Goal: Complete application form

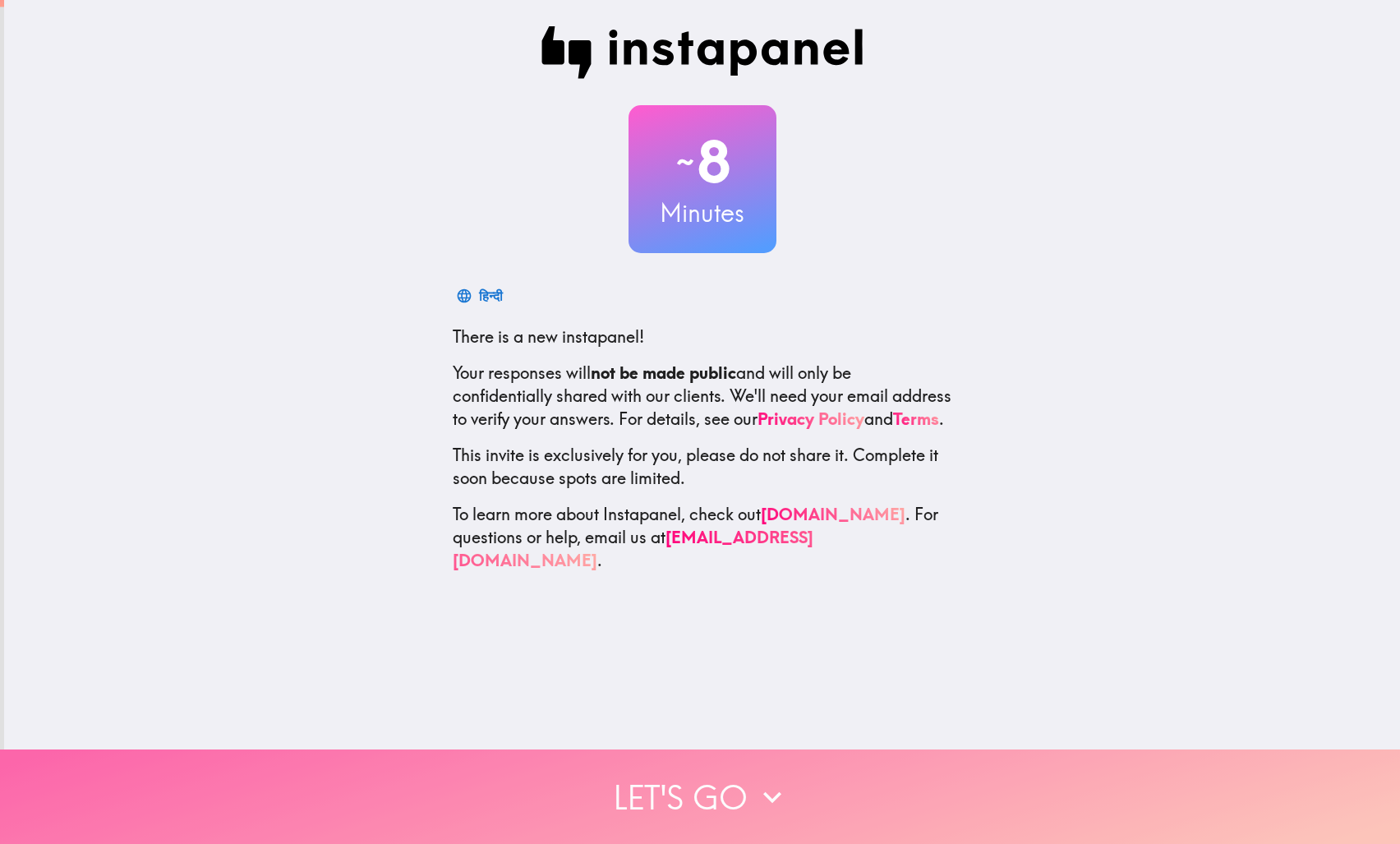
click at [712, 784] on button "Let's go" at bounding box center [700, 797] width 1400 height 94
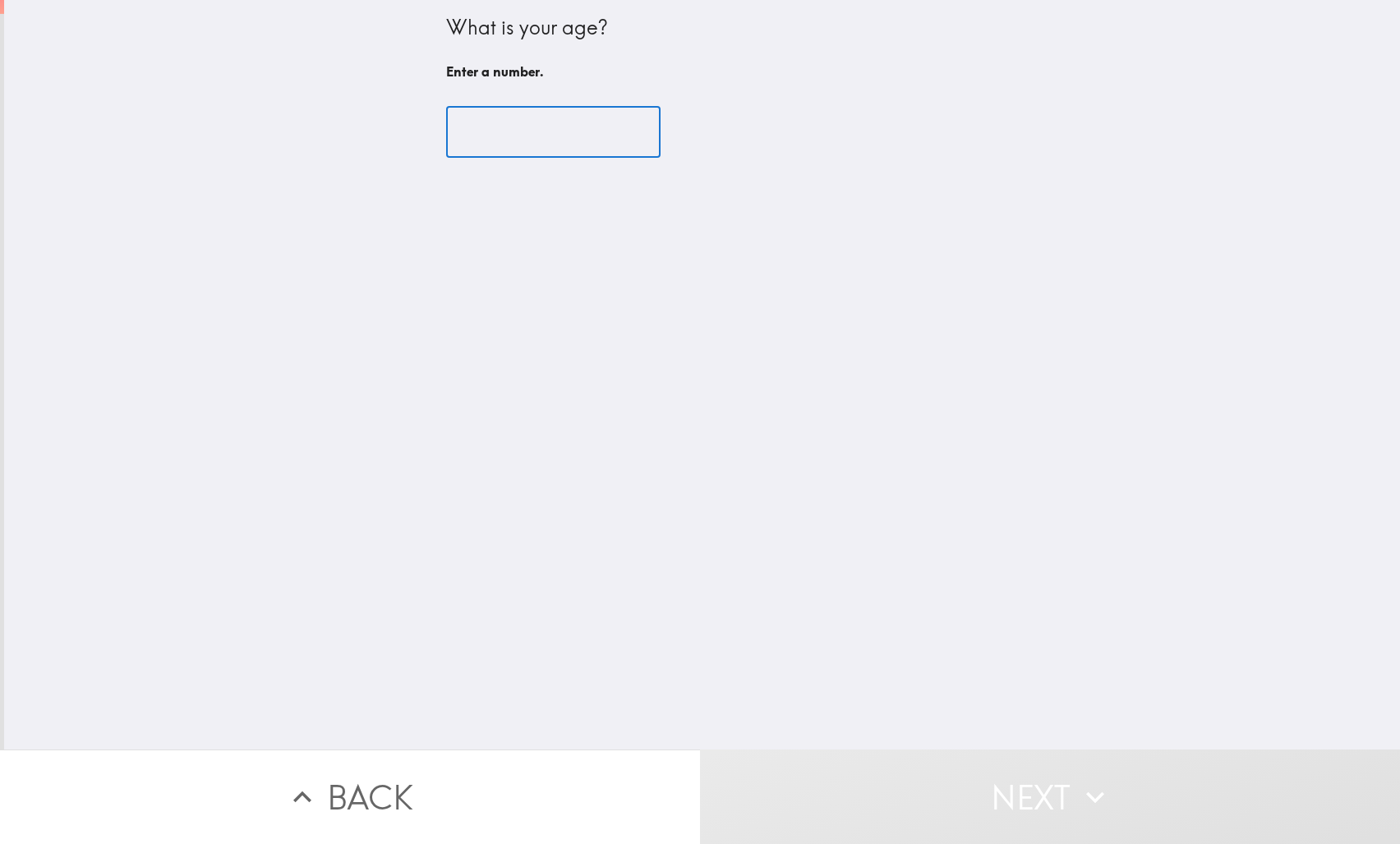
click at [512, 125] on input "number" at bounding box center [554, 131] width 215 height 51
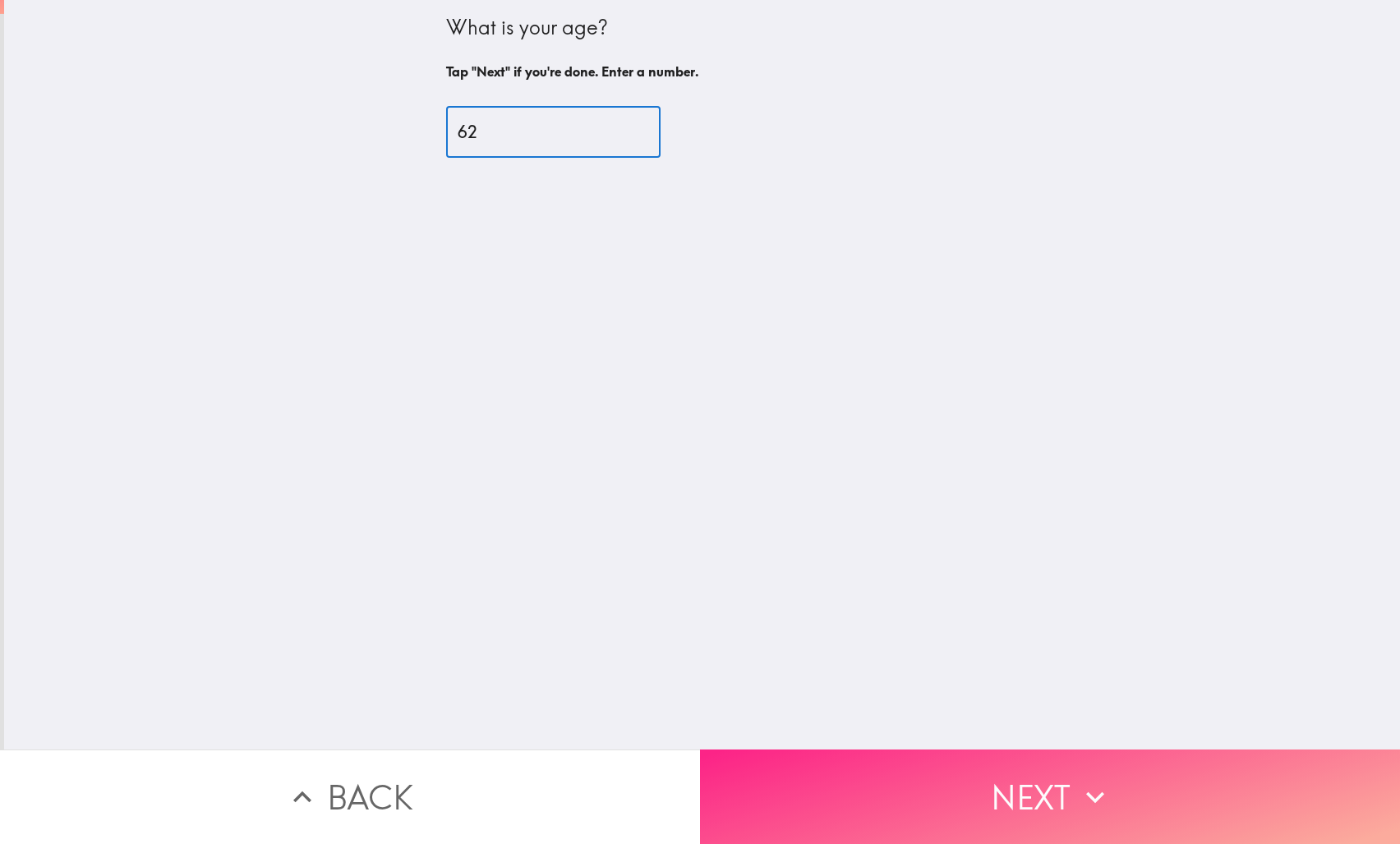
type input "62"
click at [1102, 788] on icon "button" at bounding box center [1095, 798] width 36 height 36
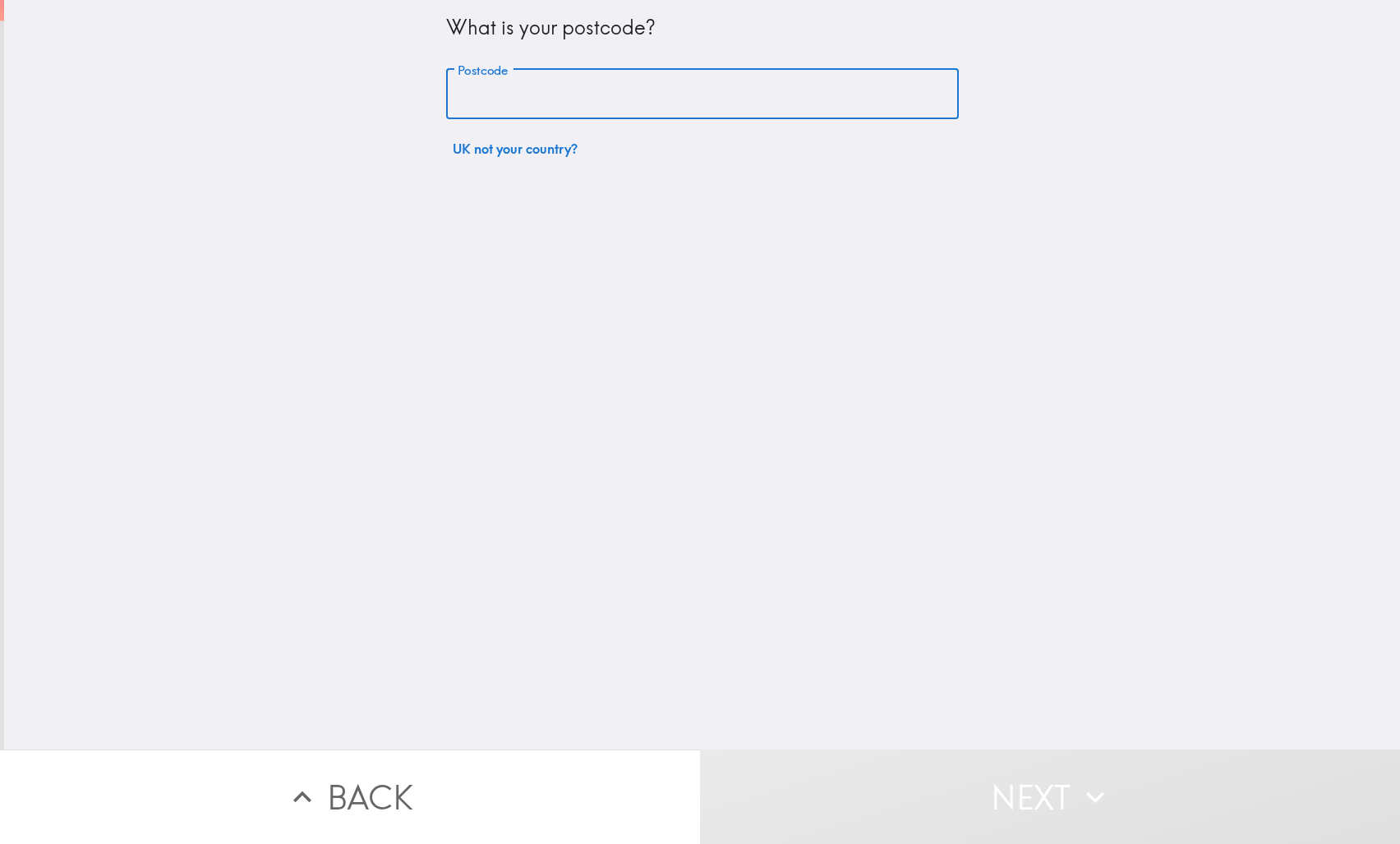
click at [492, 87] on input "Postcode" at bounding box center [702, 94] width 512 height 51
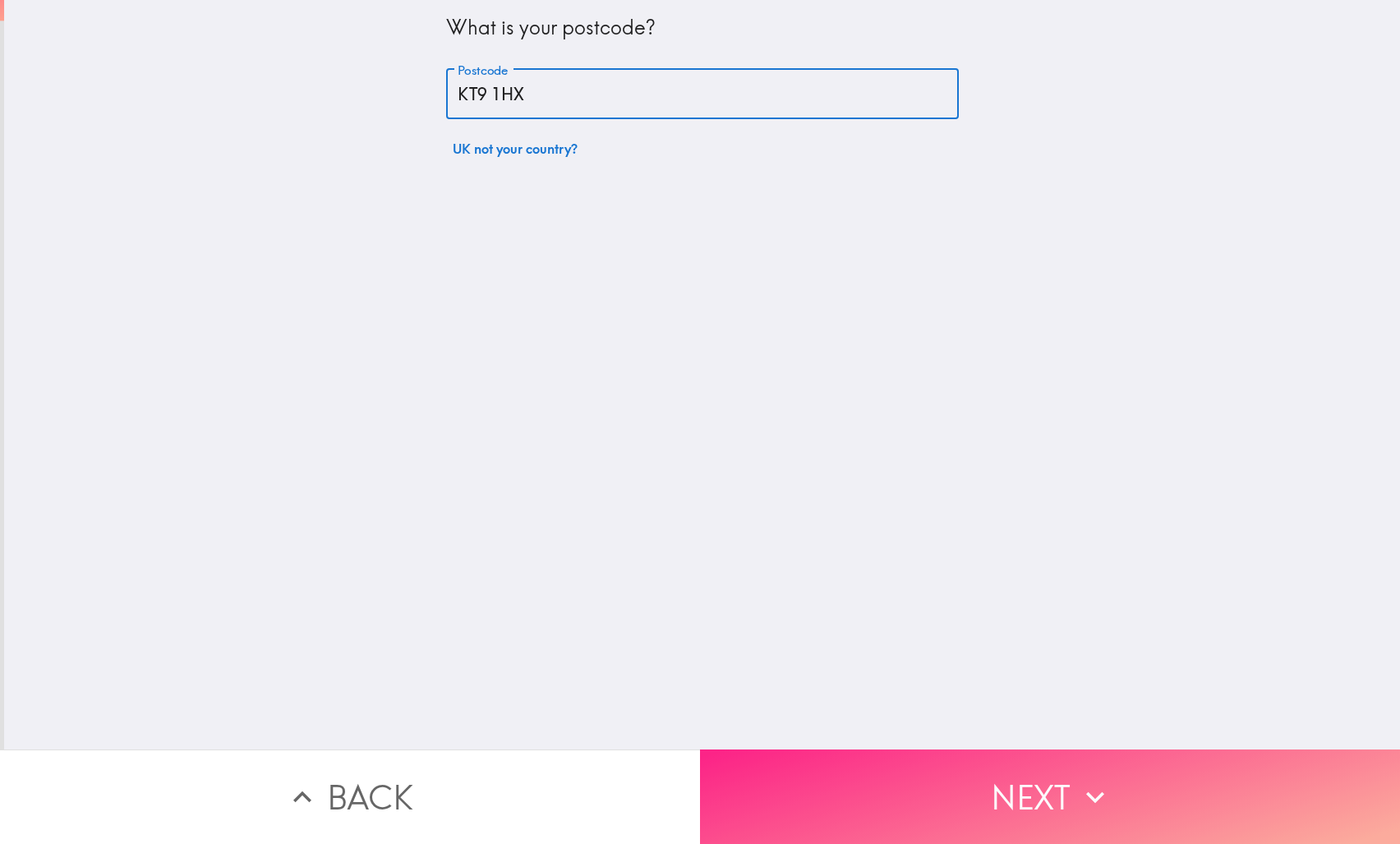
type input "KT9 1HX"
click at [1037, 774] on button "Next" at bounding box center [1051, 797] width 700 height 94
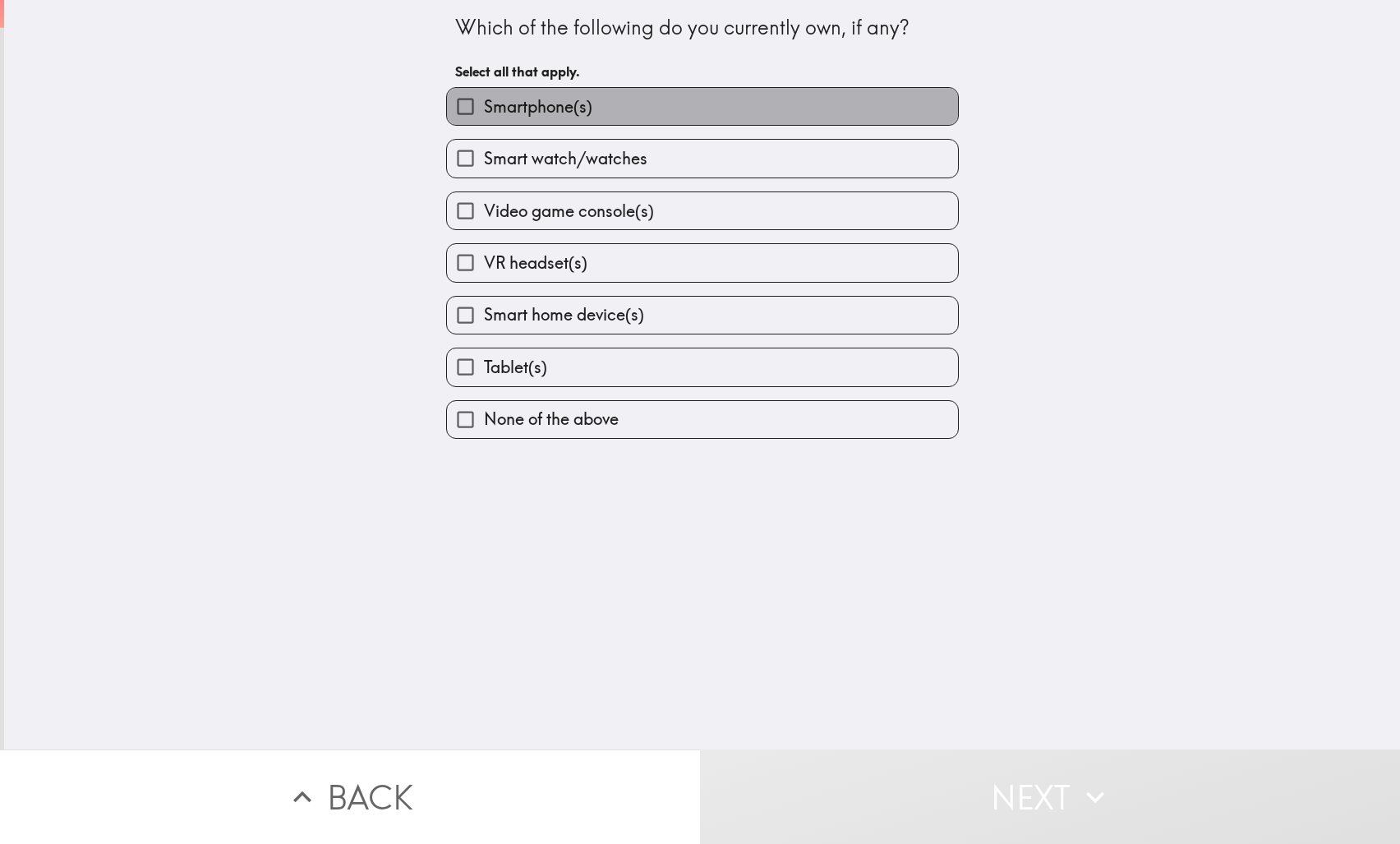
click at [618, 103] on label "Smartphone(s)" at bounding box center [703, 106] width 512 height 37
click at [484, 103] on input "Smartphone(s)" at bounding box center [465, 106] width 37 height 37
checkbox input "true"
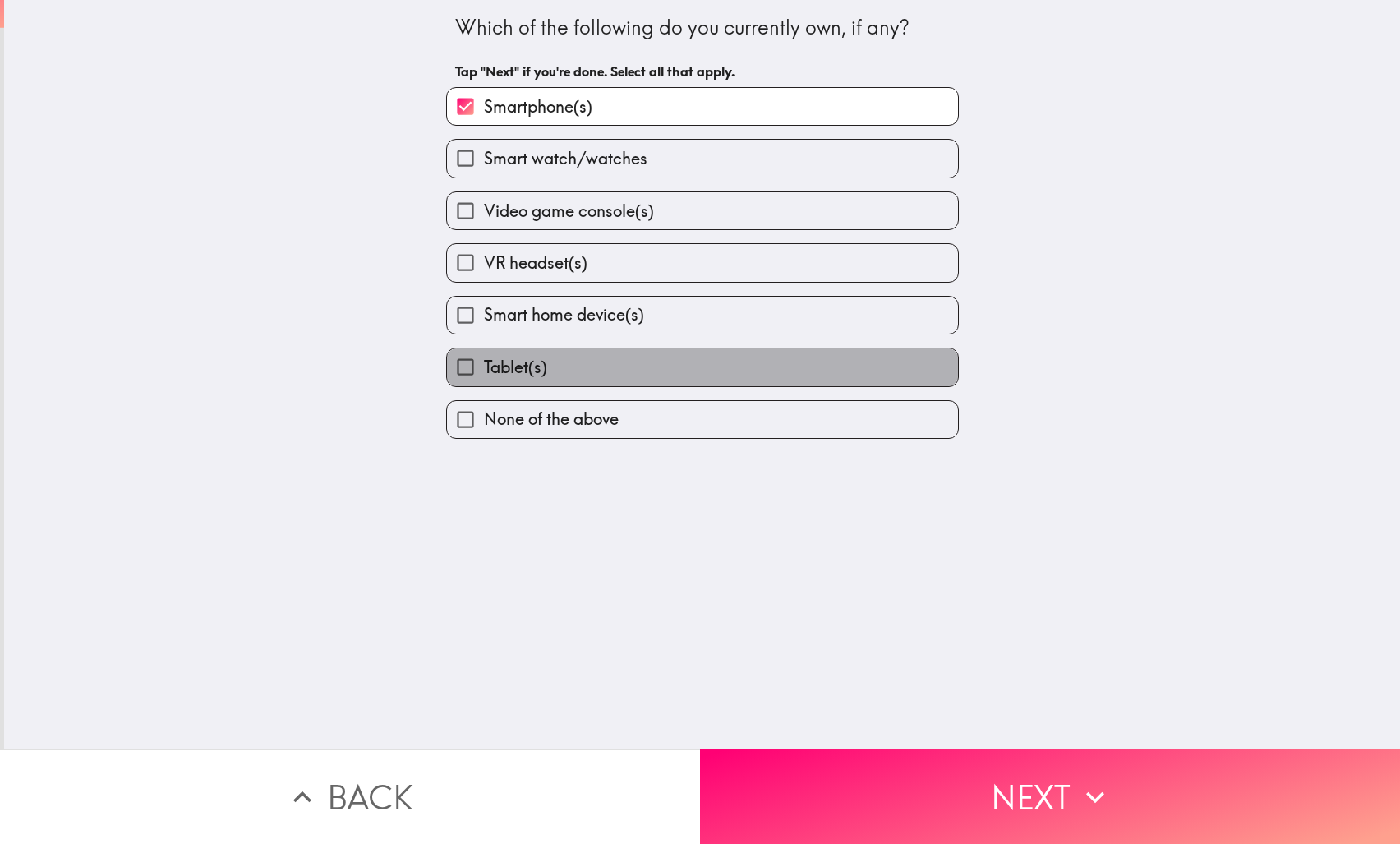
click at [611, 362] on label "Tablet(s)" at bounding box center [703, 367] width 512 height 37
click at [484, 362] on input "Tablet(s)" at bounding box center [465, 367] width 37 height 37
checkbox input "true"
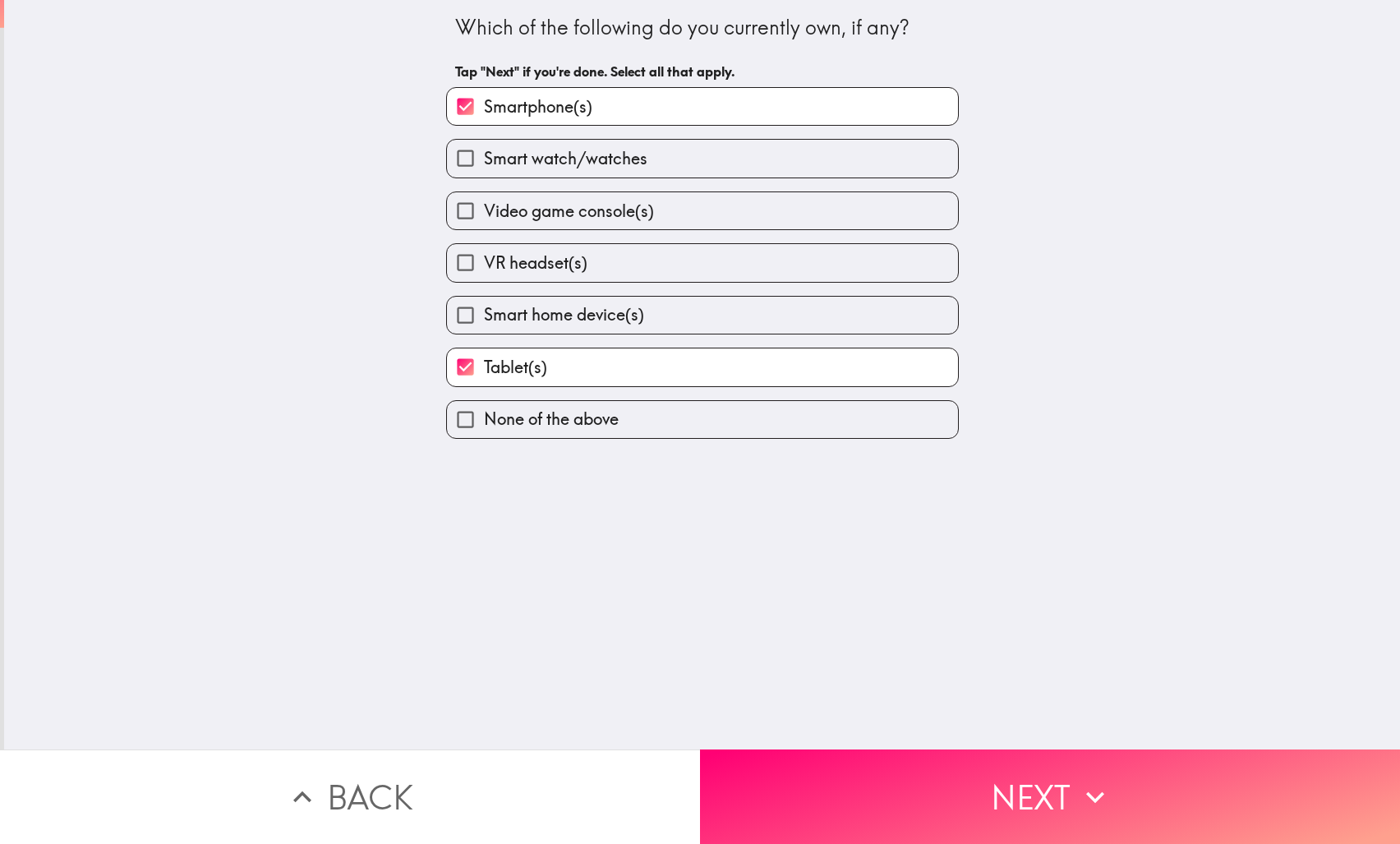
click at [776, 309] on label "Smart home device(s)" at bounding box center [703, 315] width 512 height 37
click at [484, 309] on input "Smart home device(s)" at bounding box center [465, 315] width 37 height 37
checkbox input "true"
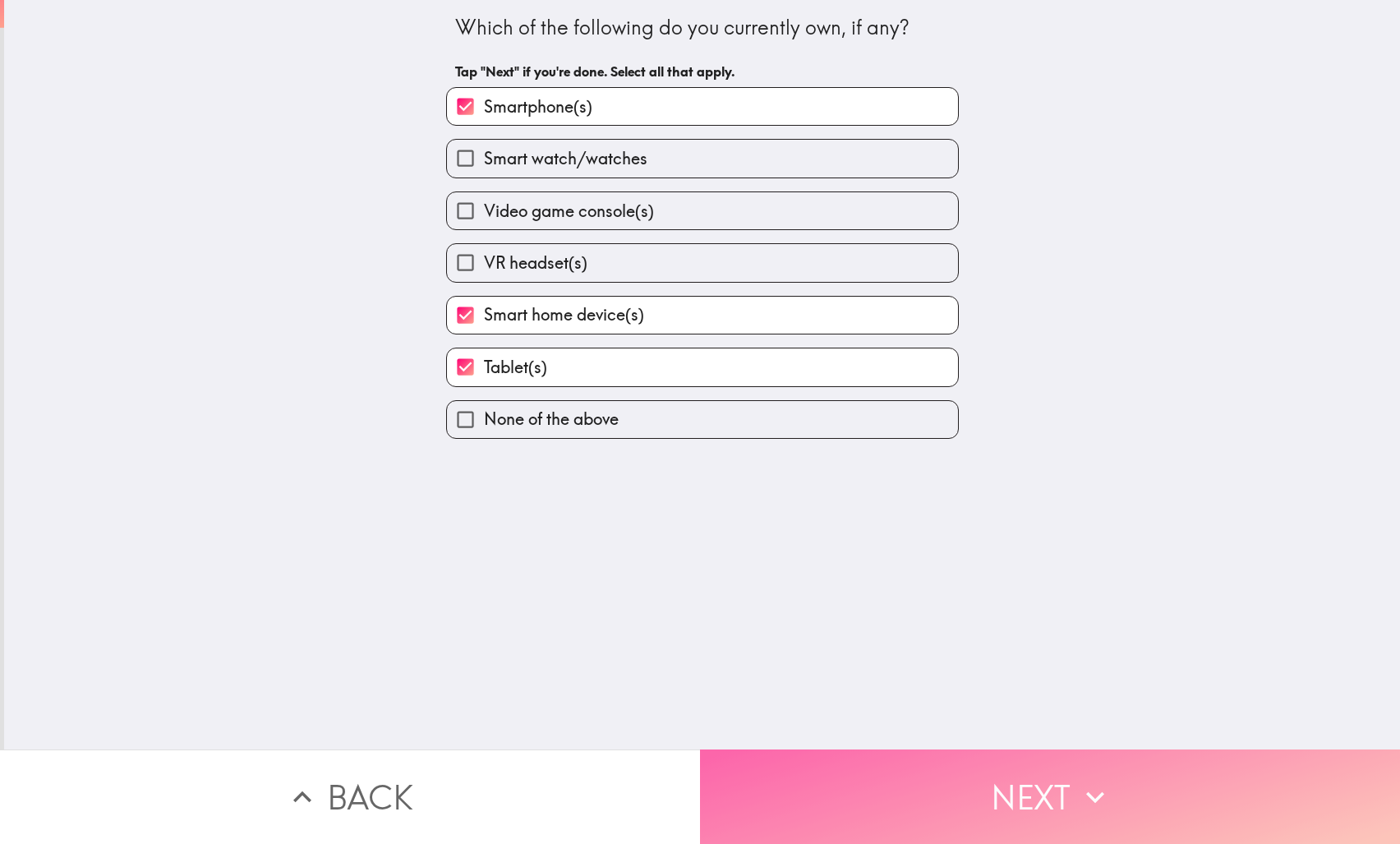
click at [951, 779] on button "Next" at bounding box center [1051, 797] width 700 height 94
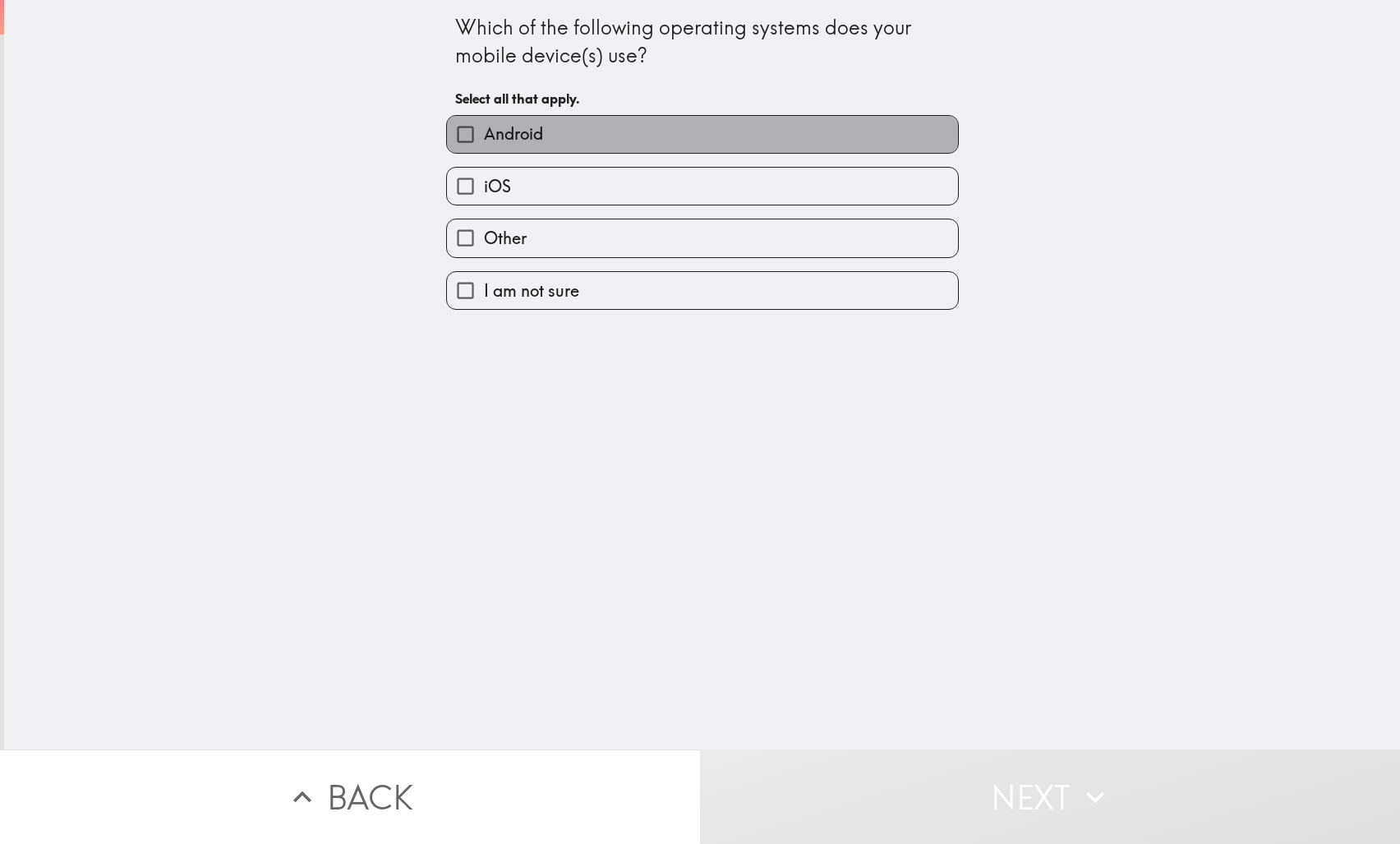
click at [594, 118] on label "Android" at bounding box center [703, 134] width 512 height 37
click at [484, 118] on input "Android" at bounding box center [465, 134] width 37 height 37
checkbox input "true"
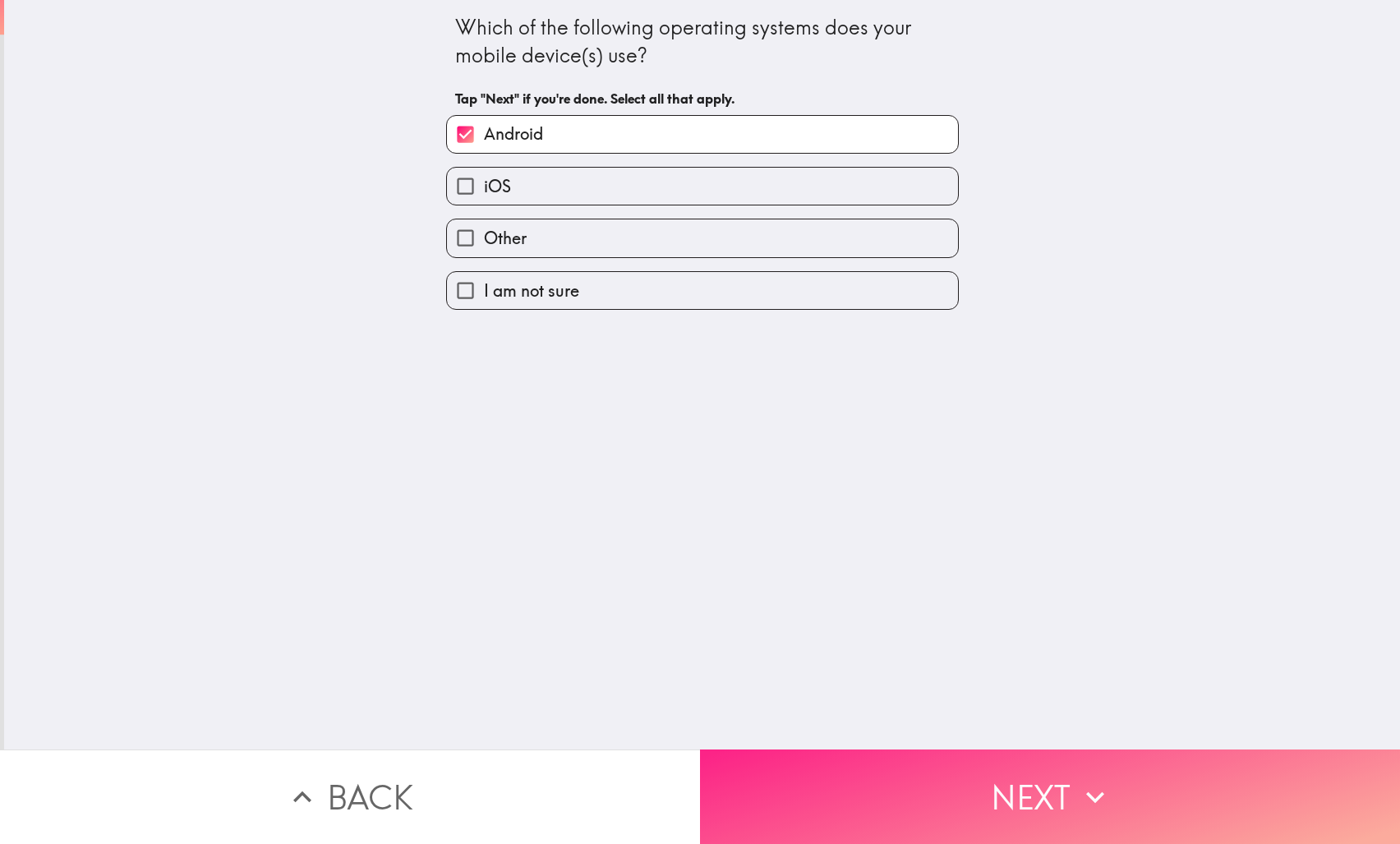
click at [942, 786] on button "Next" at bounding box center [1051, 797] width 700 height 94
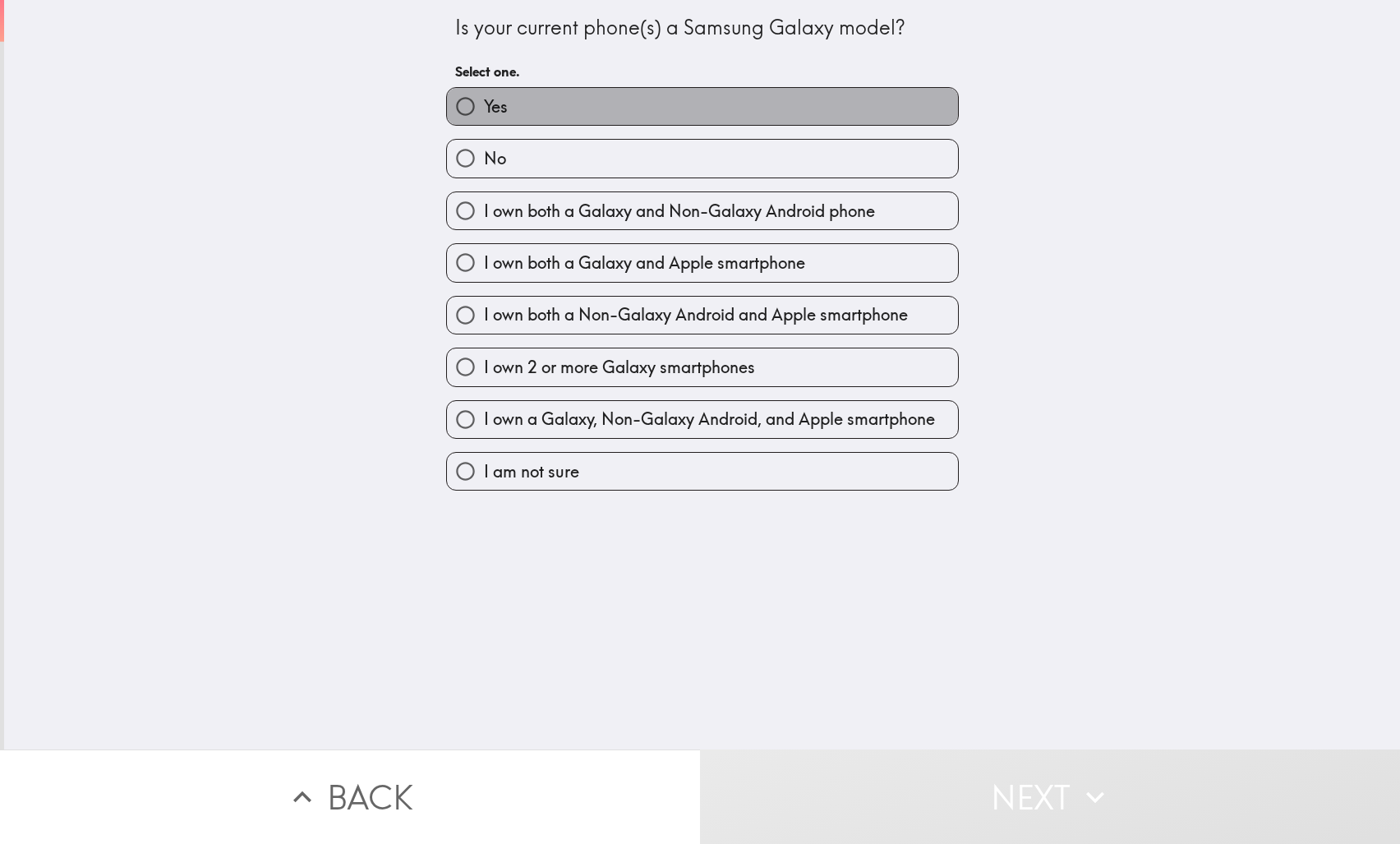
click at [664, 106] on label "Yes" at bounding box center [703, 106] width 512 height 37
click at [484, 106] on input "Yes" at bounding box center [465, 106] width 37 height 37
radio input "true"
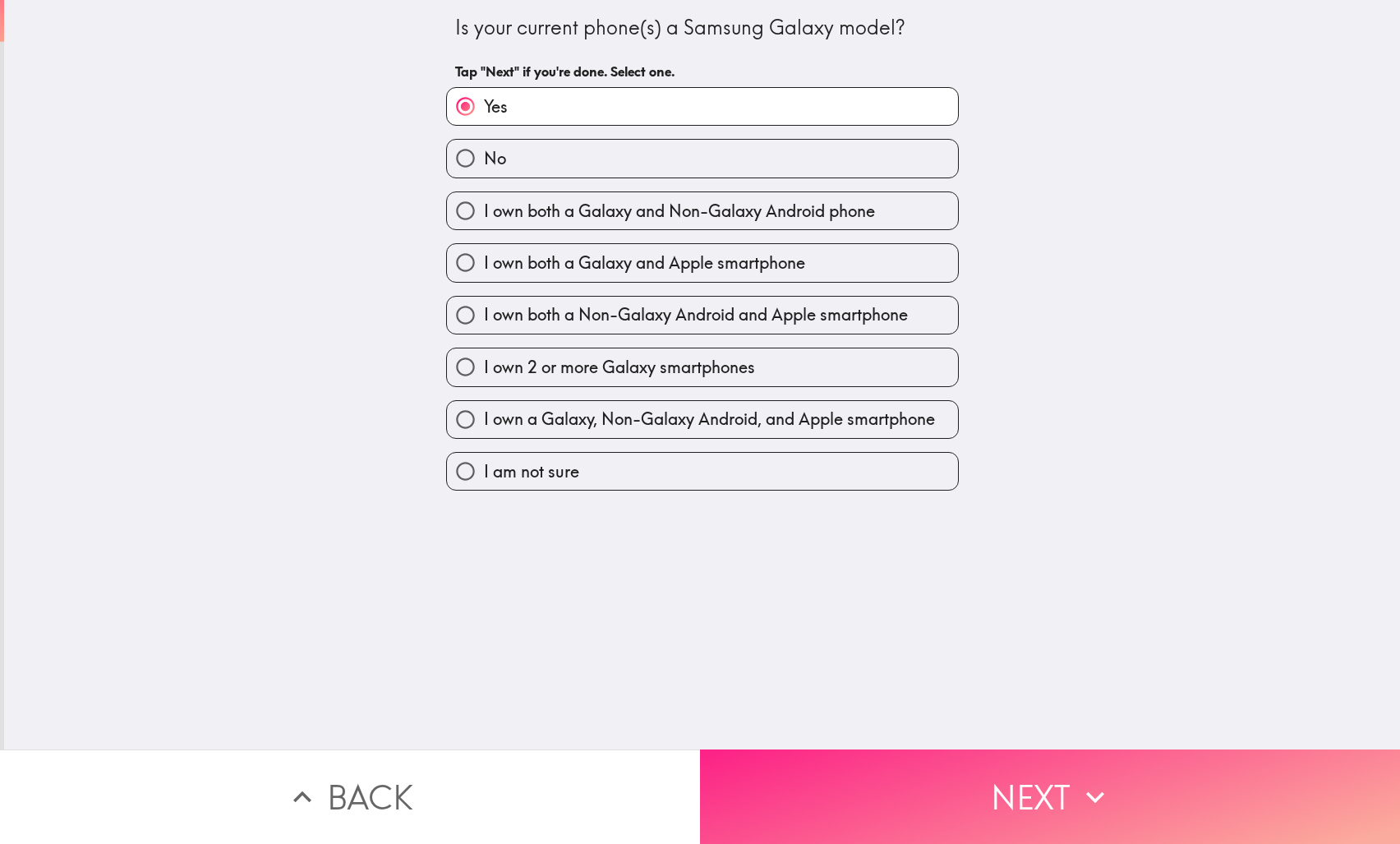
click at [997, 807] on button "Next" at bounding box center [1051, 797] width 700 height 94
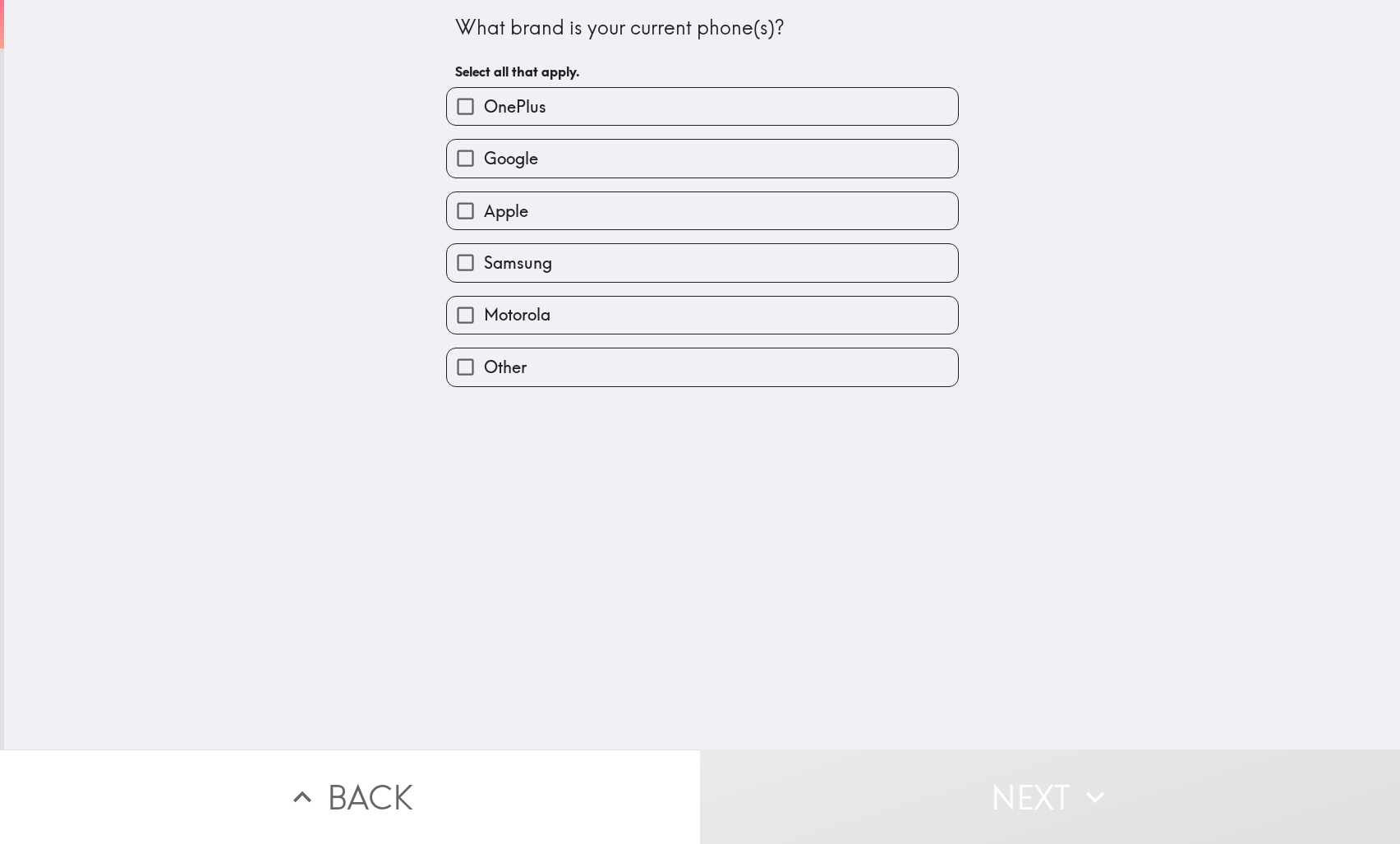
click at [659, 267] on label "Samsung" at bounding box center [703, 262] width 512 height 37
click at [484, 267] on input "Samsung" at bounding box center [465, 262] width 37 height 37
checkbox input "true"
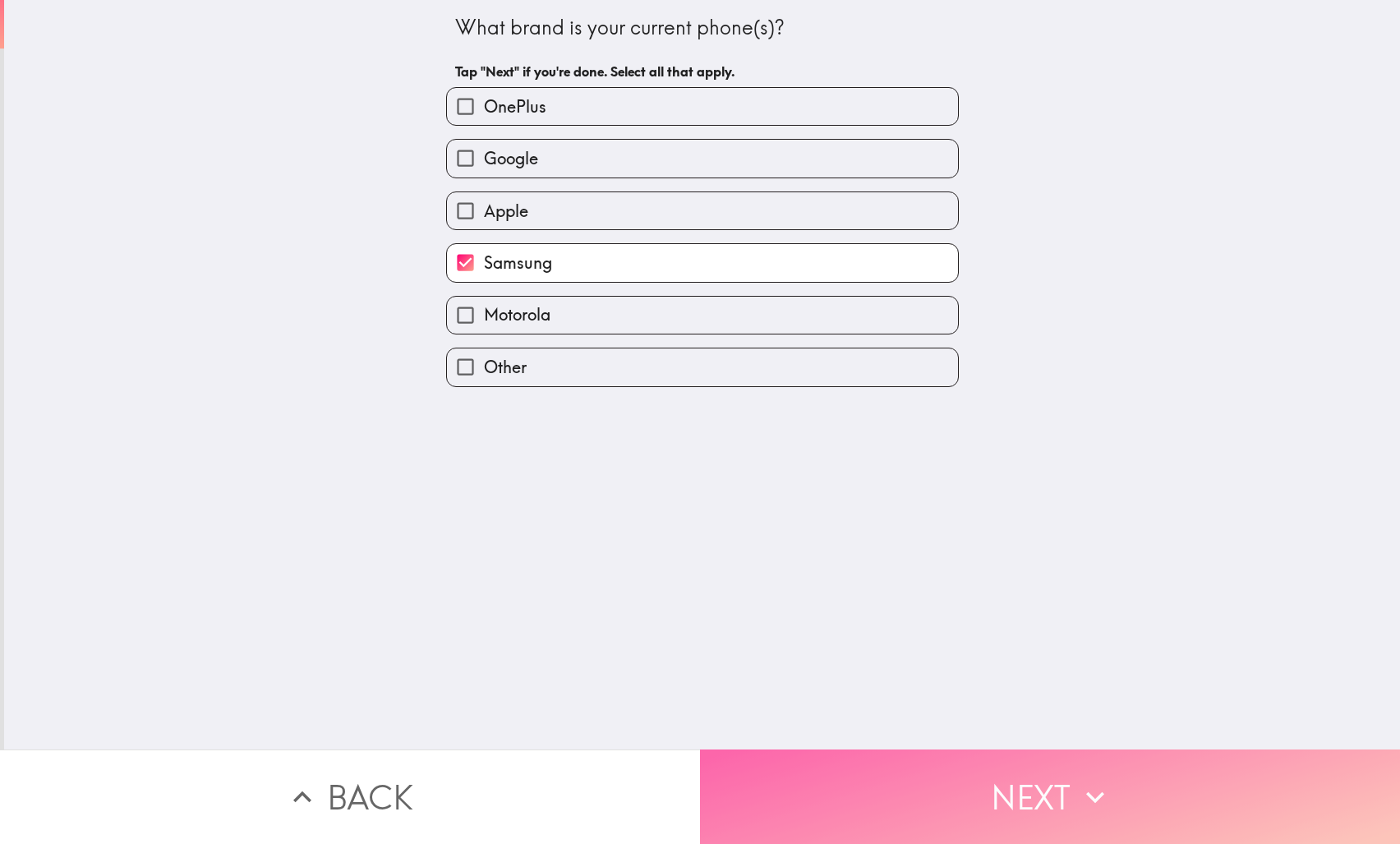
click at [970, 794] on button "Next" at bounding box center [1051, 797] width 700 height 94
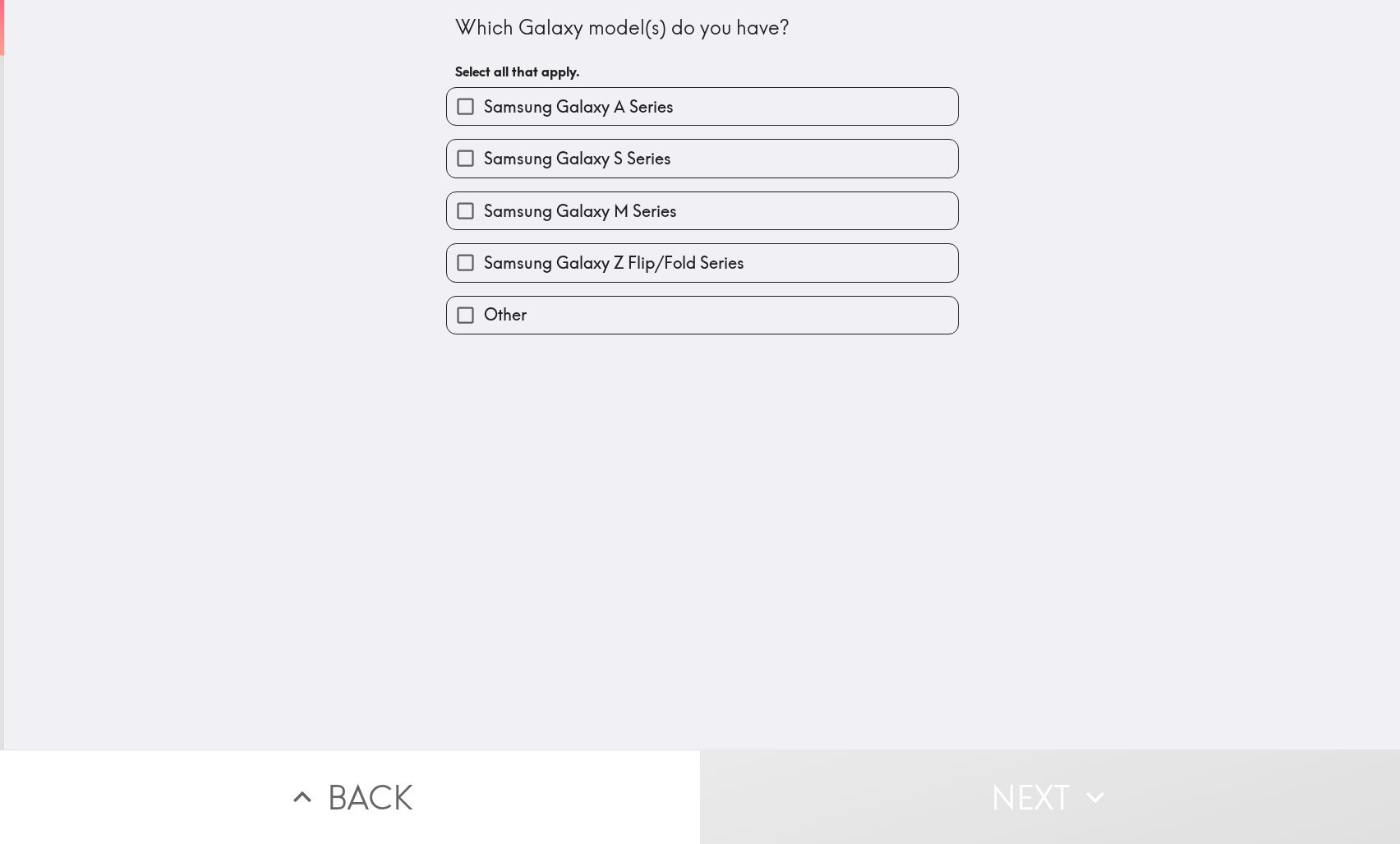
click at [507, 310] on span "Other" at bounding box center [506, 314] width 43 height 23
click at [484, 310] on input "Other" at bounding box center [465, 315] width 37 height 37
checkbox input "true"
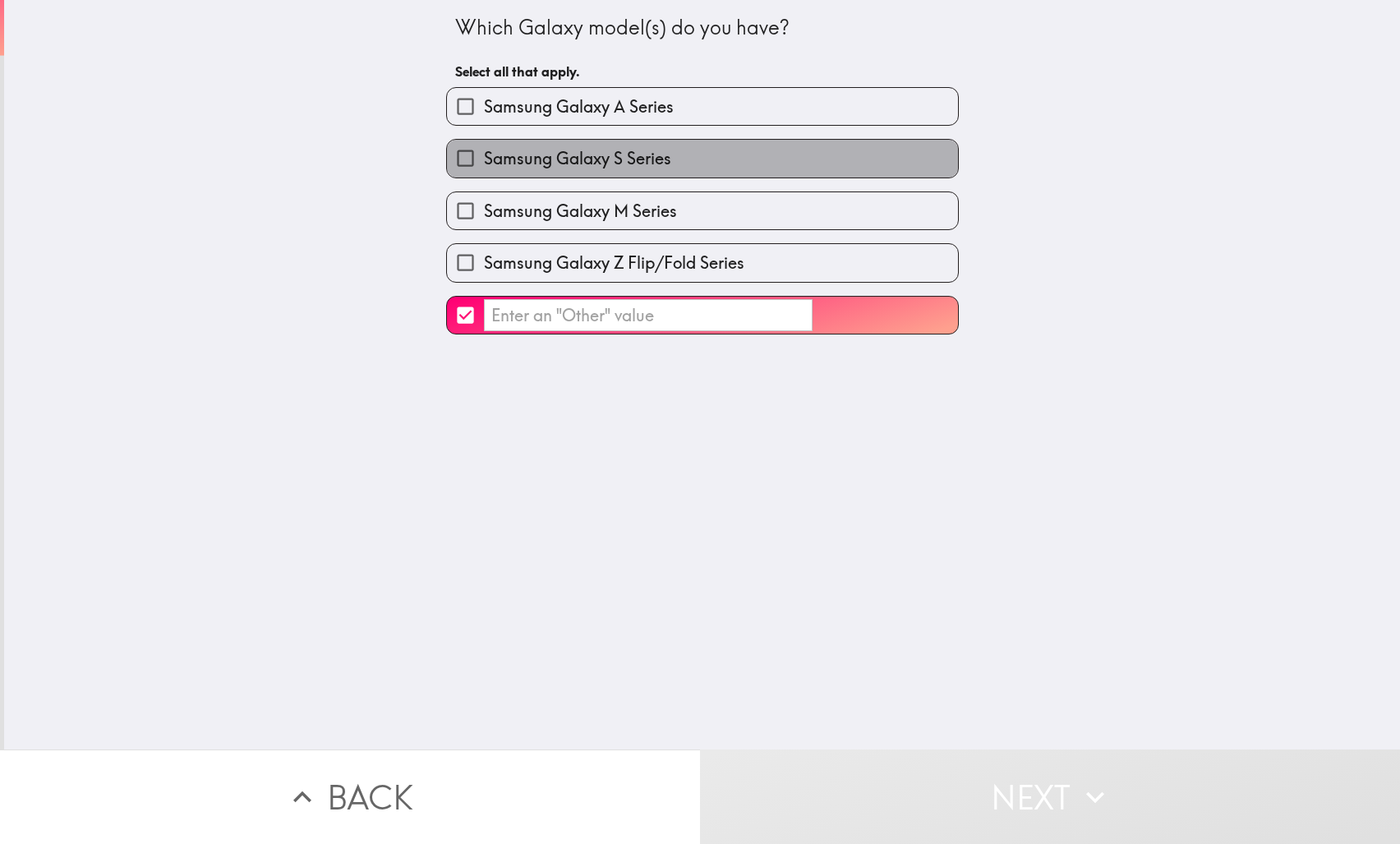
click at [638, 148] on span "Samsung Galaxy S Series" at bounding box center [578, 158] width 187 height 23
click at [484, 148] on input "Samsung Galaxy S Series" at bounding box center [465, 158] width 37 height 37
checkbox input "true"
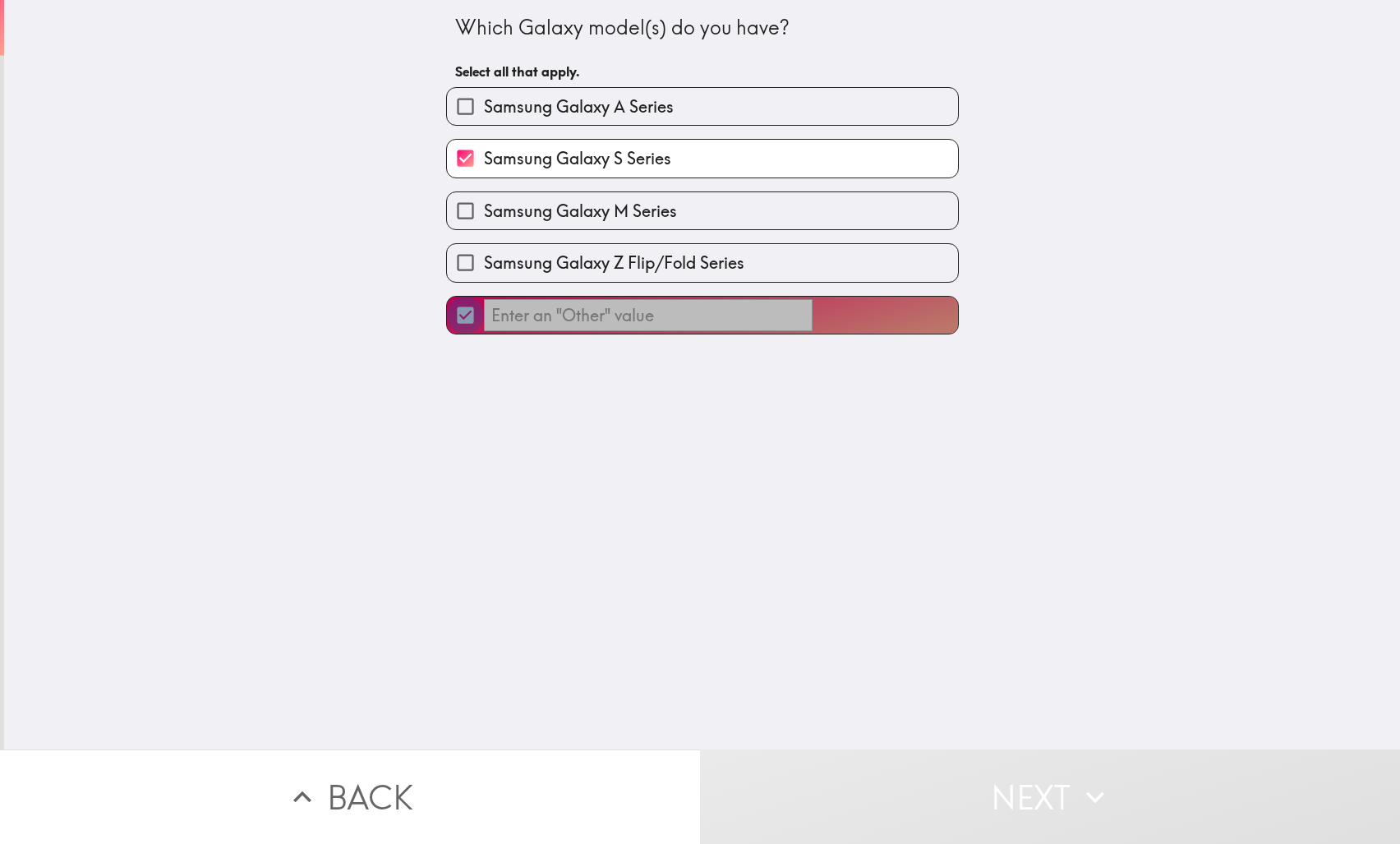
click at [456, 315] on input "​" at bounding box center [465, 315] width 37 height 37
checkbox input "false"
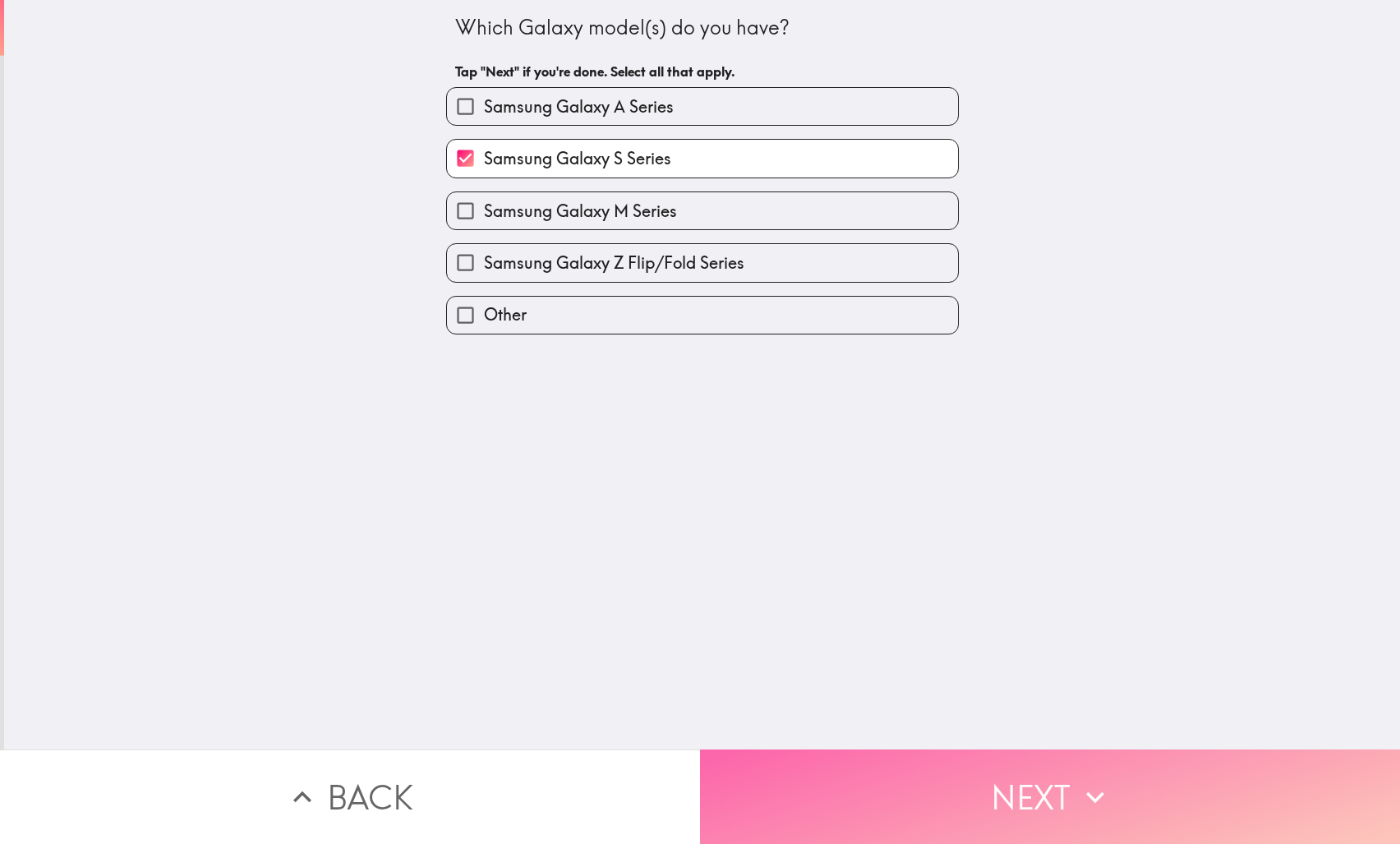
click at [981, 790] on button "Next" at bounding box center [1051, 797] width 700 height 94
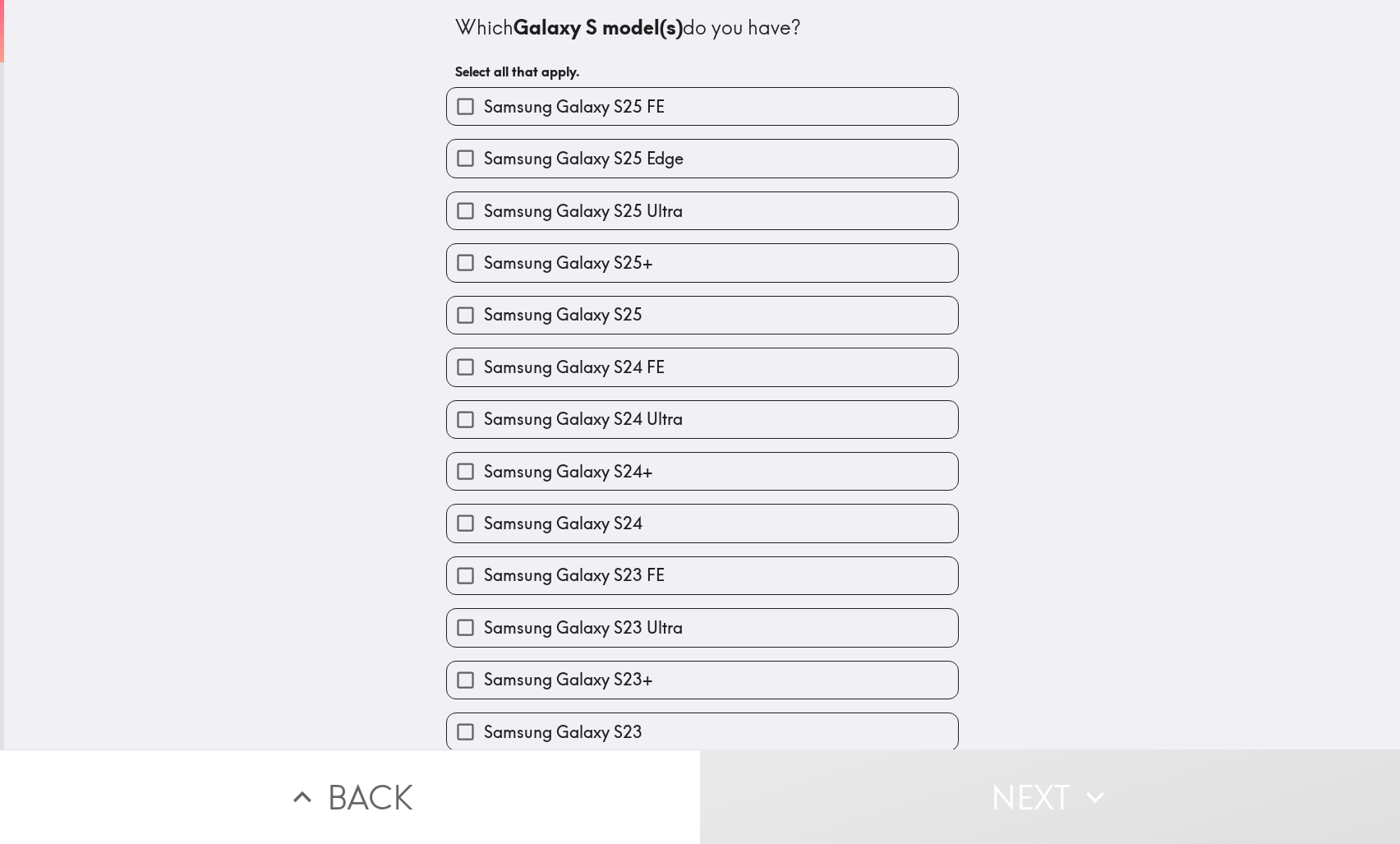
scroll to position [483, 0]
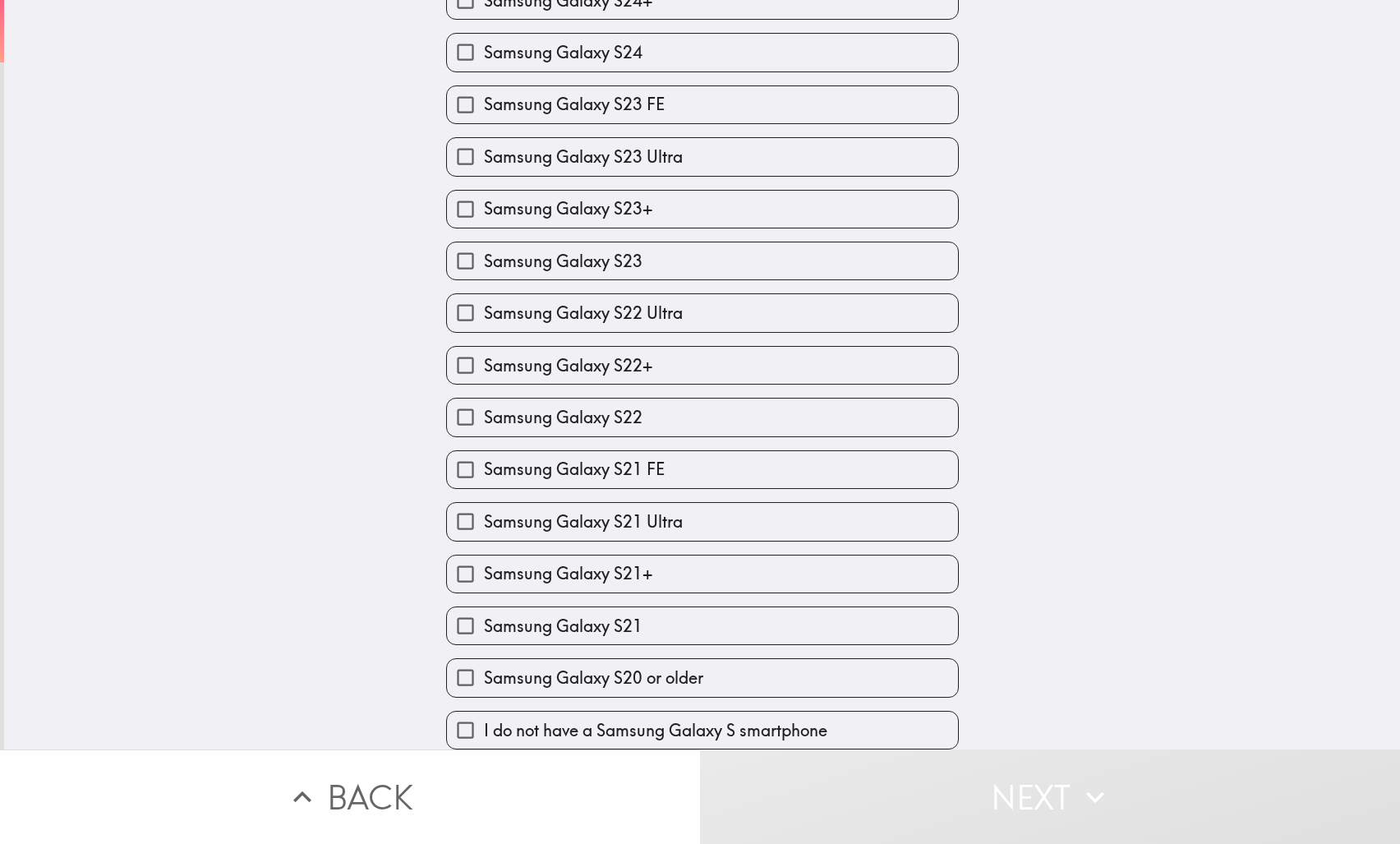
click at [626, 666] on span "Samsung Galaxy S20 or older" at bounding box center [594, 677] width 220 height 23
click at [484, 666] on input "Samsung Galaxy S20 or older" at bounding box center [465, 677] width 37 height 37
checkbox input "true"
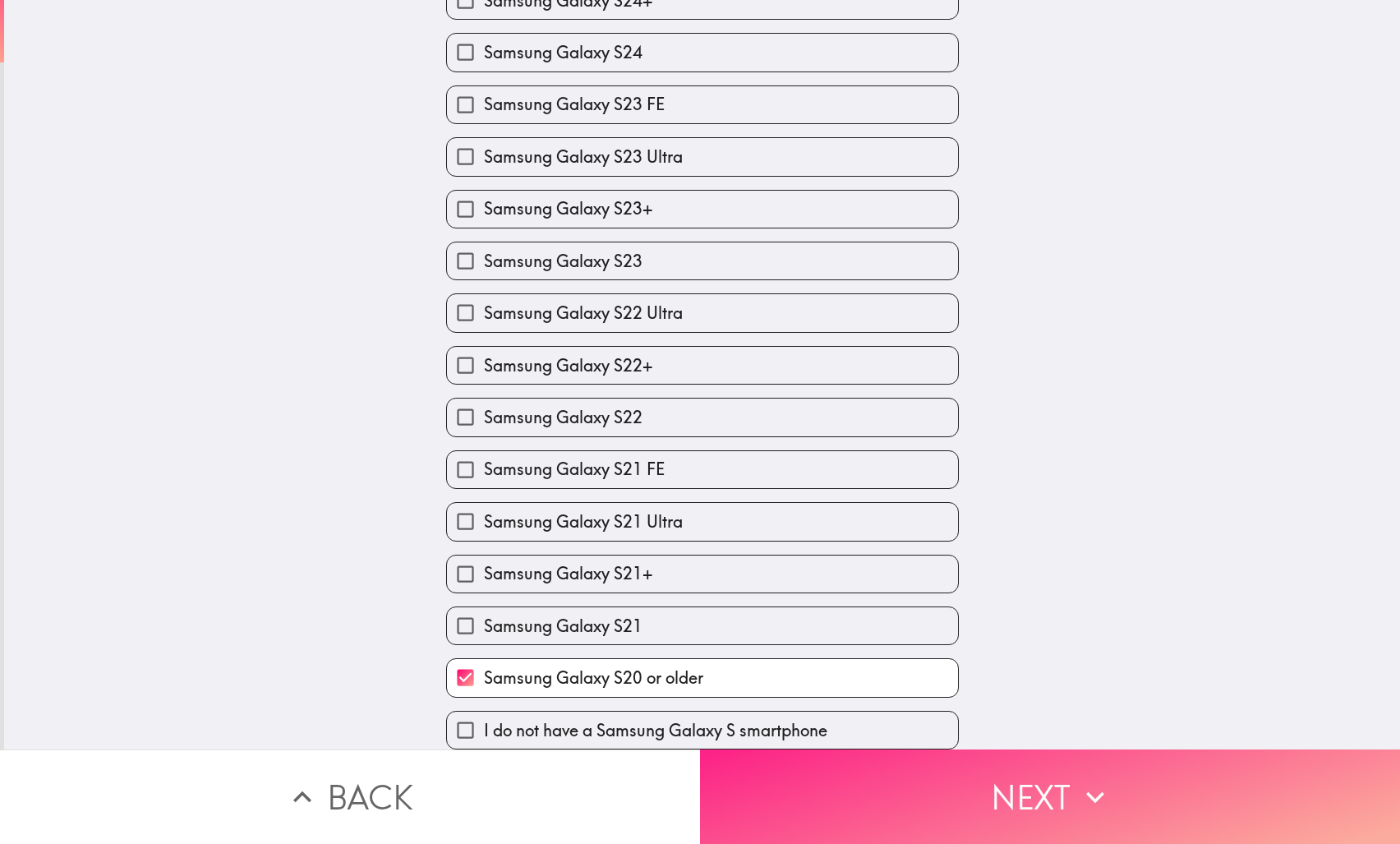
click at [869, 799] on button "Next" at bounding box center [1051, 797] width 700 height 94
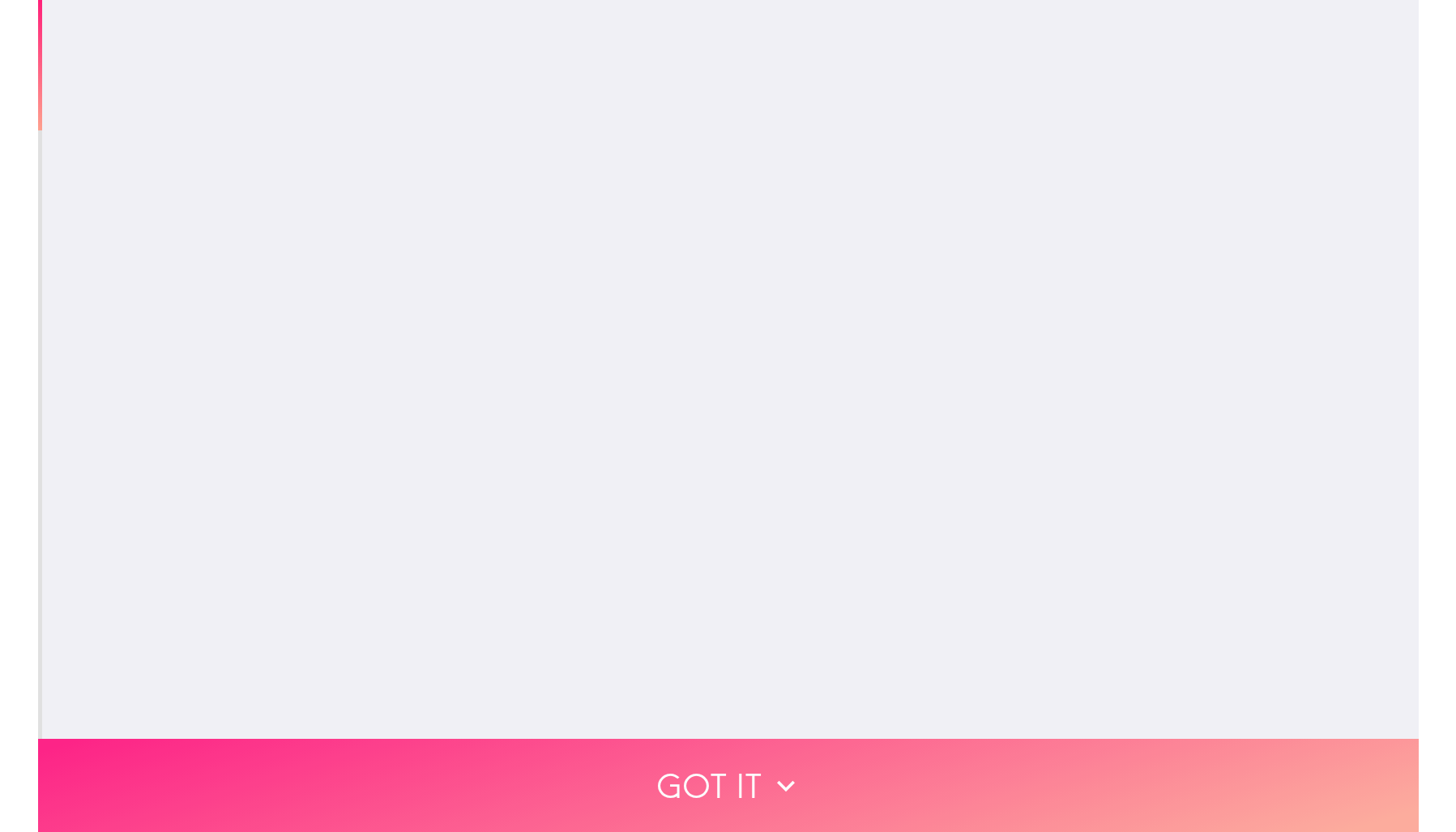
scroll to position [0, 0]
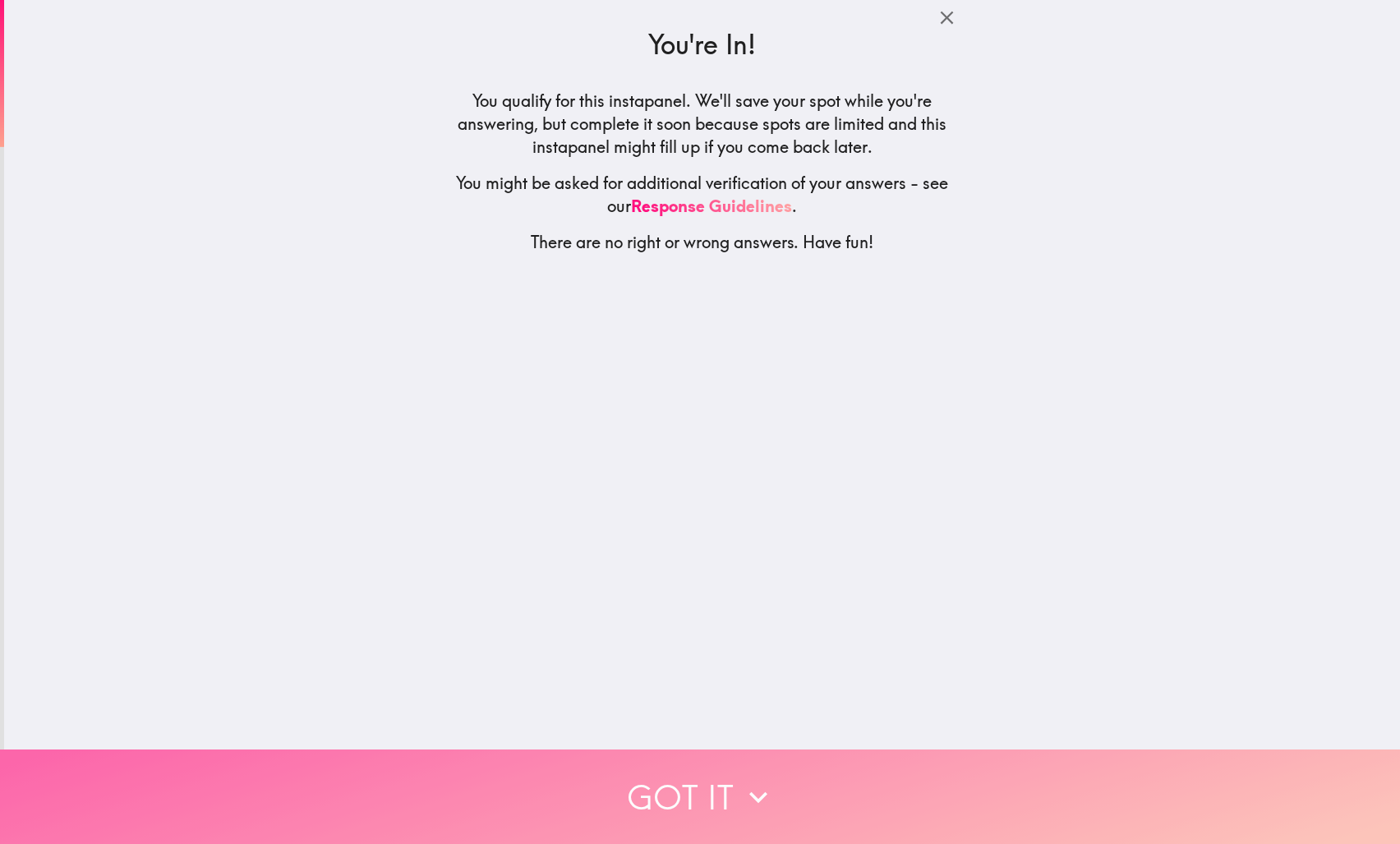
click at [797, 772] on button "Got it" at bounding box center [700, 797] width 1400 height 94
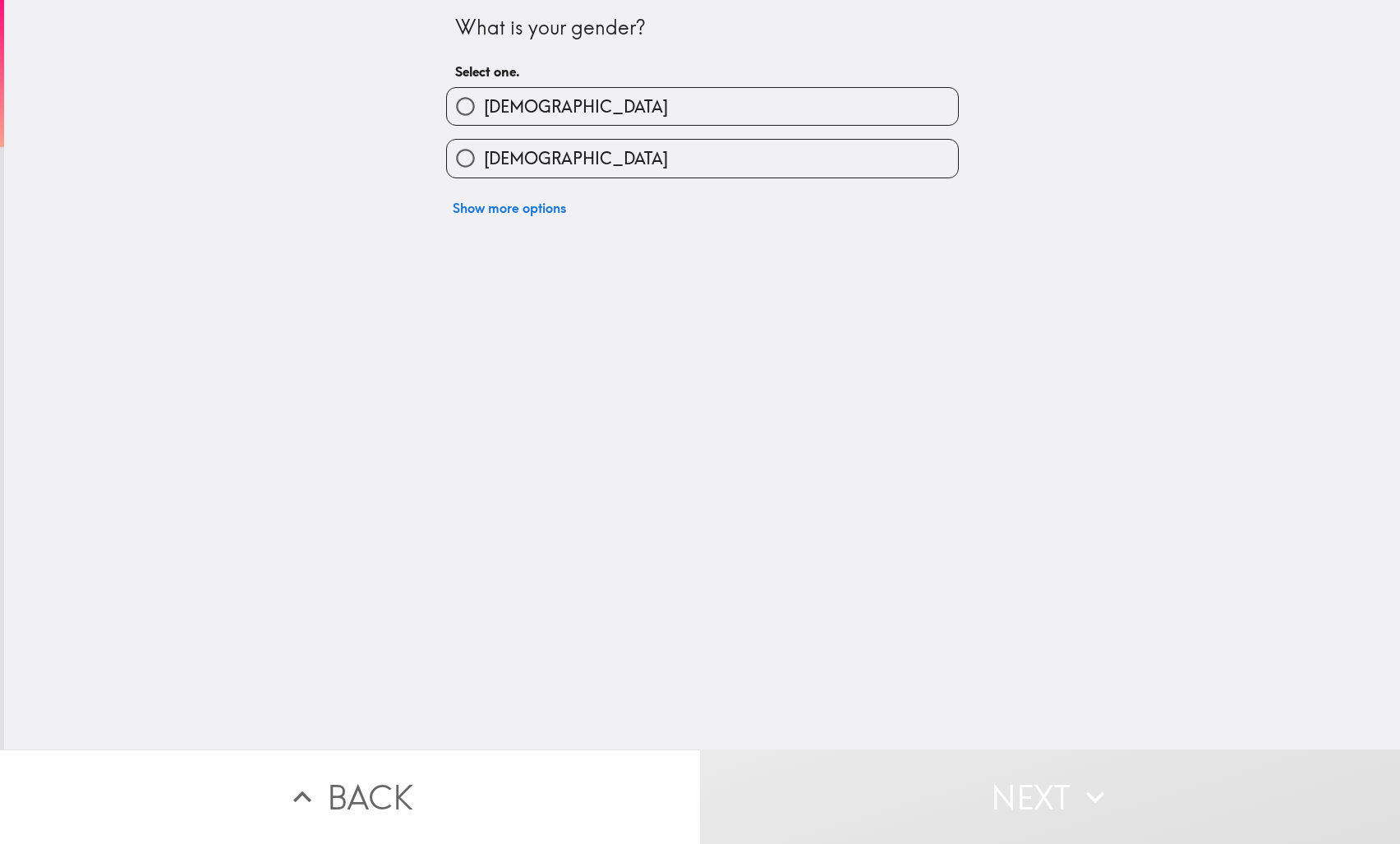
click at [543, 103] on label "[DEMOGRAPHIC_DATA]" at bounding box center [703, 106] width 512 height 37
click at [484, 103] on input "[DEMOGRAPHIC_DATA]" at bounding box center [465, 106] width 37 height 37
radio input "true"
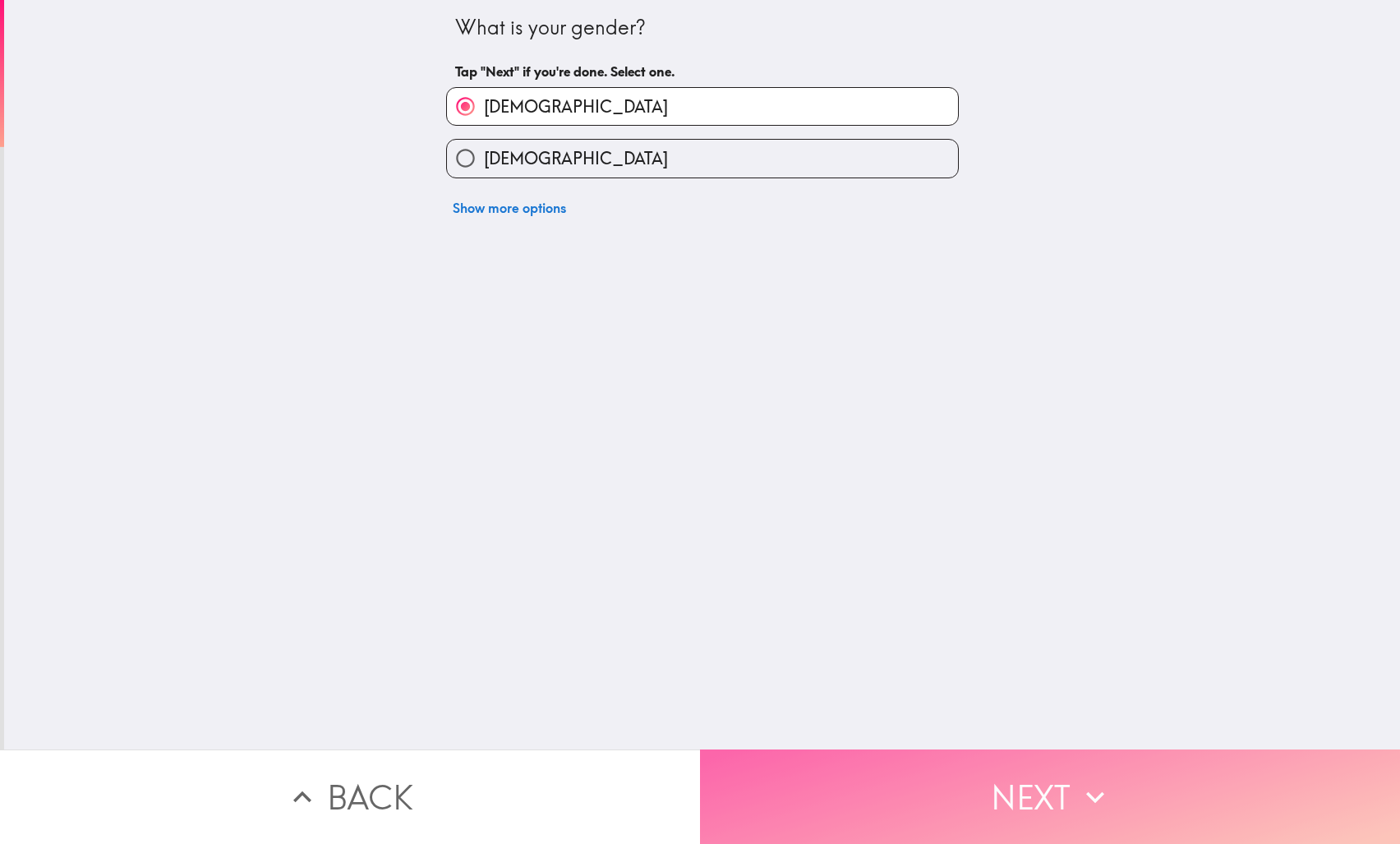
drag, startPoint x: 918, startPoint y: 786, endPoint x: 912, endPoint y: 755, distance: 31.6
click at [918, 784] on button "Next" at bounding box center [1051, 797] width 700 height 94
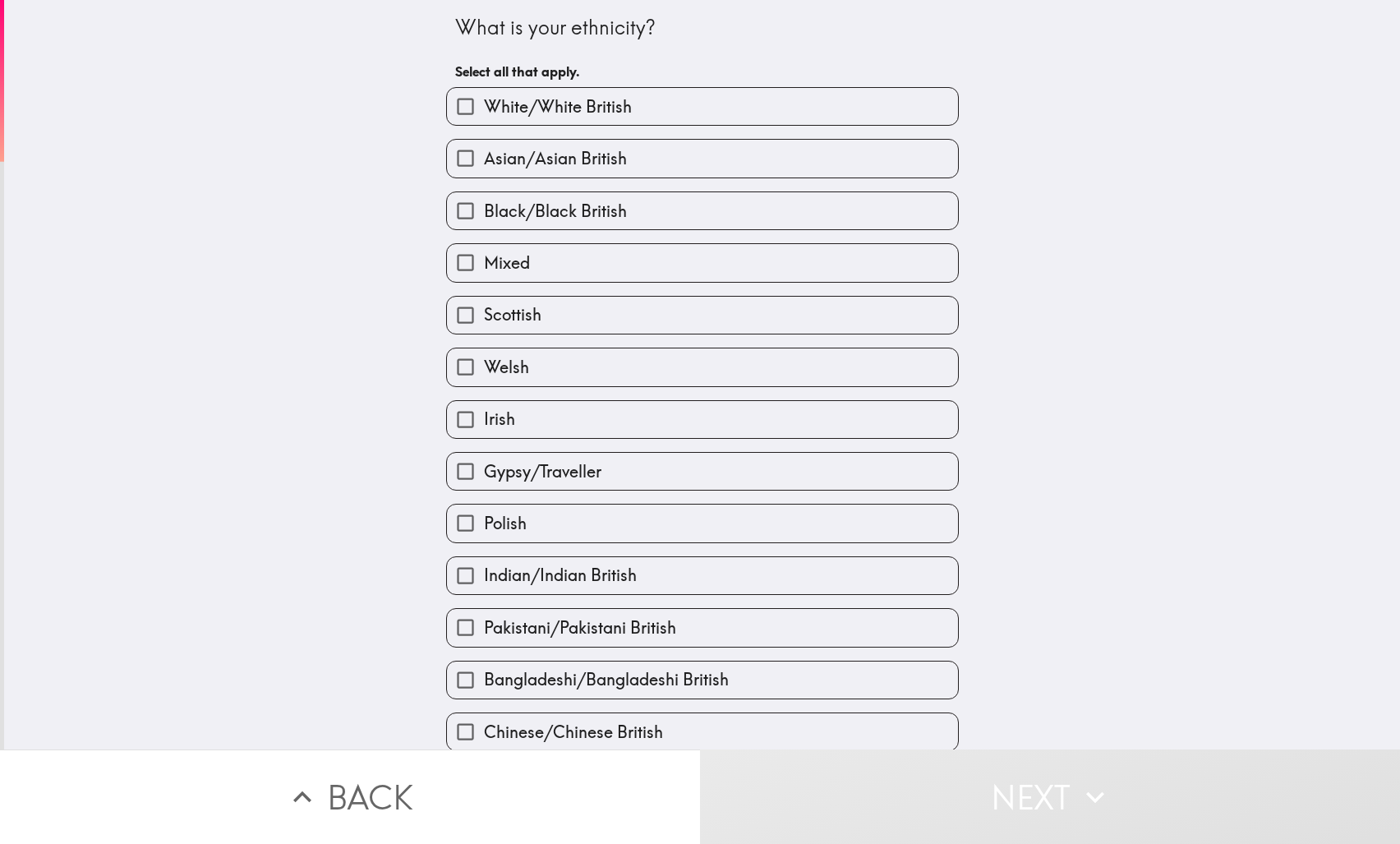
click at [631, 107] on label "White/White British" at bounding box center [703, 106] width 512 height 37
click at [484, 107] on input "White/White British" at bounding box center [465, 106] width 37 height 37
checkbox input "true"
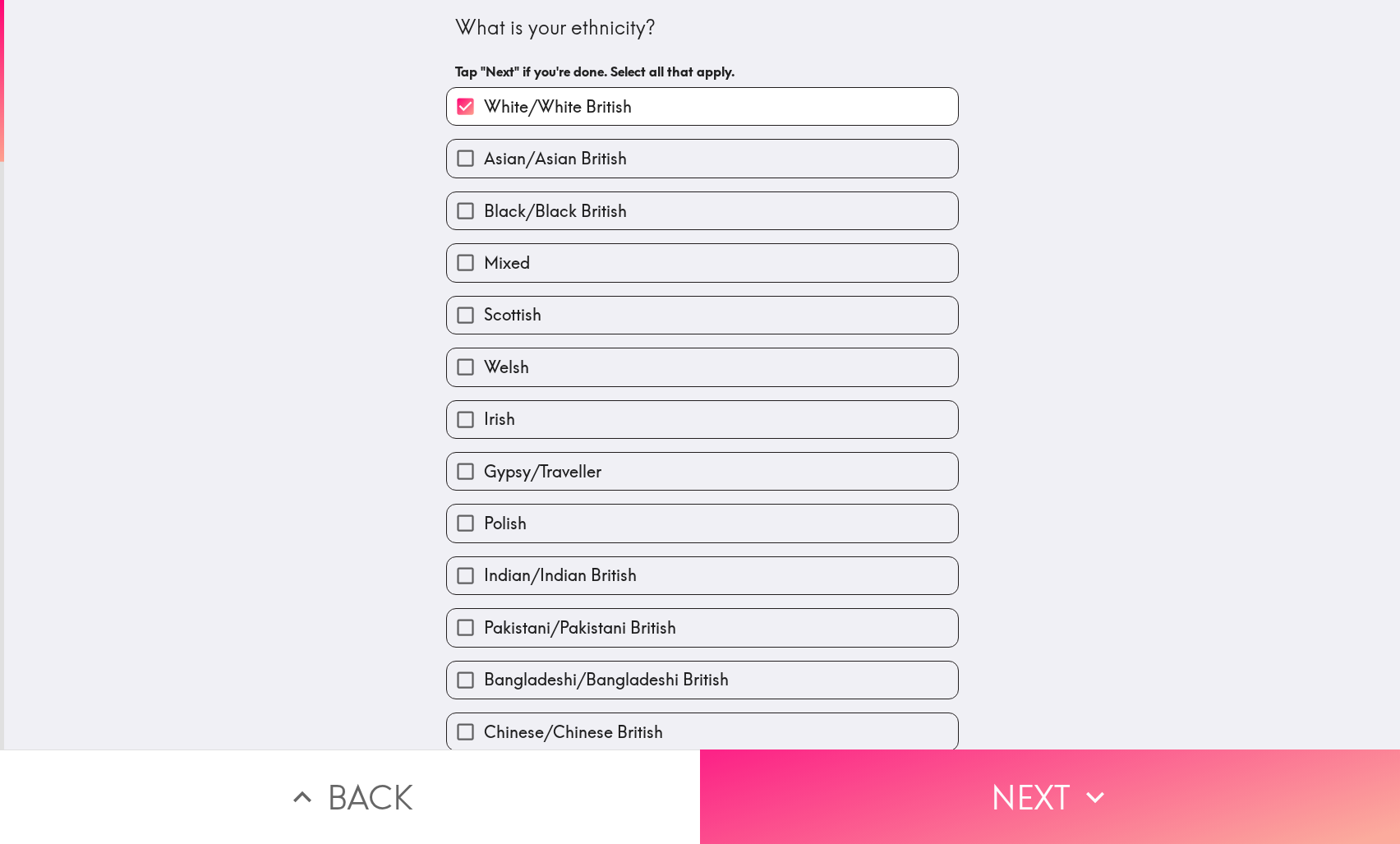
click at [802, 775] on button "Next" at bounding box center [1051, 797] width 700 height 94
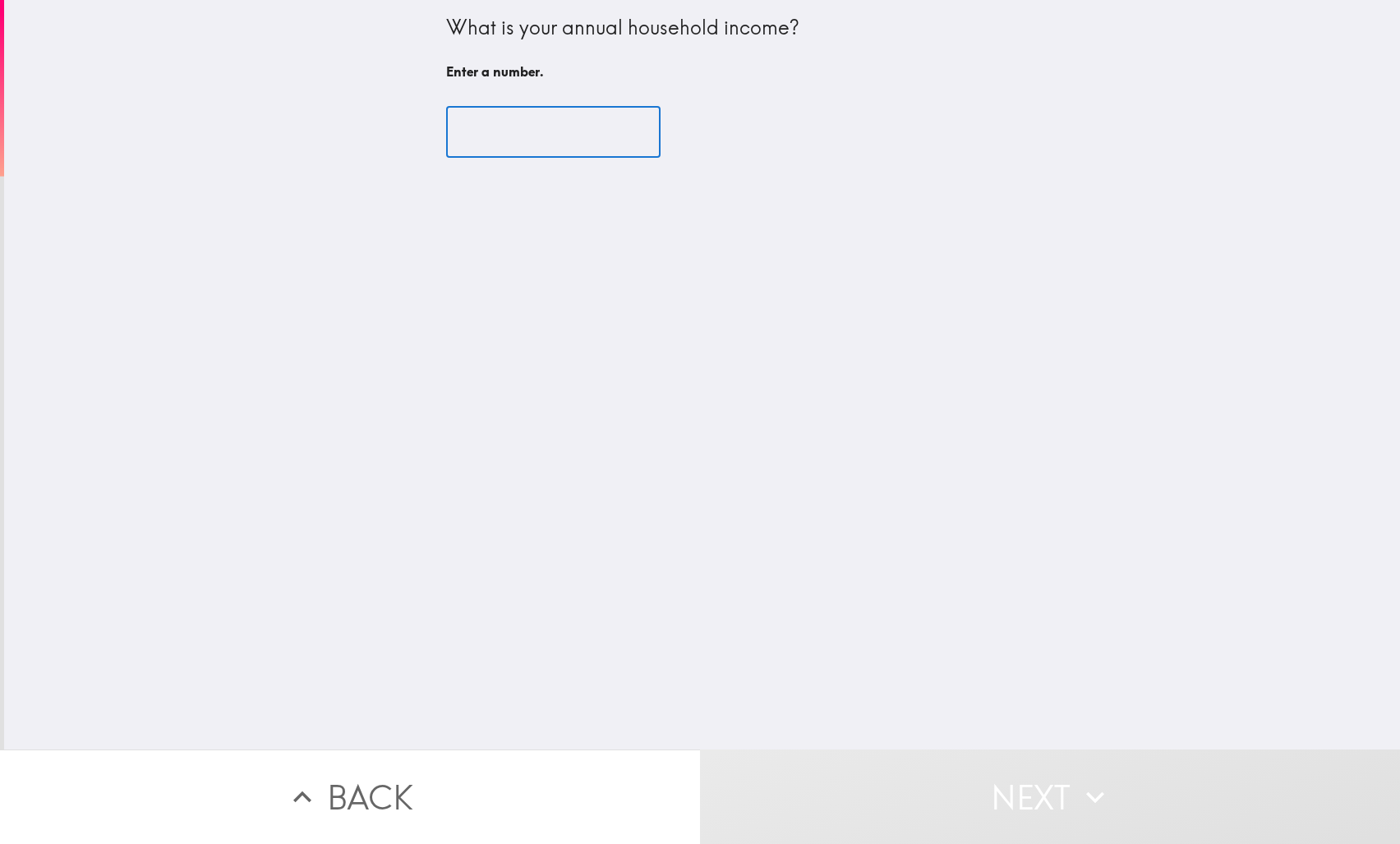
click at [516, 136] on input "number" at bounding box center [554, 131] width 215 height 51
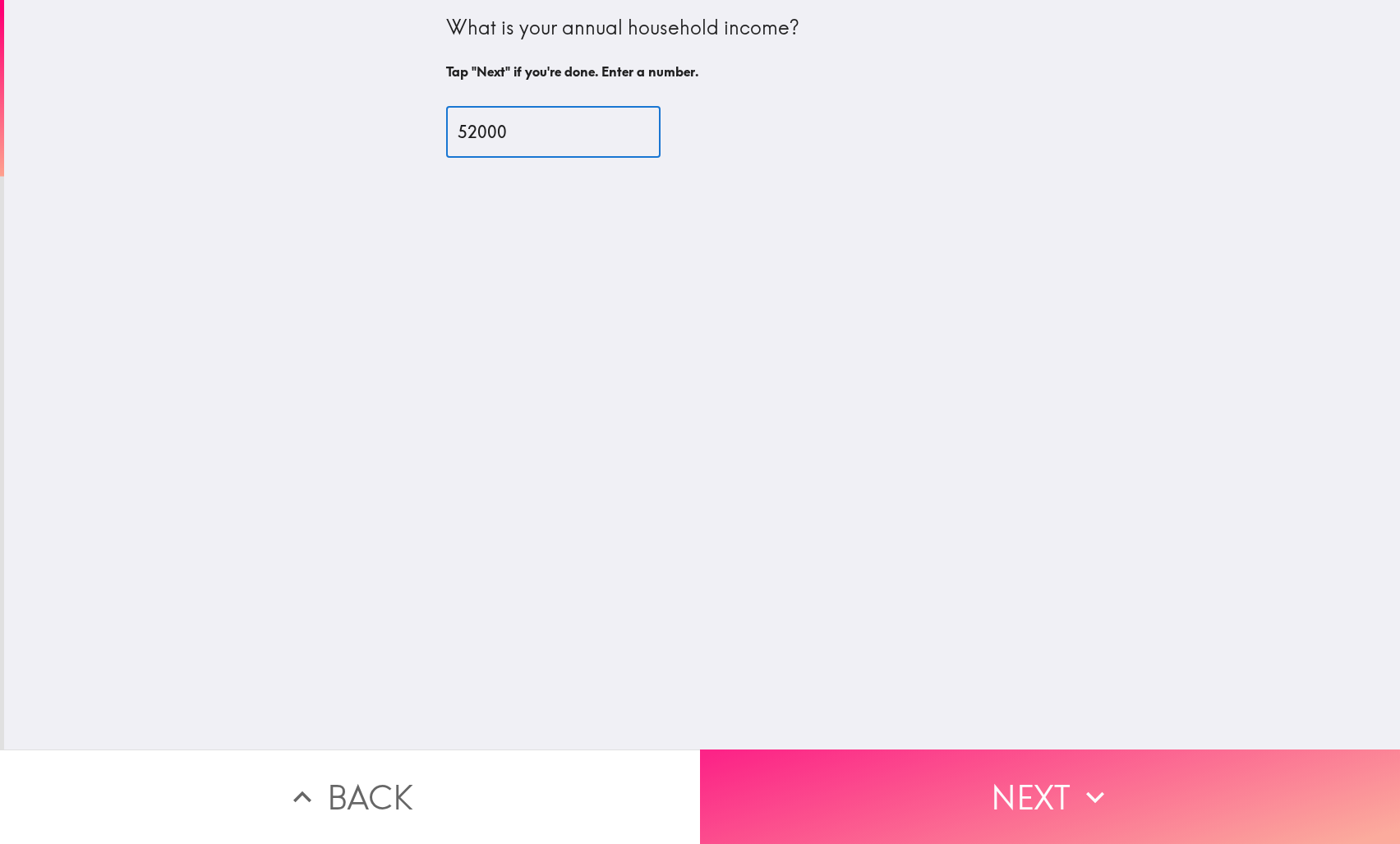
type input "52000"
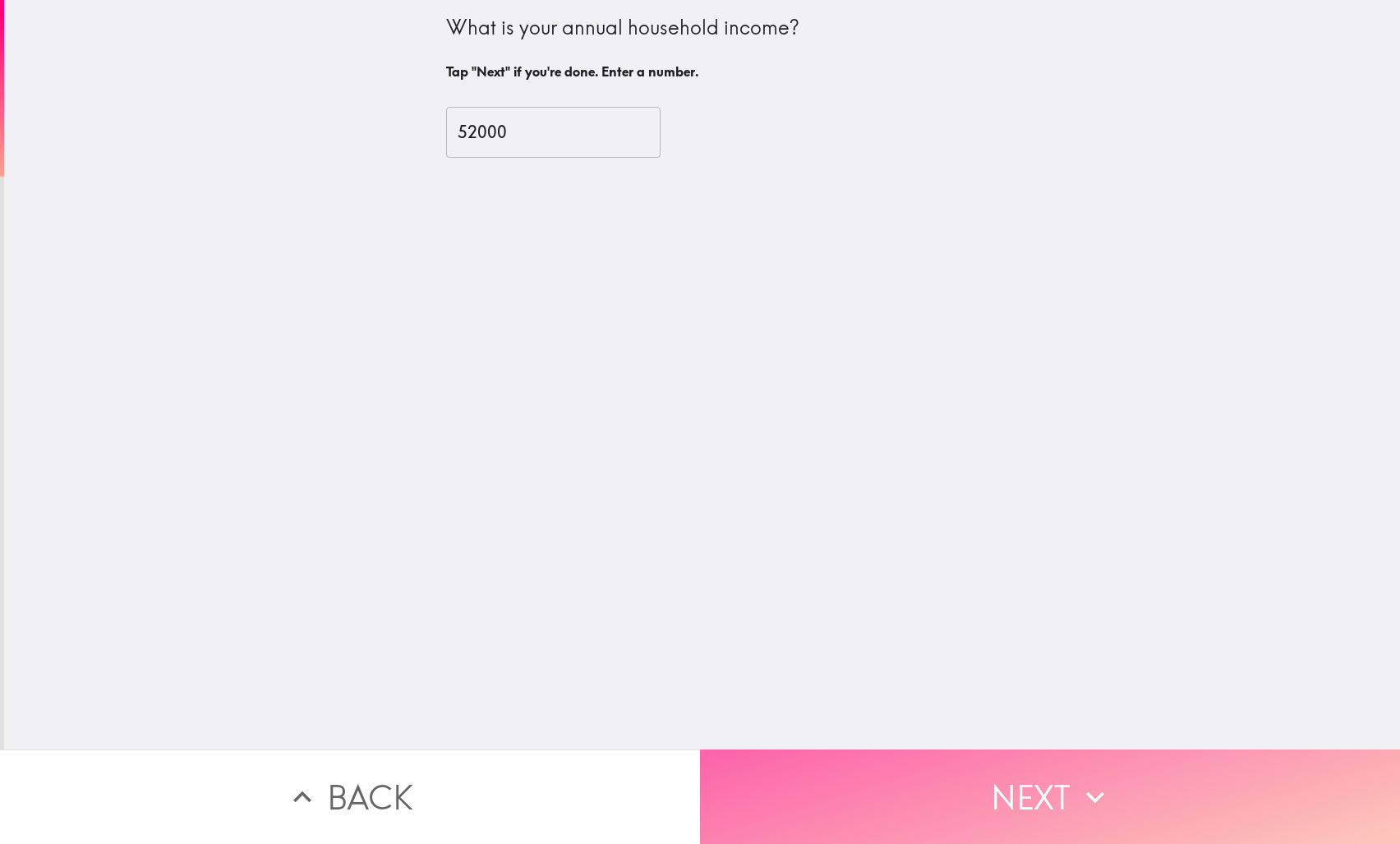
click at [1045, 793] on button "Next" at bounding box center [1051, 797] width 700 height 94
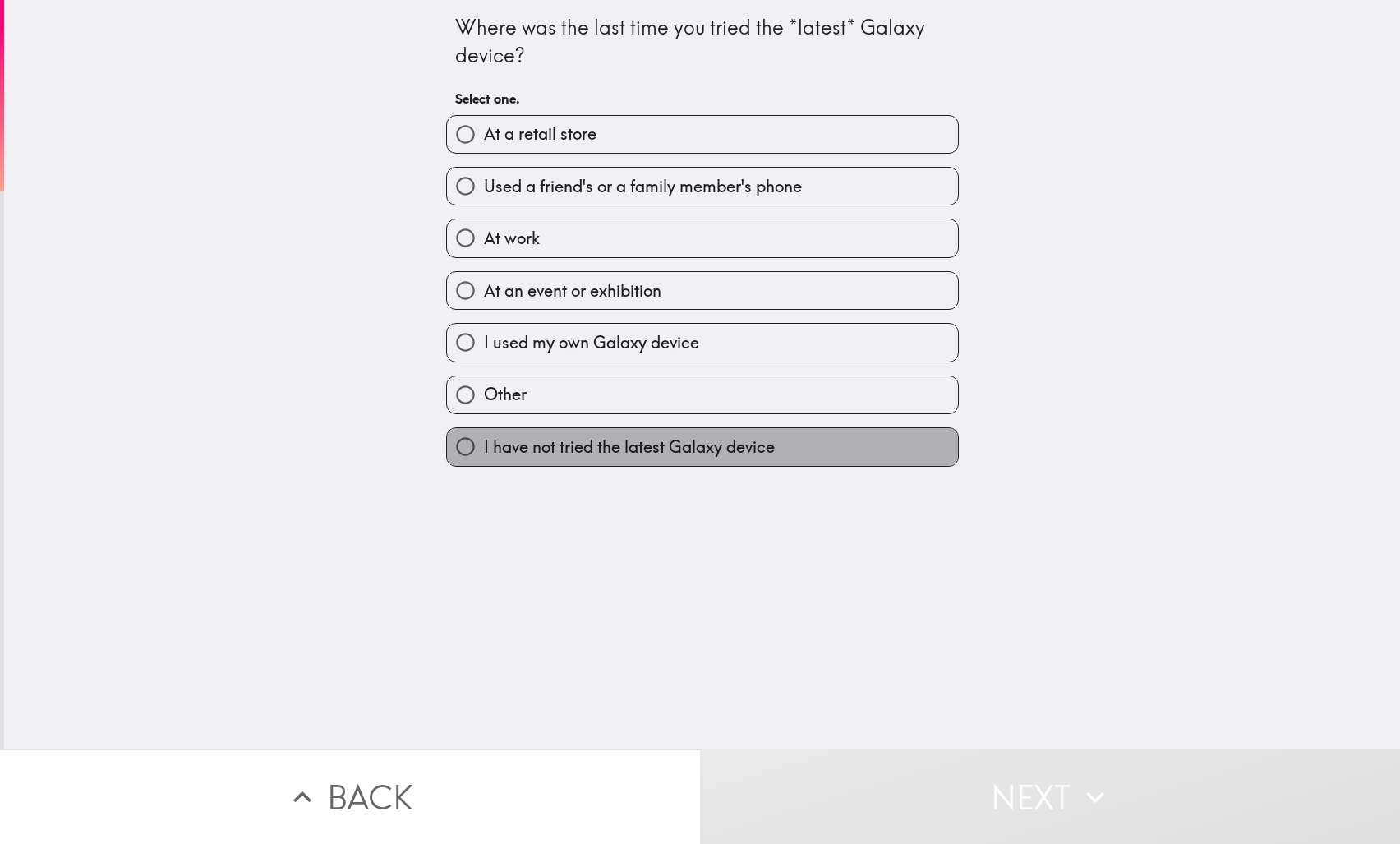
click at [577, 450] on span "I have not tried the latest Galaxy device" at bounding box center [629, 446] width 291 height 23
click at [484, 450] on input "I have not tried the latest Galaxy device" at bounding box center [465, 446] width 37 height 37
radio input "true"
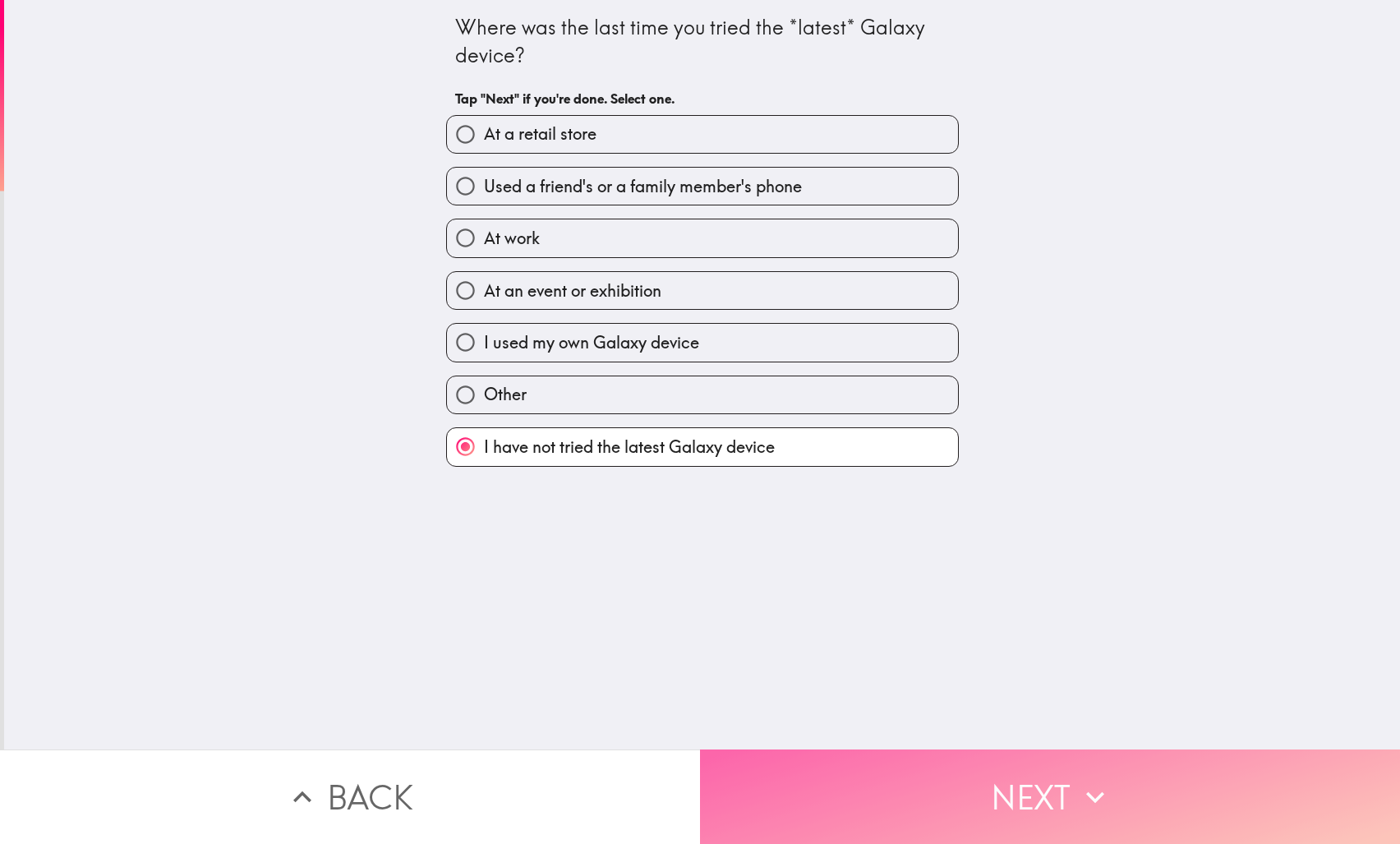
click at [1067, 789] on button "Next" at bounding box center [1051, 797] width 700 height 94
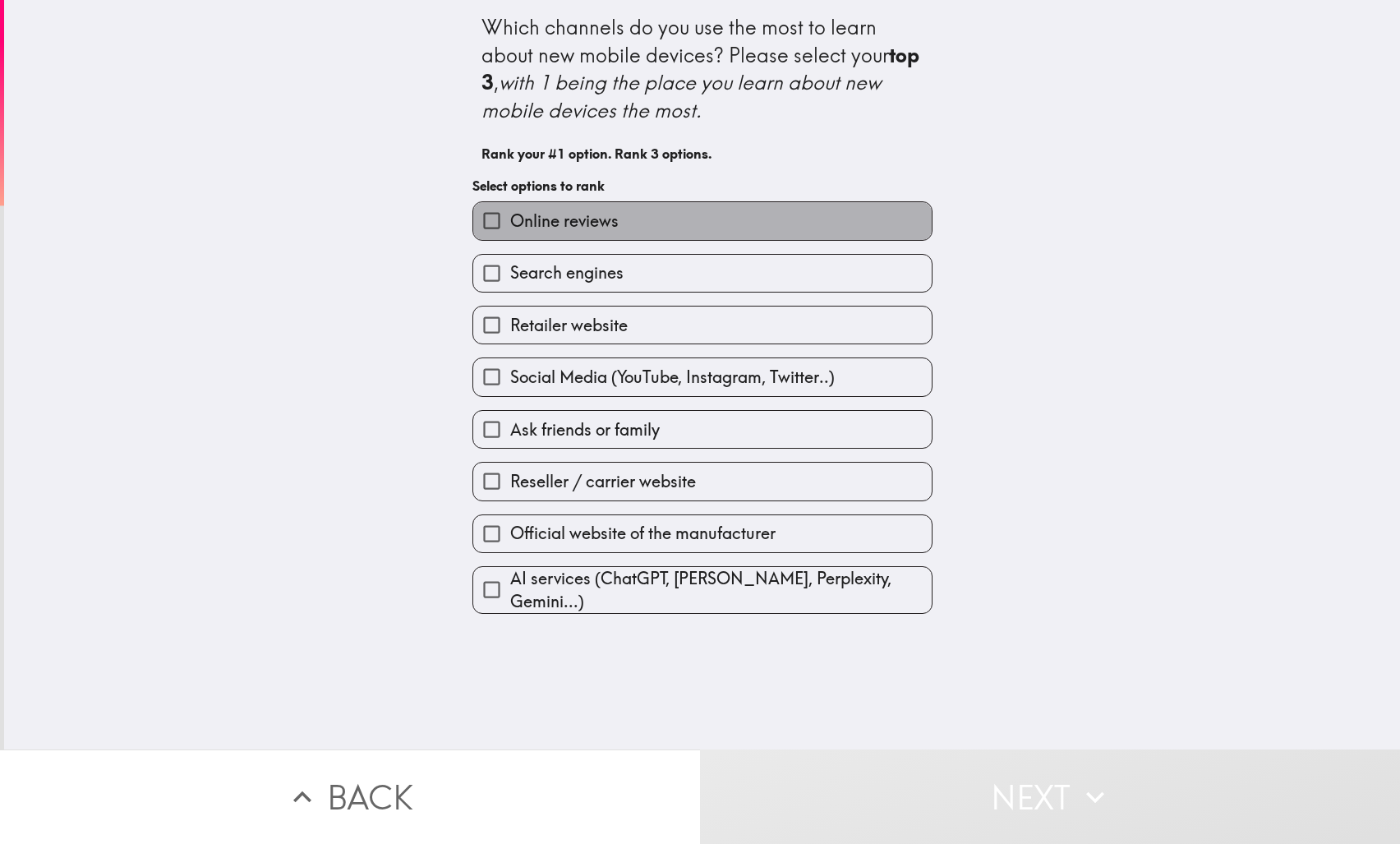
click at [635, 225] on label "Online reviews" at bounding box center [702, 221] width 458 height 37
click at [511, 225] on input "Online reviews" at bounding box center [491, 221] width 37 height 37
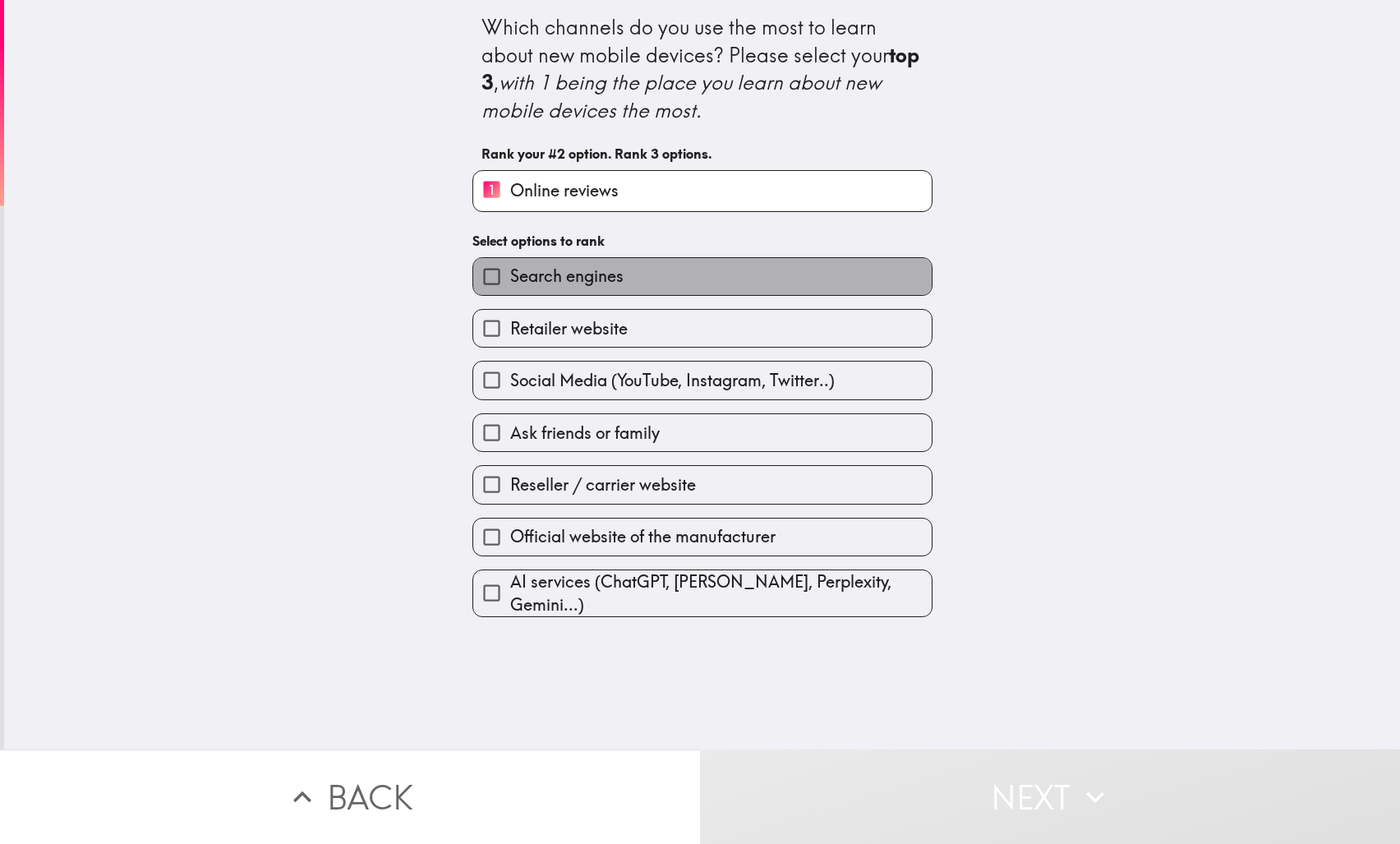
click at [543, 271] on span "Search engines" at bounding box center [567, 276] width 113 height 23
click at [511, 271] on input "Search engines" at bounding box center [491, 276] width 37 height 37
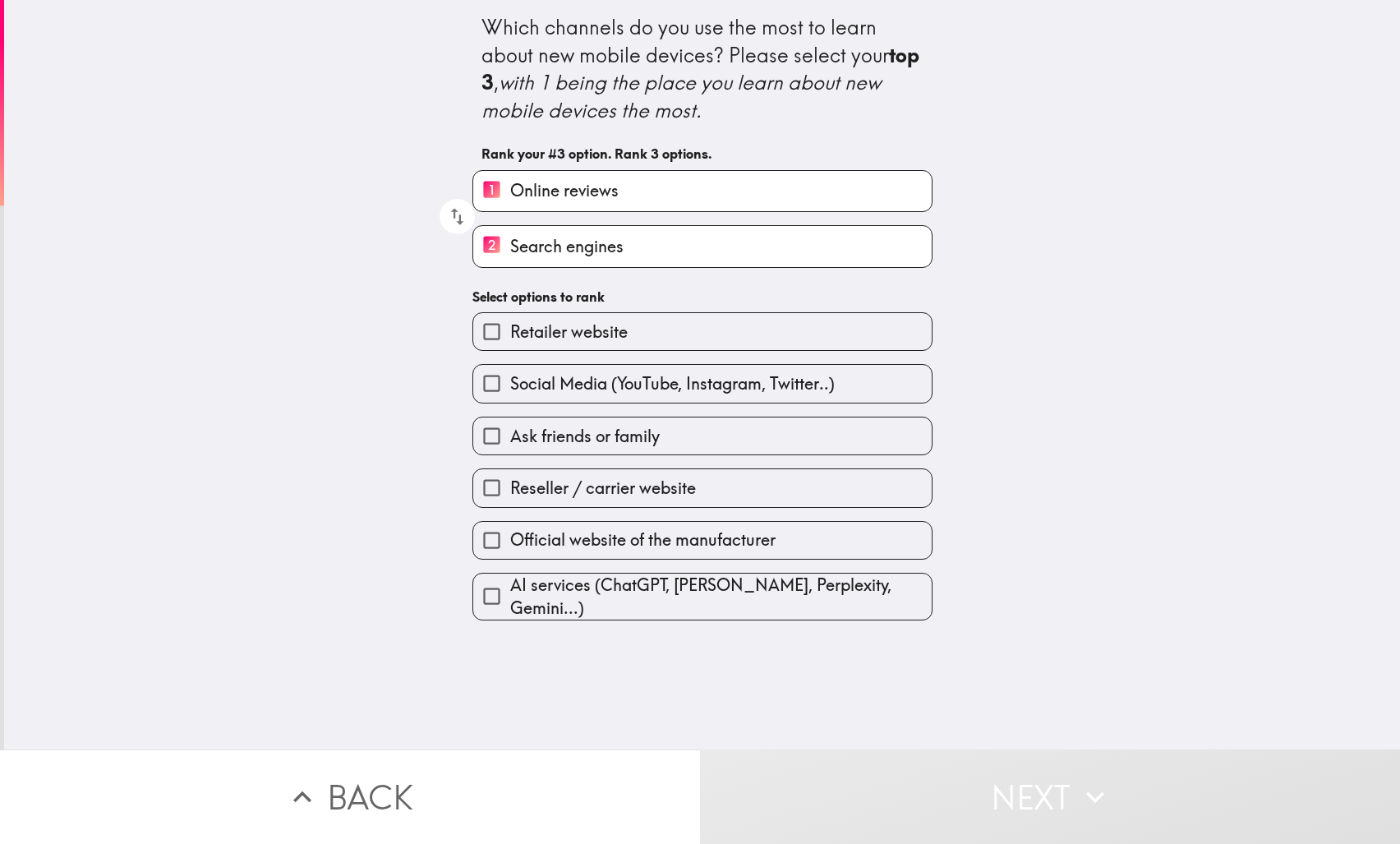
click at [694, 485] on label "Reseller / carrier website" at bounding box center [702, 488] width 458 height 37
click at [511, 485] on input "Reseller / carrier website" at bounding box center [491, 488] width 37 height 37
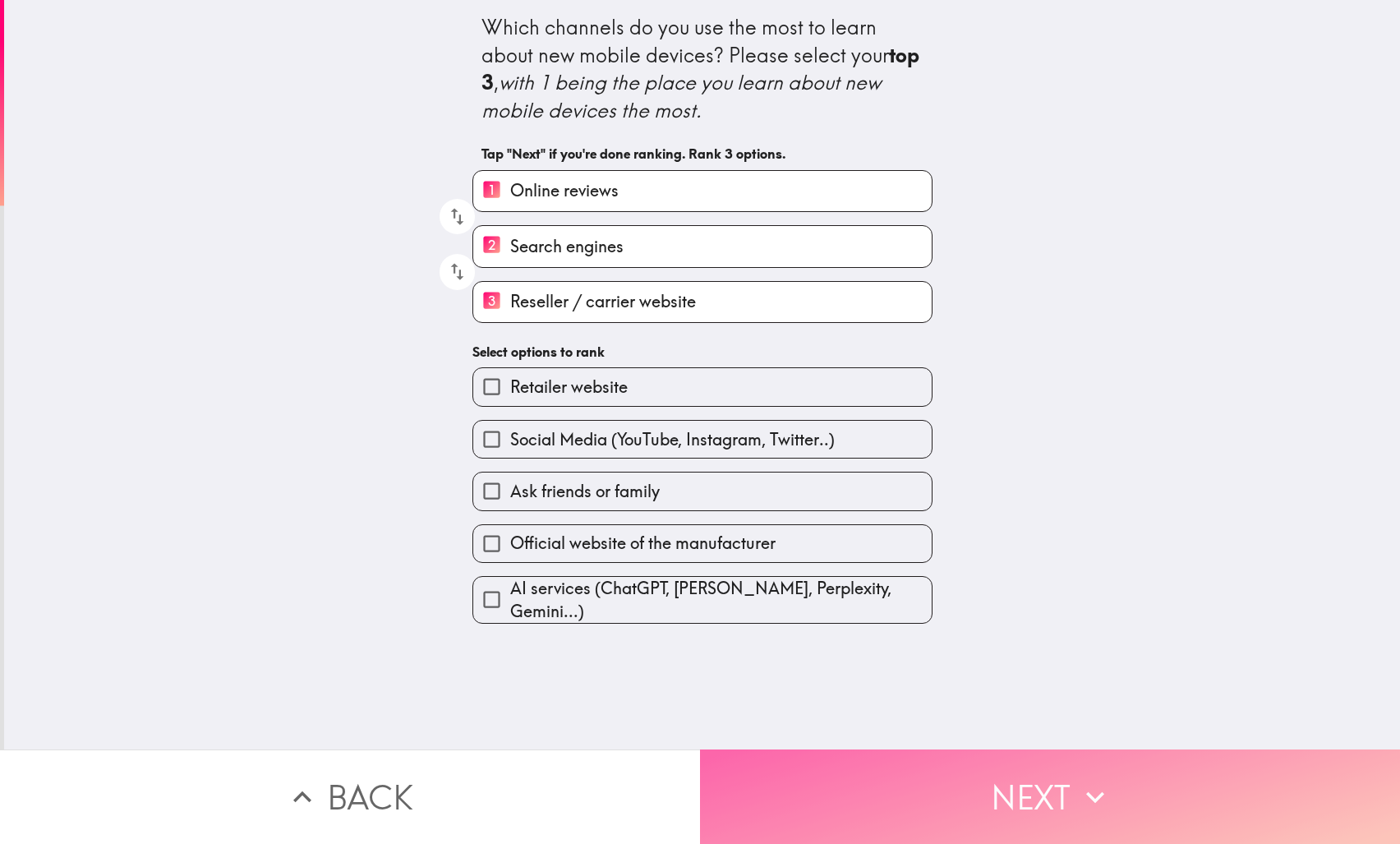
click at [918, 806] on button "Next" at bounding box center [1051, 797] width 700 height 94
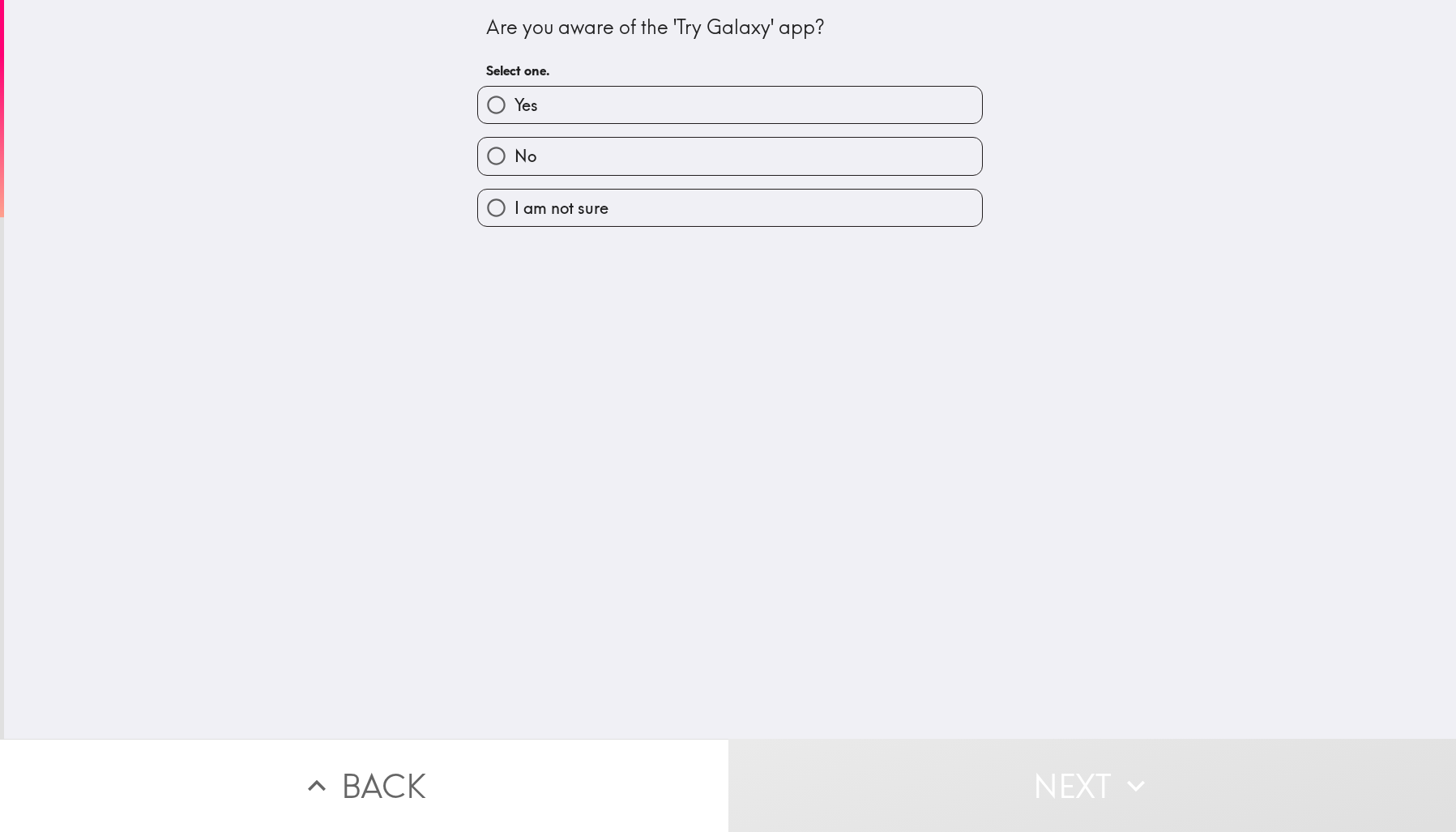
click at [662, 154] on label "No" at bounding box center [730, 156] width 504 height 36
click at [514, 154] on input "No" at bounding box center [496, 156] width 36 height 36
radio input "true"
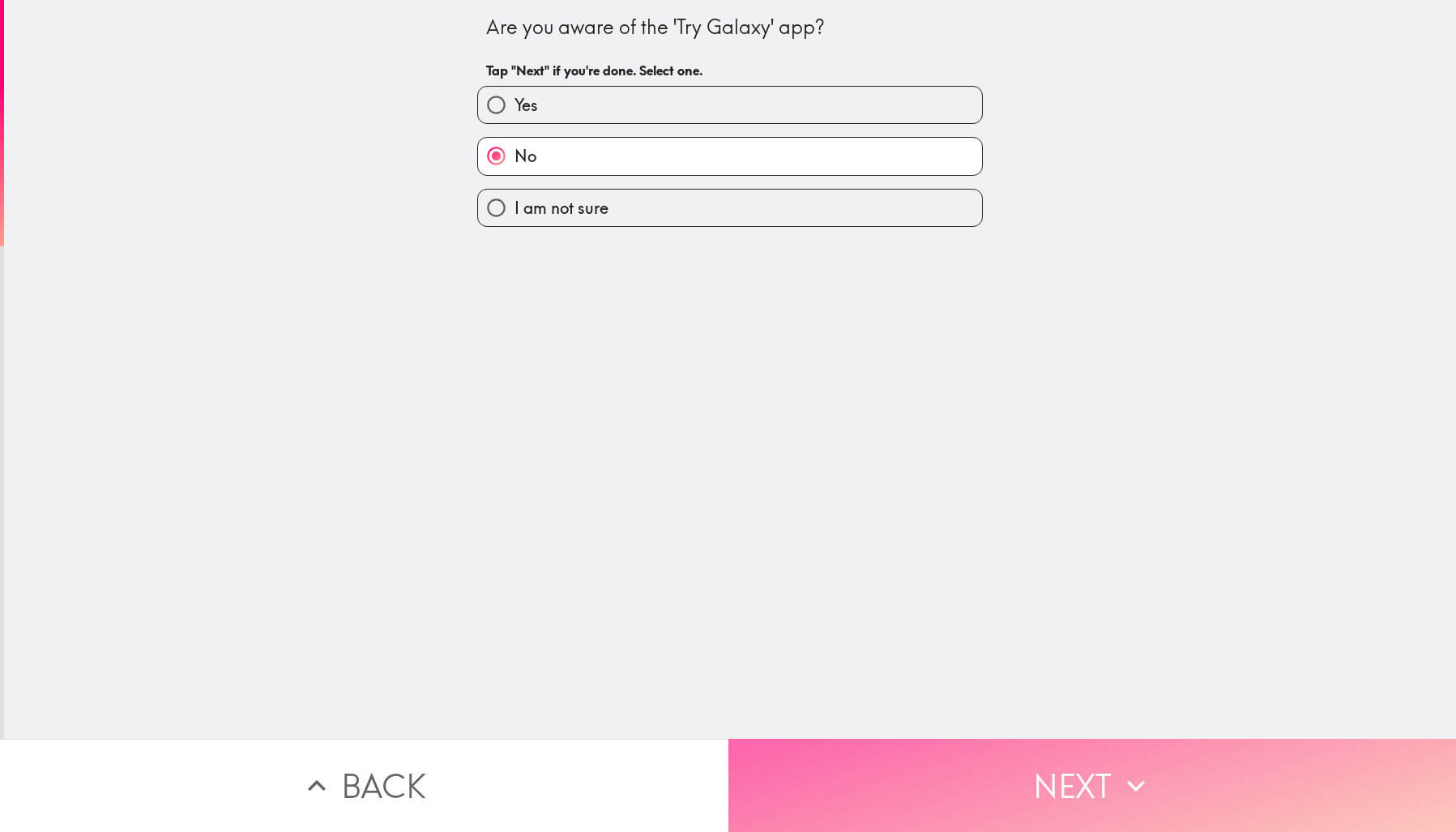
click at [1118, 776] on icon "button" at bounding box center [1135, 786] width 36 height 36
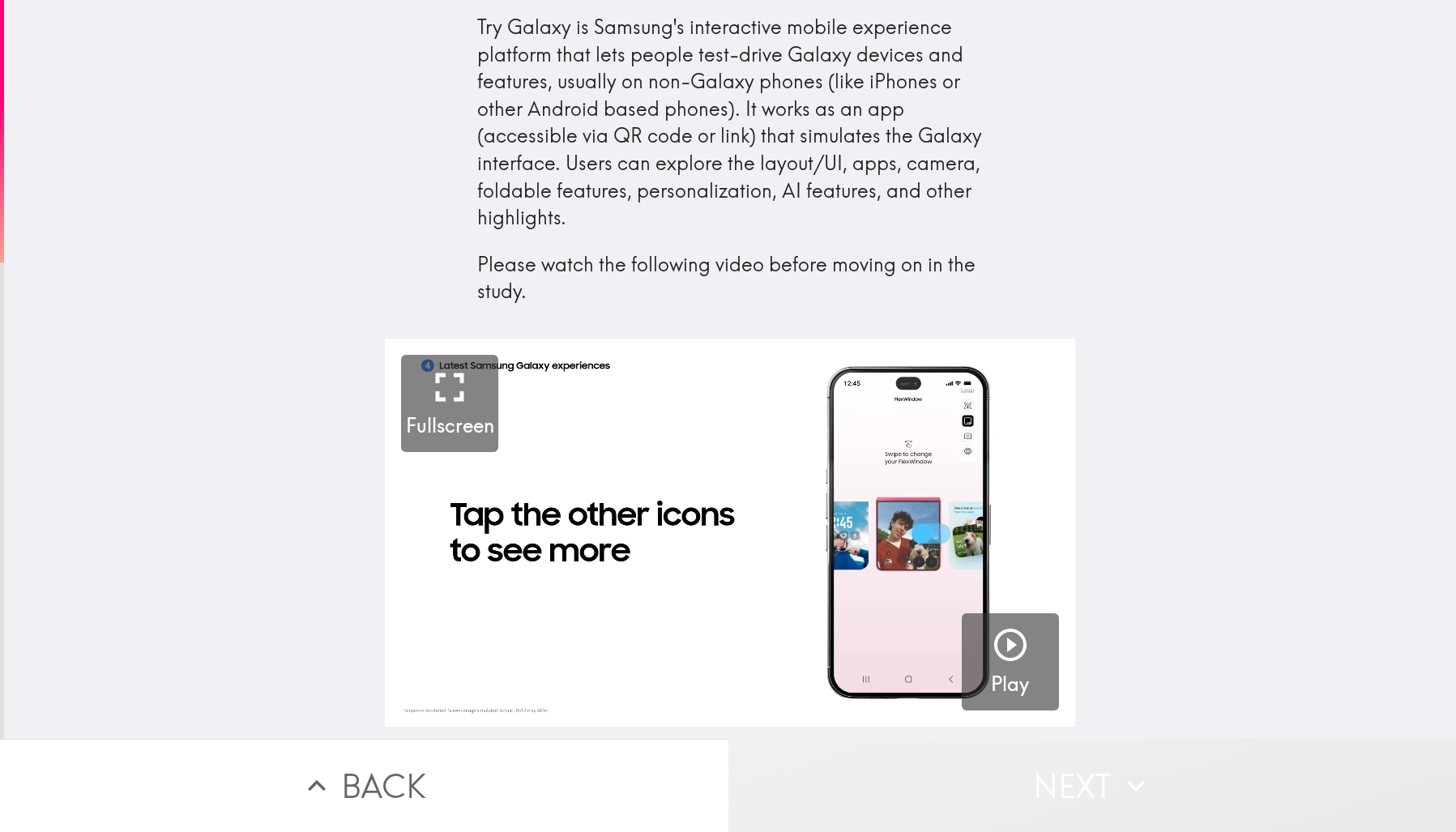
click at [1130, 774] on icon "button" at bounding box center [1135, 786] width 36 height 36
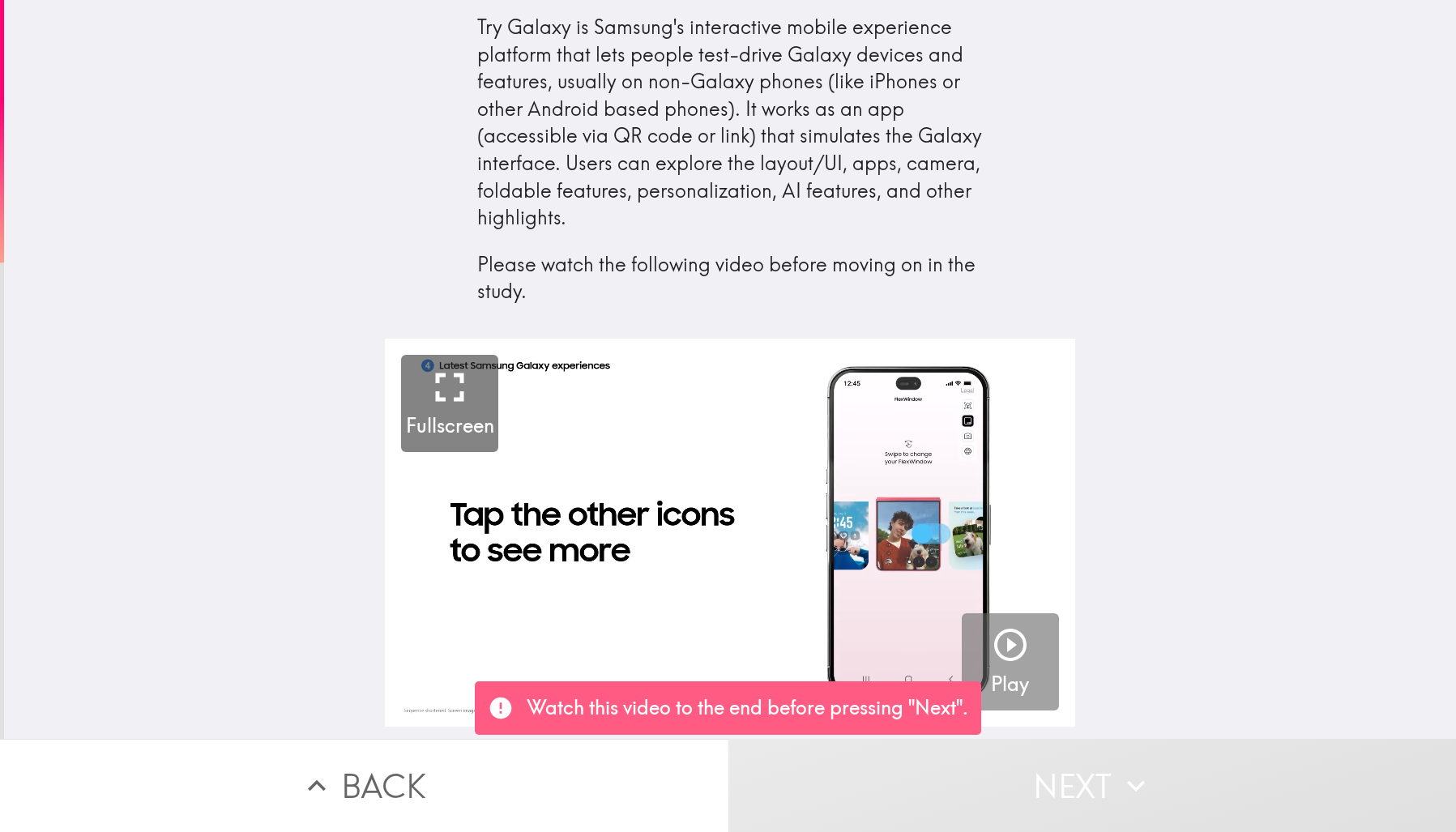
click at [1005, 667] on div "button" at bounding box center [1010, 648] width 39 height 46
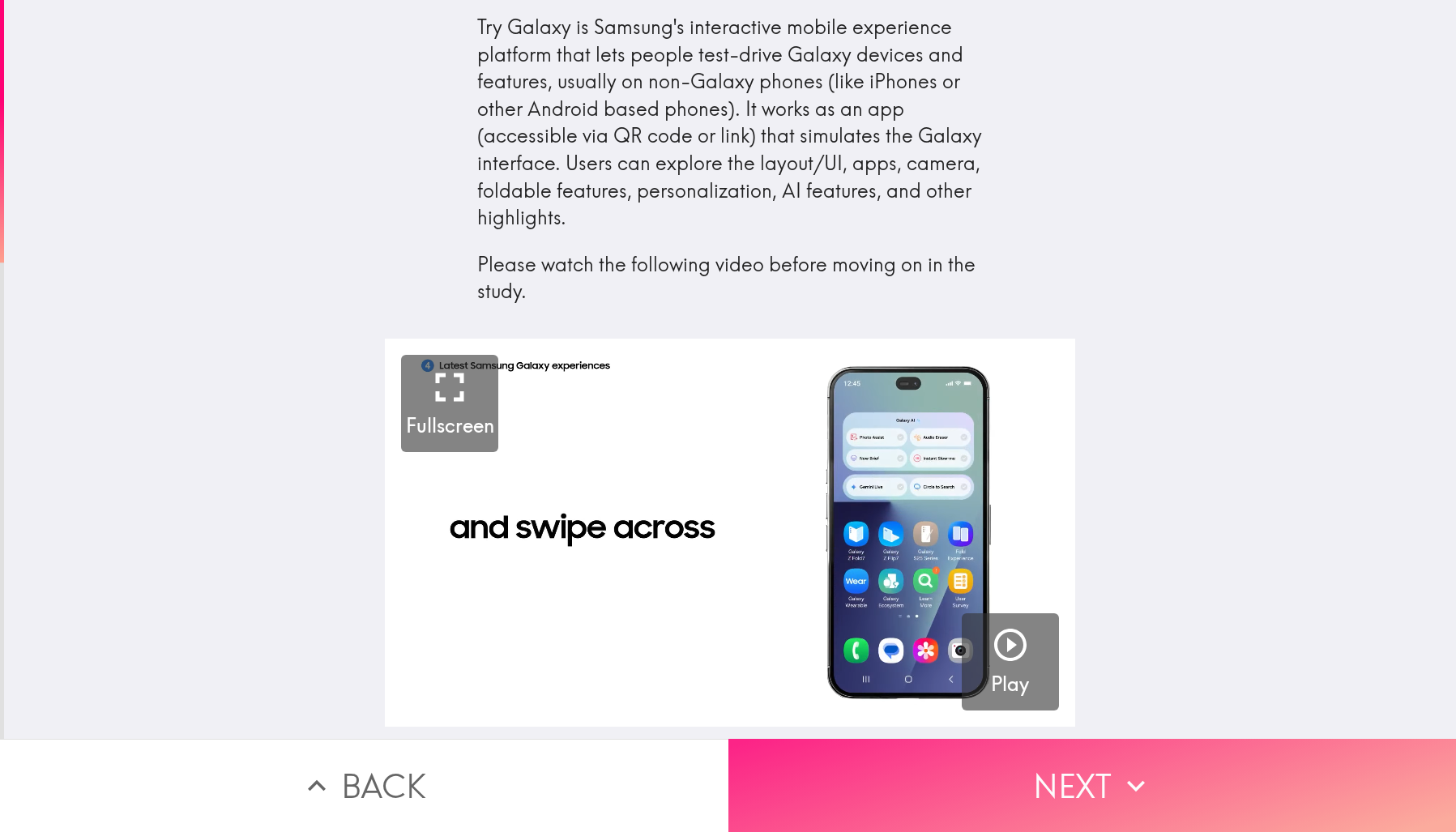
click at [1063, 786] on button "Next" at bounding box center [1092, 785] width 728 height 93
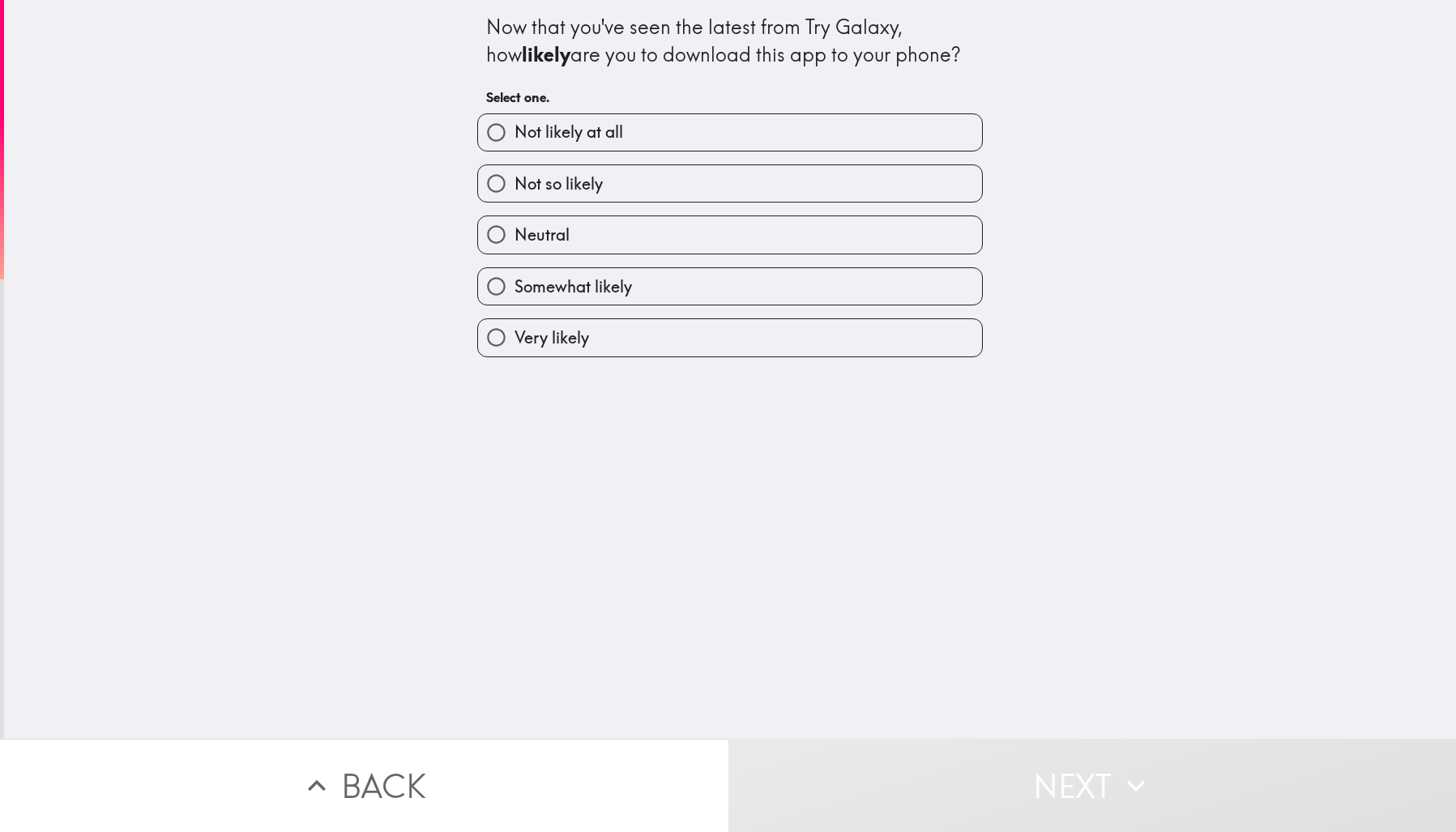
click at [620, 128] on label "Not likely at all" at bounding box center [730, 132] width 504 height 36
click at [514, 128] on input "Not likely at all" at bounding box center [496, 132] width 36 height 36
radio input "true"
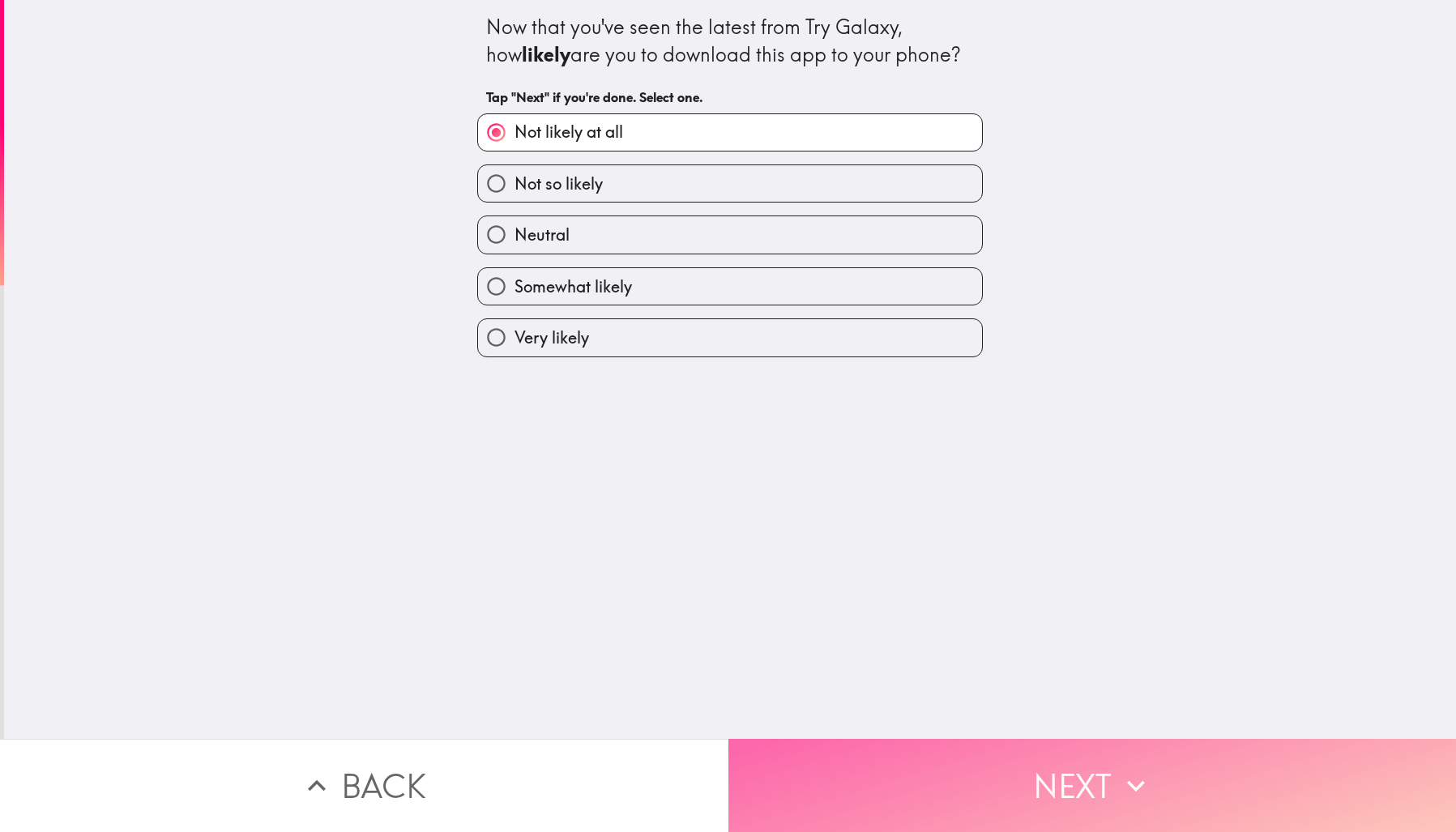
click at [1069, 771] on button "Next" at bounding box center [1092, 785] width 728 height 93
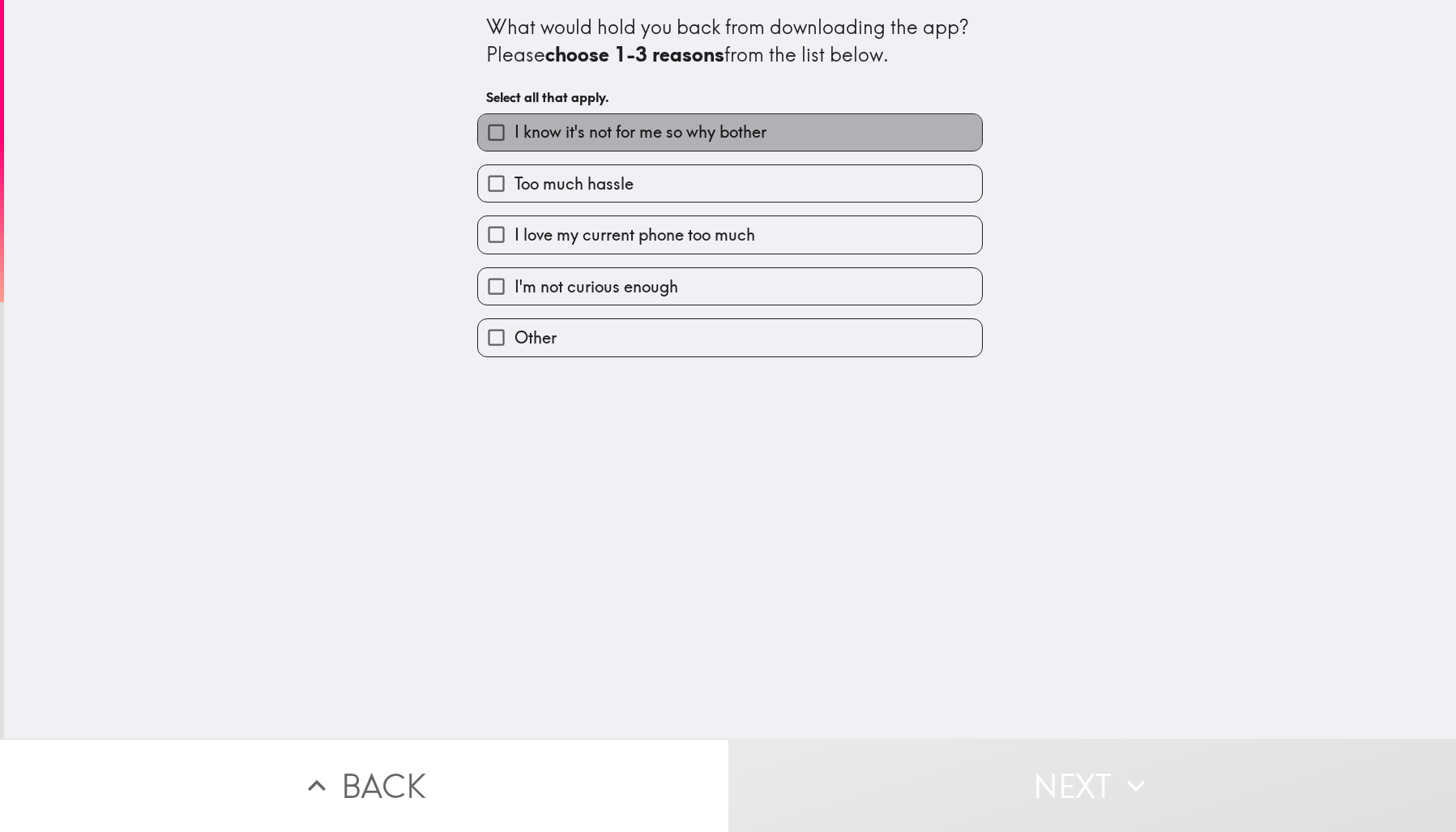
click at [721, 129] on span "I know it's not for me so why bother" at bounding box center [640, 132] width 252 height 23
click at [514, 129] on input "I know it's not for me so why bother" at bounding box center [496, 132] width 36 height 36
checkbox input "true"
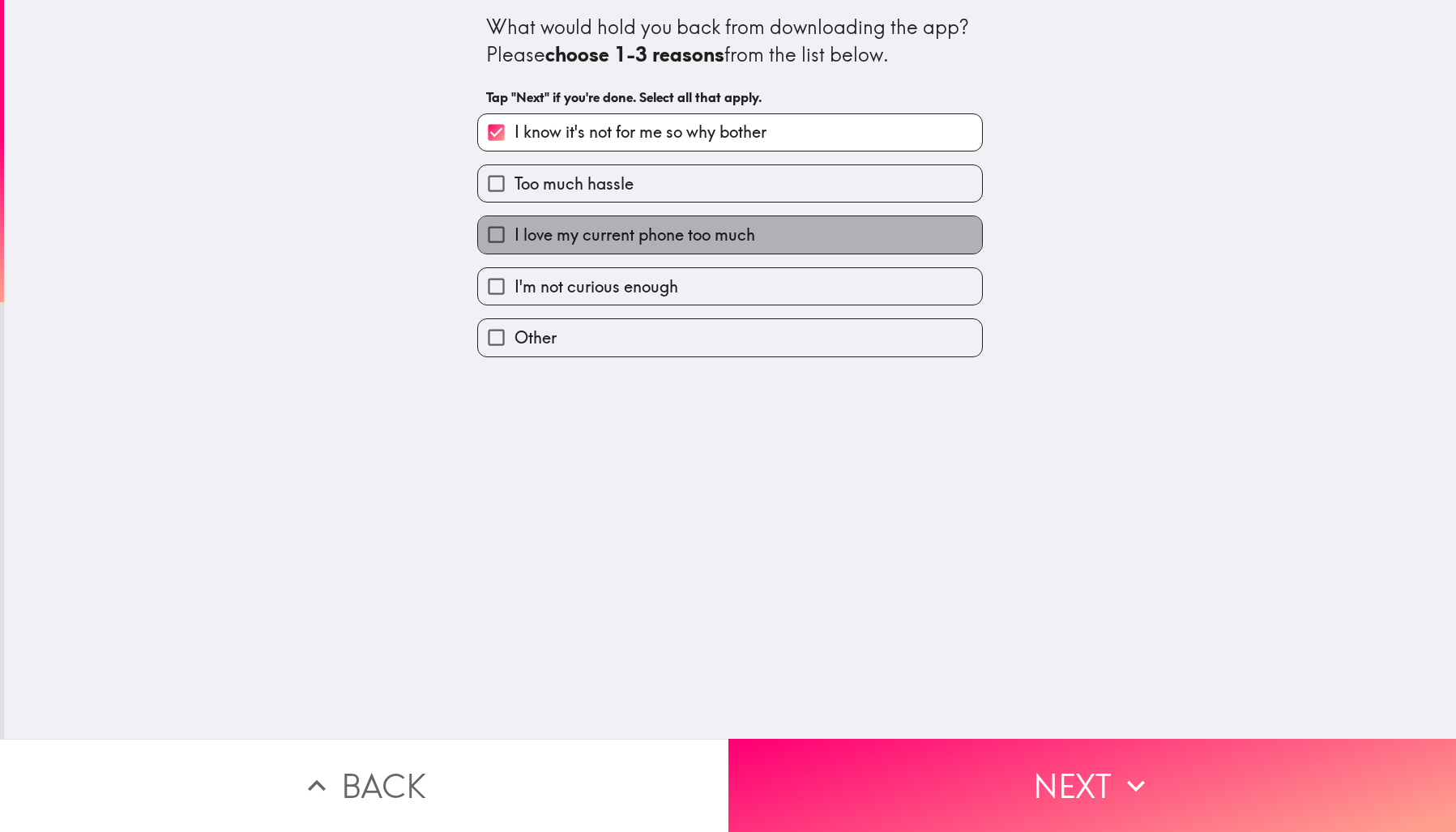
click at [730, 236] on span "I love my current phone too much" at bounding box center [635, 234] width 240 height 23
click at [514, 236] on input "I love my current phone too much" at bounding box center [496, 234] width 36 height 36
checkbox input "true"
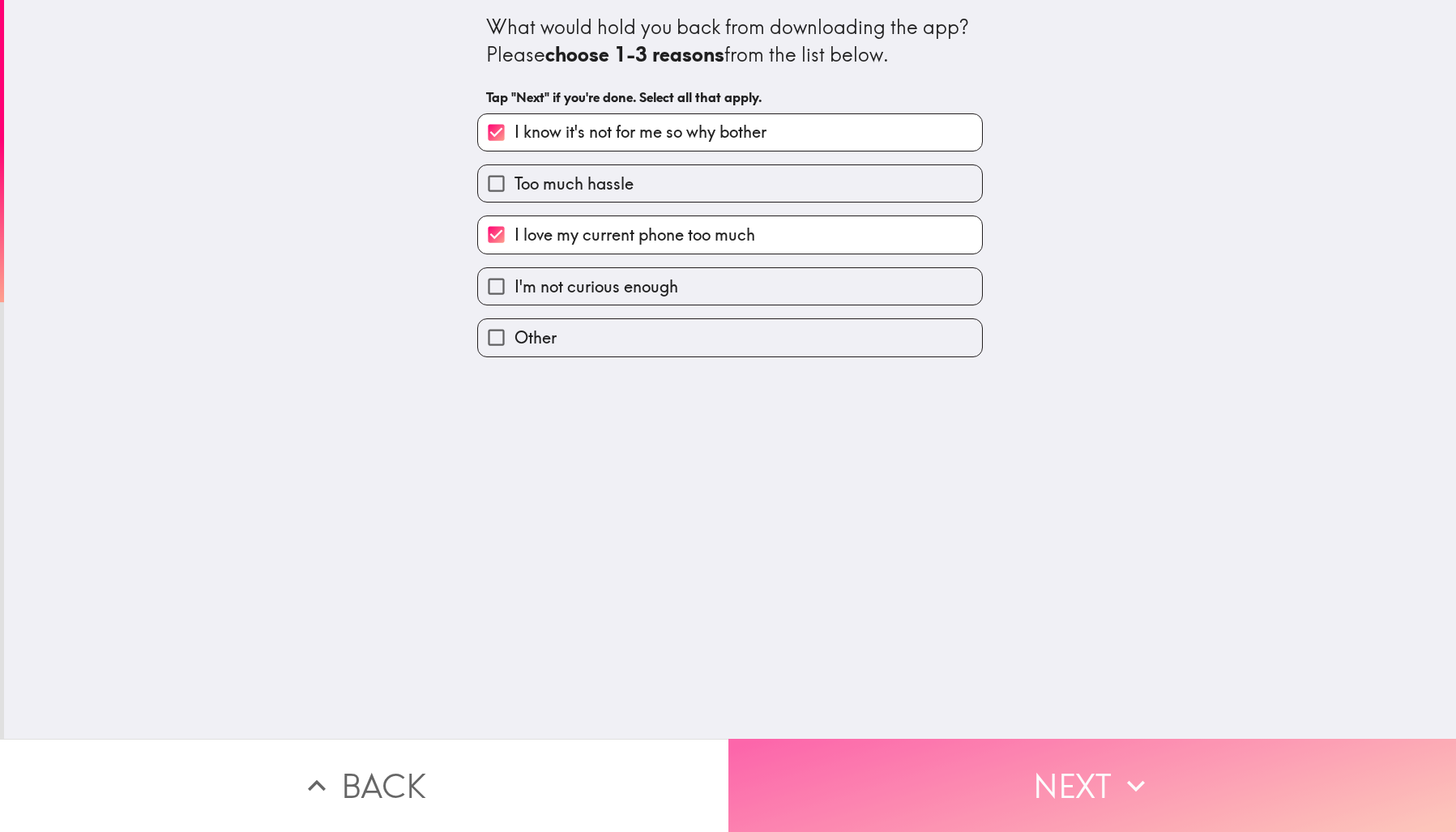
click at [1025, 777] on button "Next" at bounding box center [1092, 785] width 728 height 93
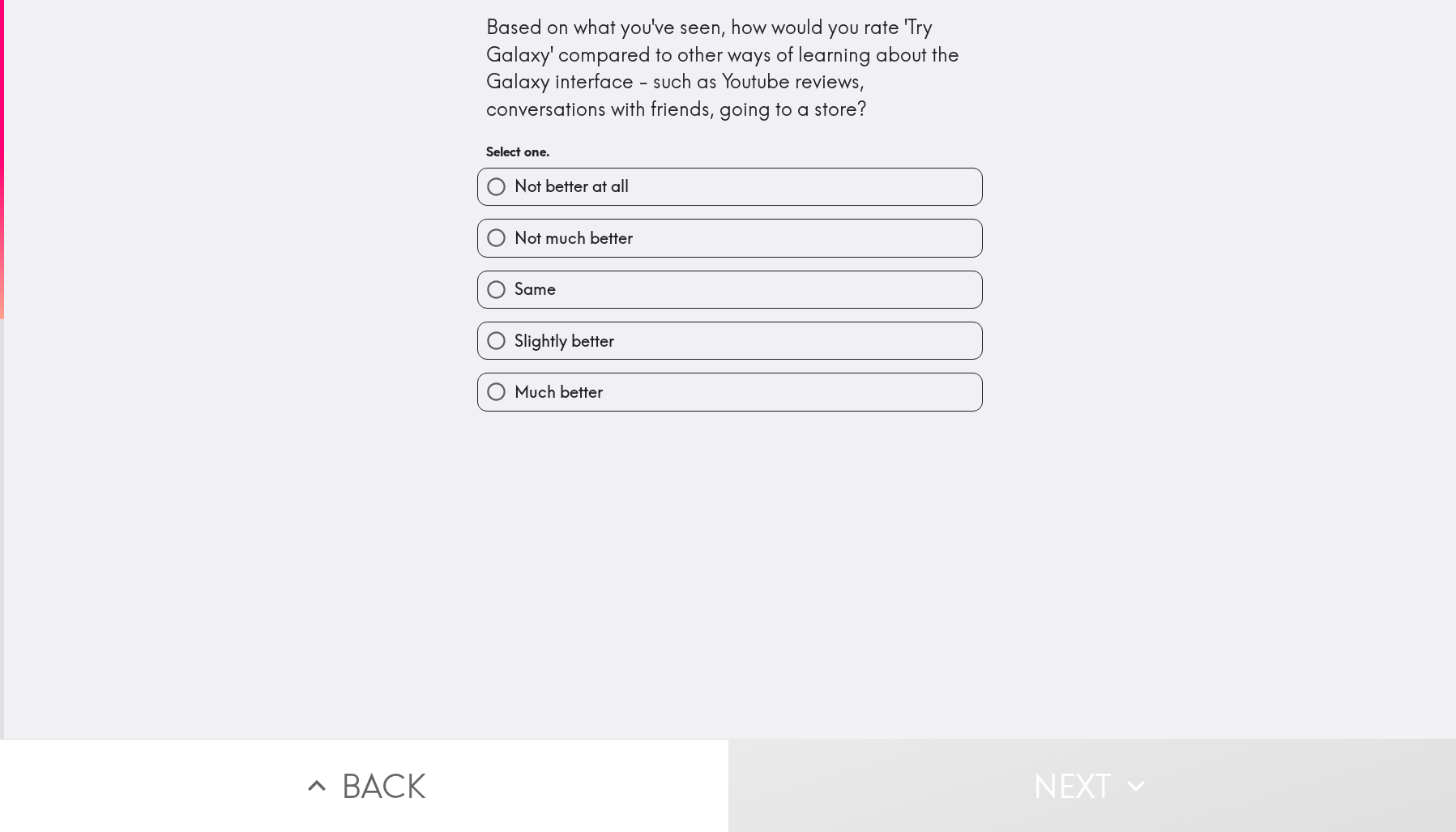
click at [702, 285] on label "Same" at bounding box center [730, 289] width 504 height 36
click at [514, 285] on input "Same" at bounding box center [496, 289] width 36 height 36
radio input "true"
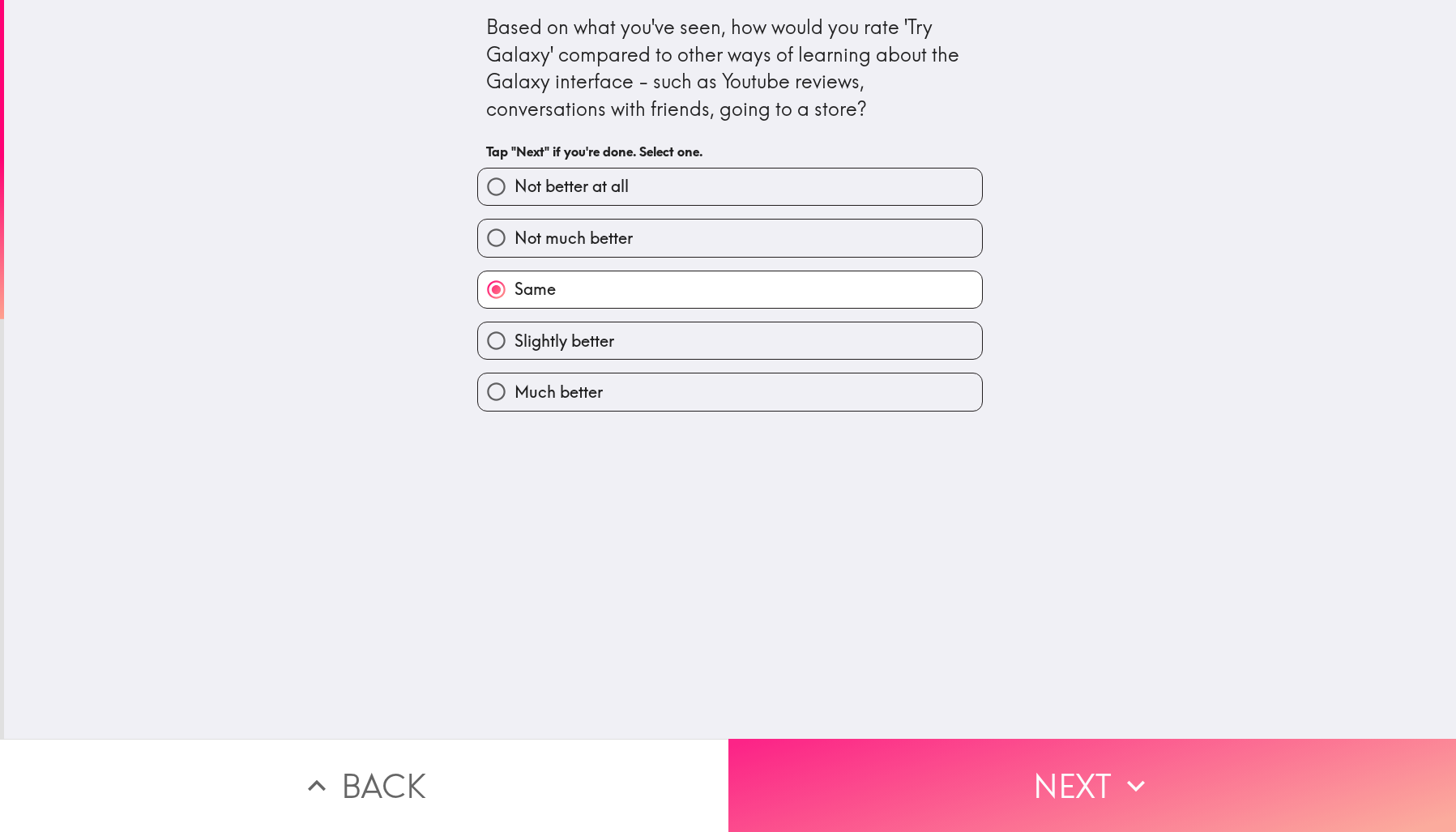
click at [1017, 770] on button "Next" at bounding box center [1092, 785] width 728 height 93
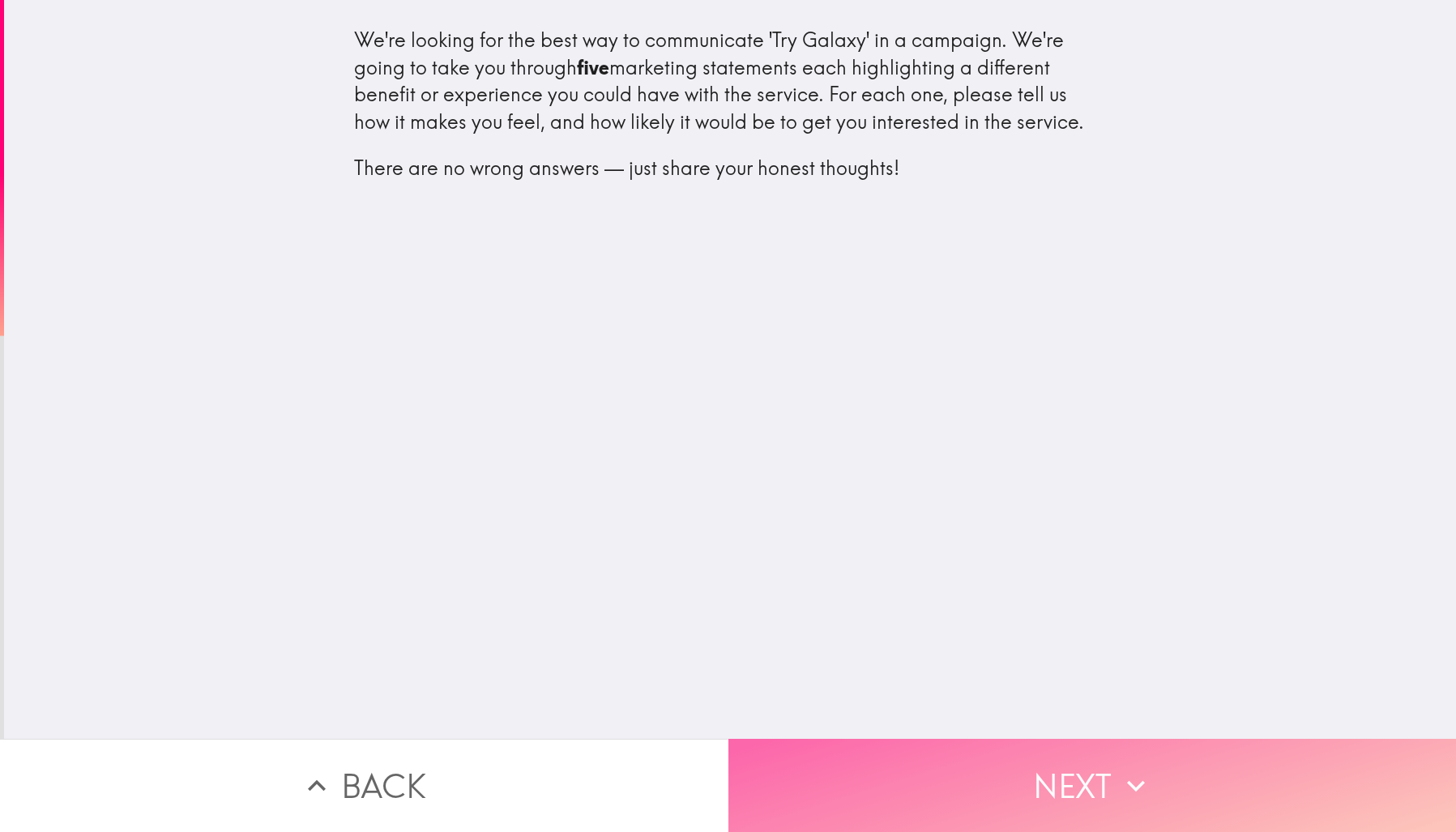
click at [1046, 782] on button "Next" at bounding box center [1092, 785] width 728 height 93
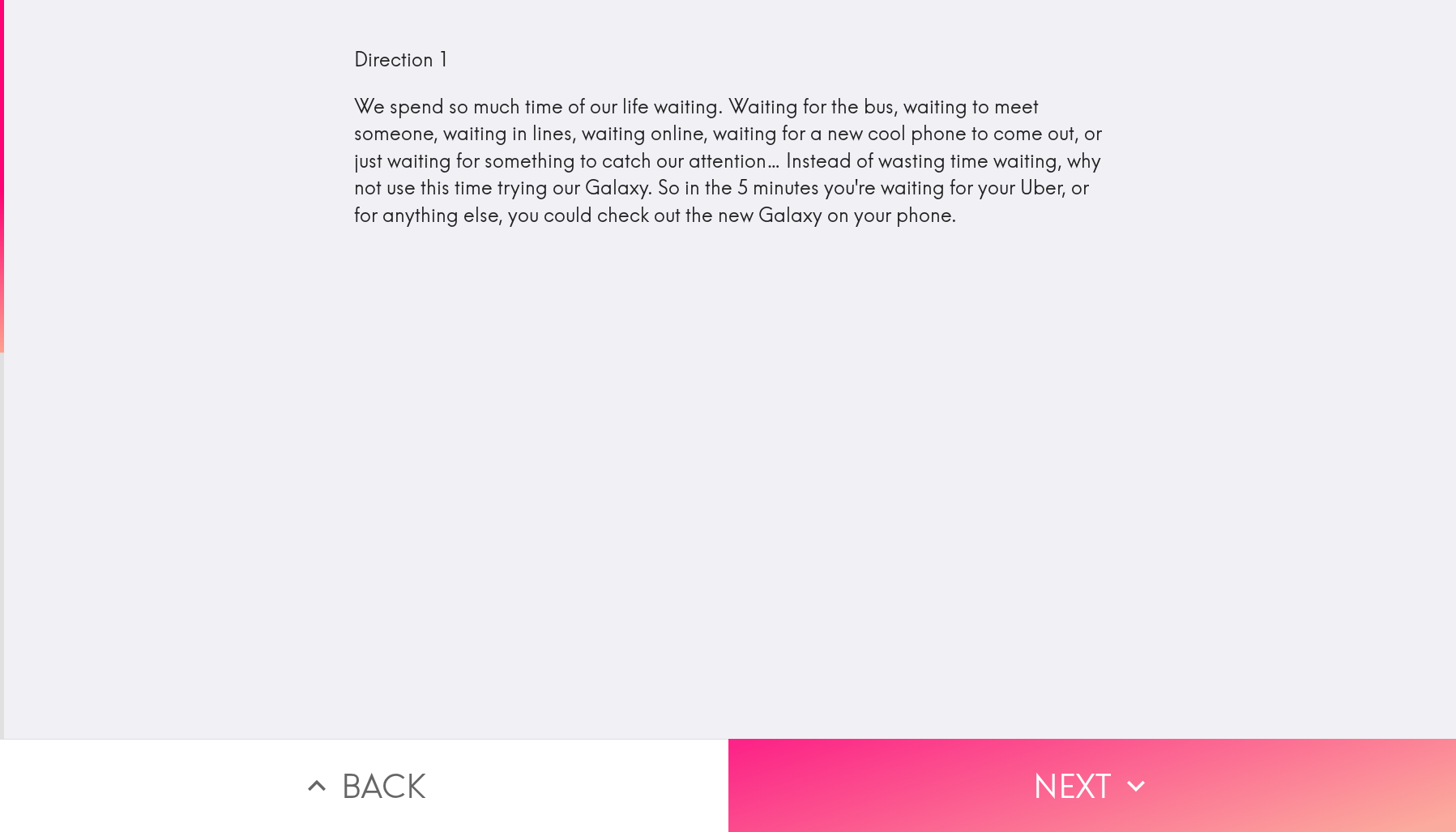
click at [1058, 764] on button "Next" at bounding box center [1092, 785] width 728 height 93
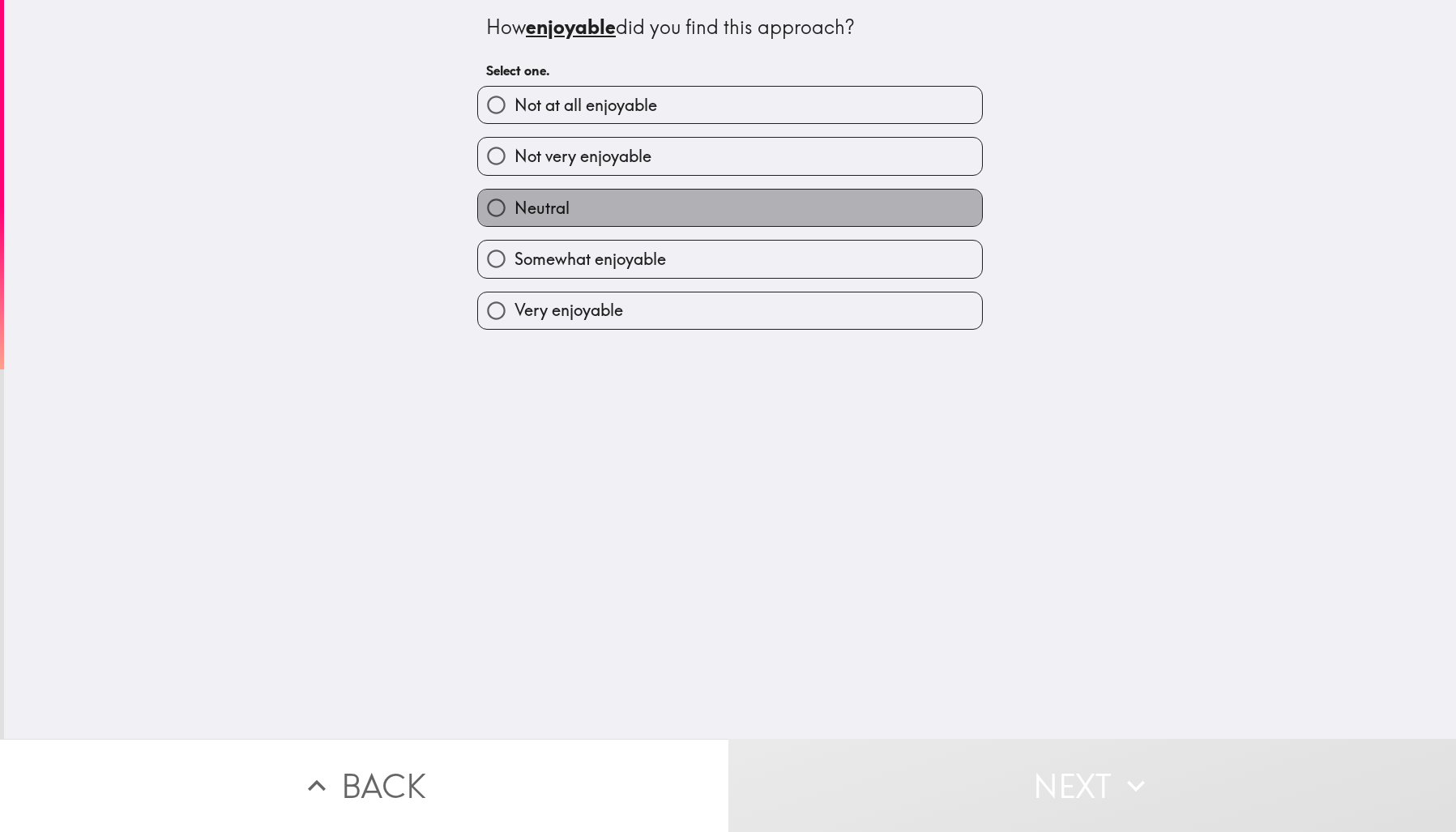
click at [678, 208] on label "Neutral" at bounding box center [730, 207] width 504 height 36
click at [514, 208] on input "Neutral" at bounding box center [496, 207] width 36 height 36
radio input "true"
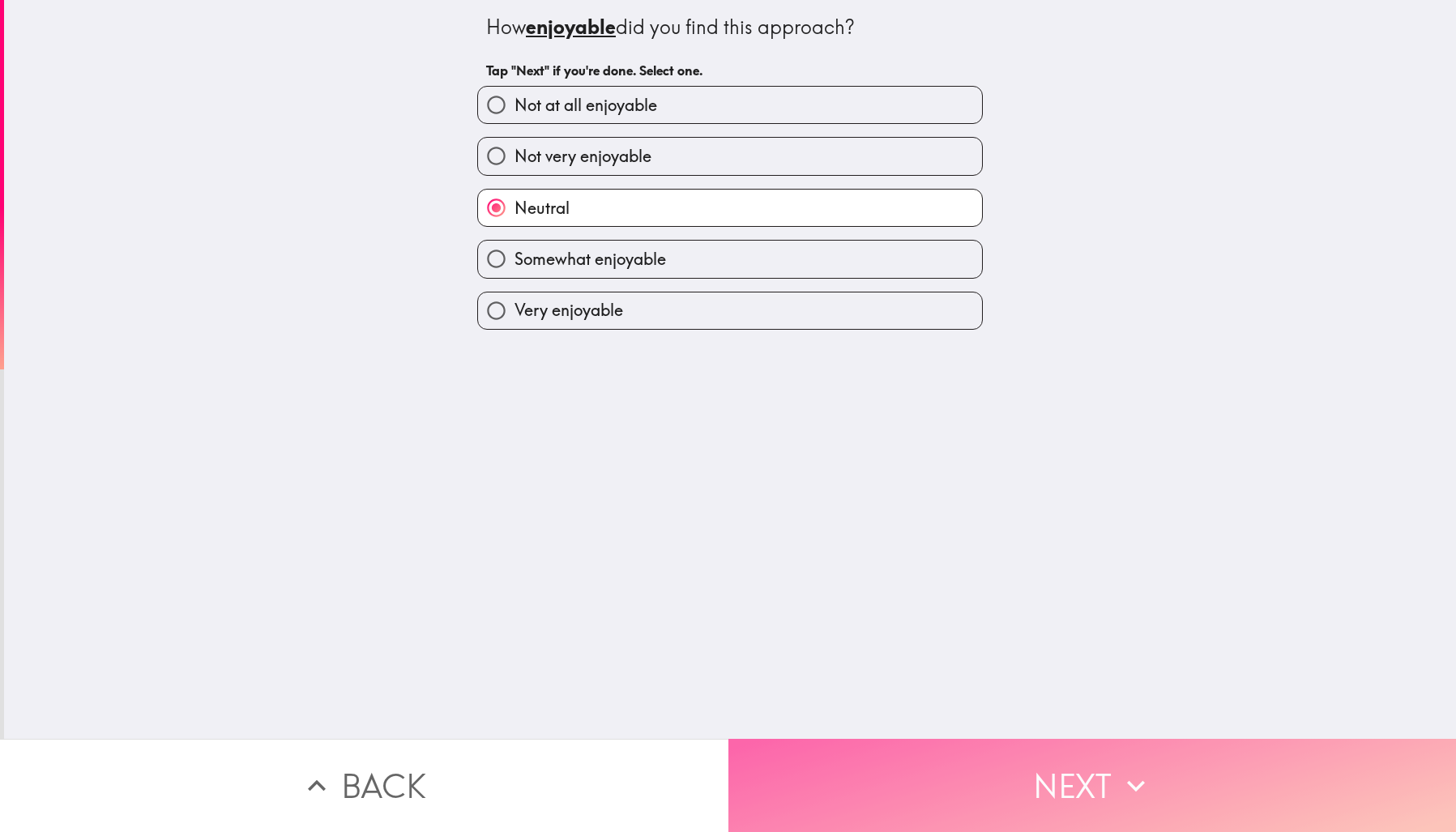
click at [983, 771] on button "Next" at bounding box center [1092, 785] width 728 height 93
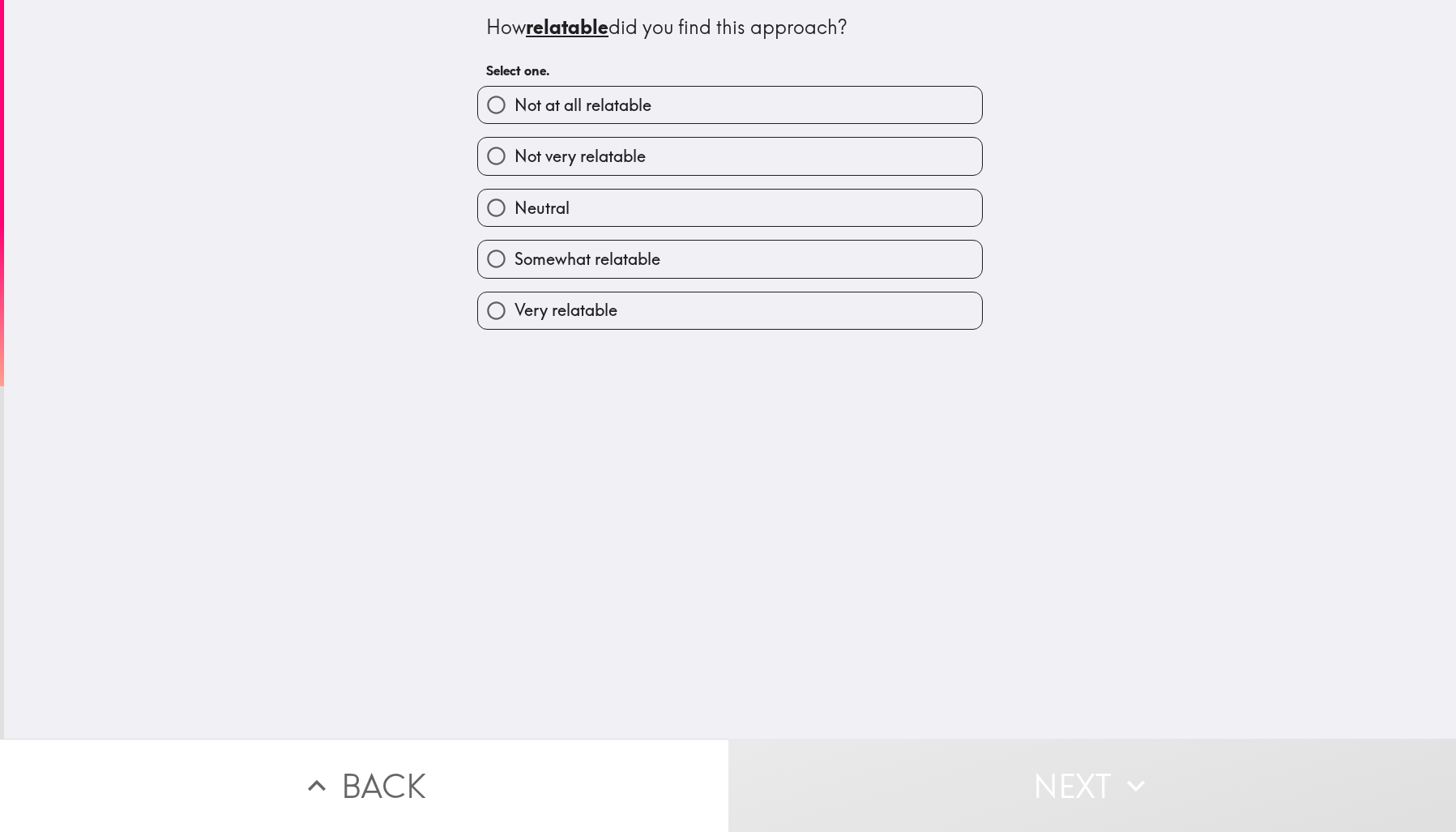
click at [763, 107] on label "Not at all relatable" at bounding box center [730, 104] width 504 height 36
click at [514, 107] on input "Not at all relatable" at bounding box center [496, 104] width 36 height 36
radio input "true"
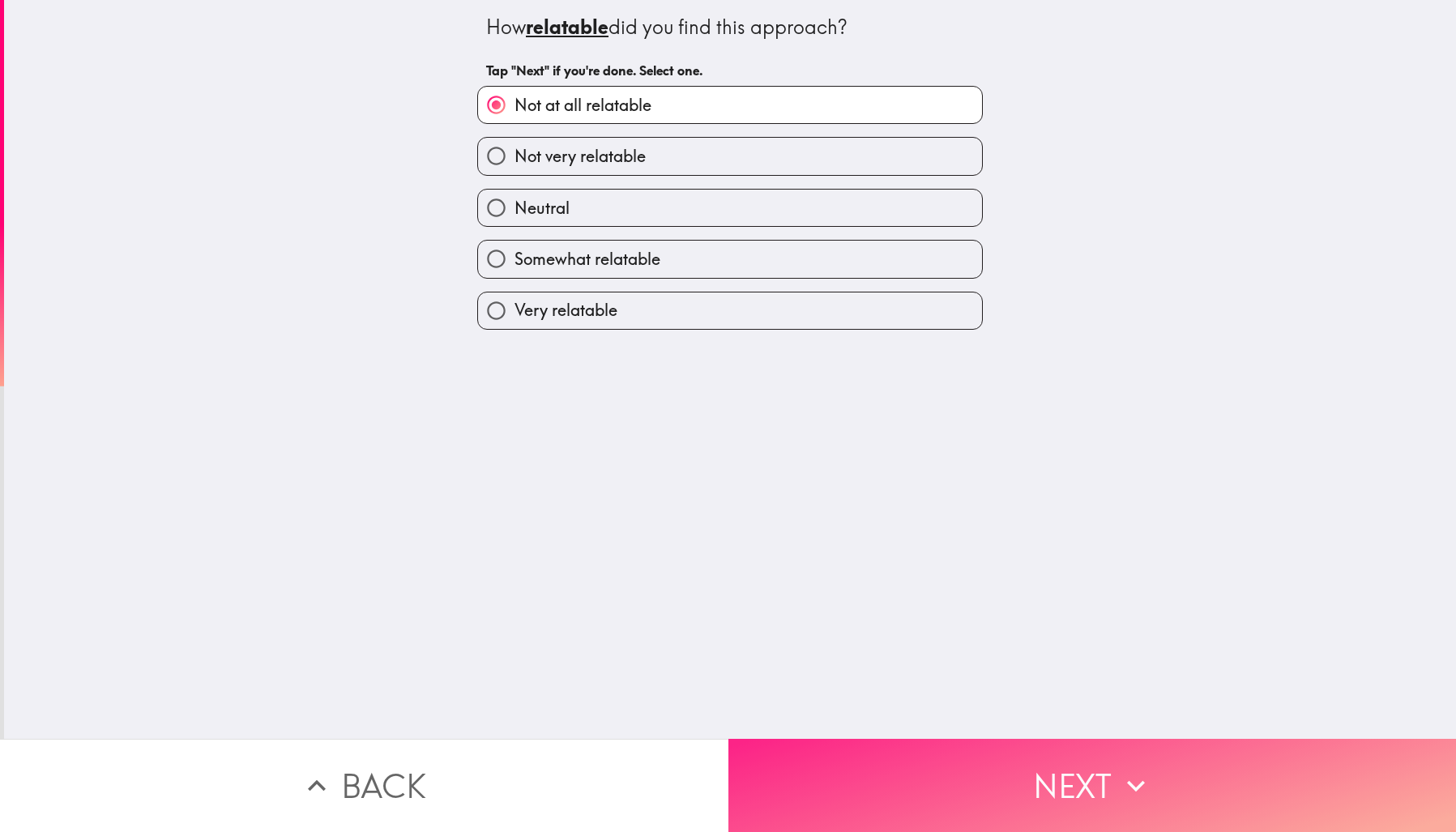
click at [1007, 779] on button "Next" at bounding box center [1092, 785] width 728 height 93
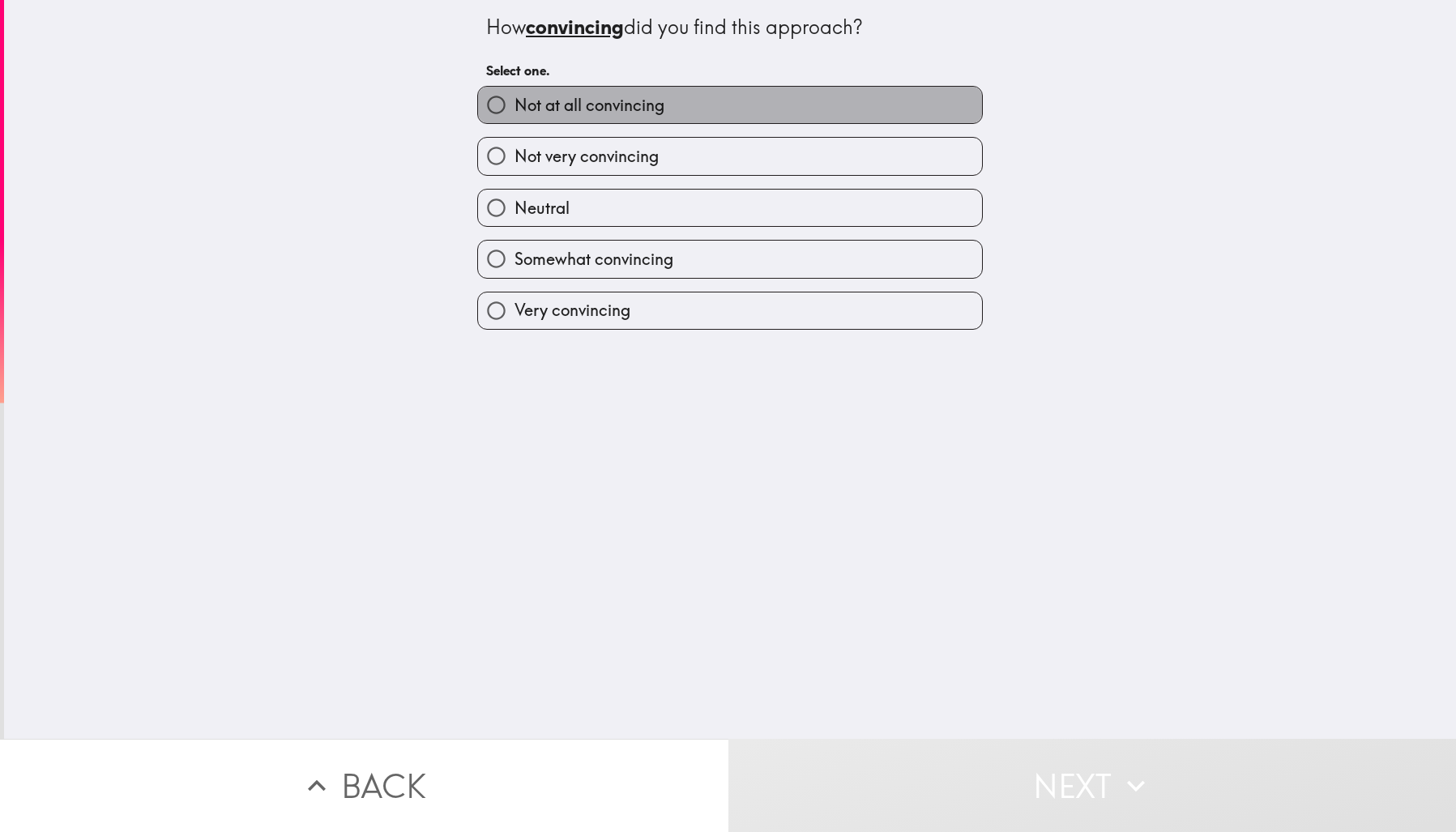
click at [680, 100] on label "Not at all convincing" at bounding box center [730, 104] width 504 height 36
click at [514, 100] on input "Not at all convincing" at bounding box center [496, 104] width 36 height 36
radio input "true"
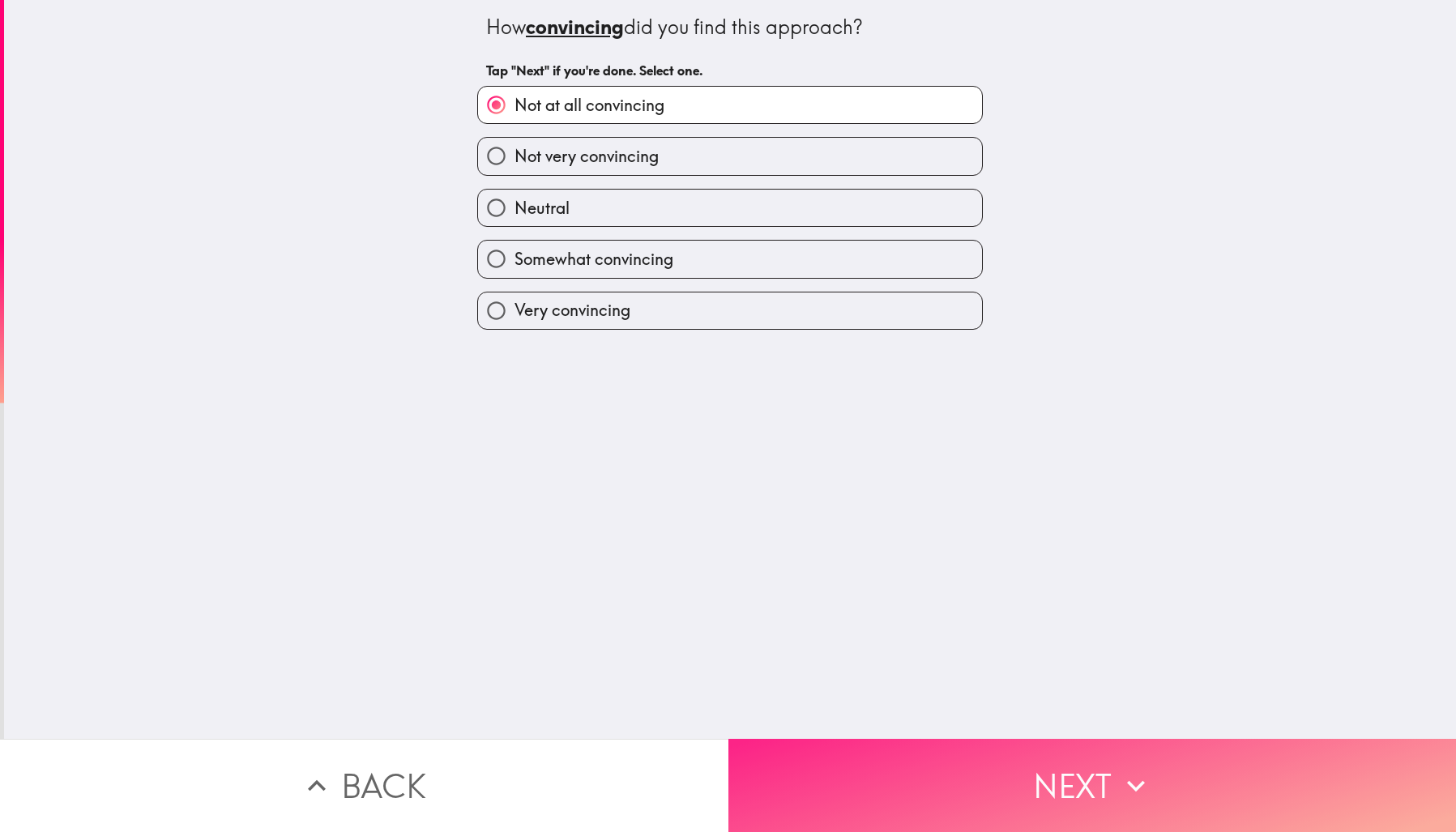
click at [991, 773] on button "Next" at bounding box center [1092, 785] width 728 height 93
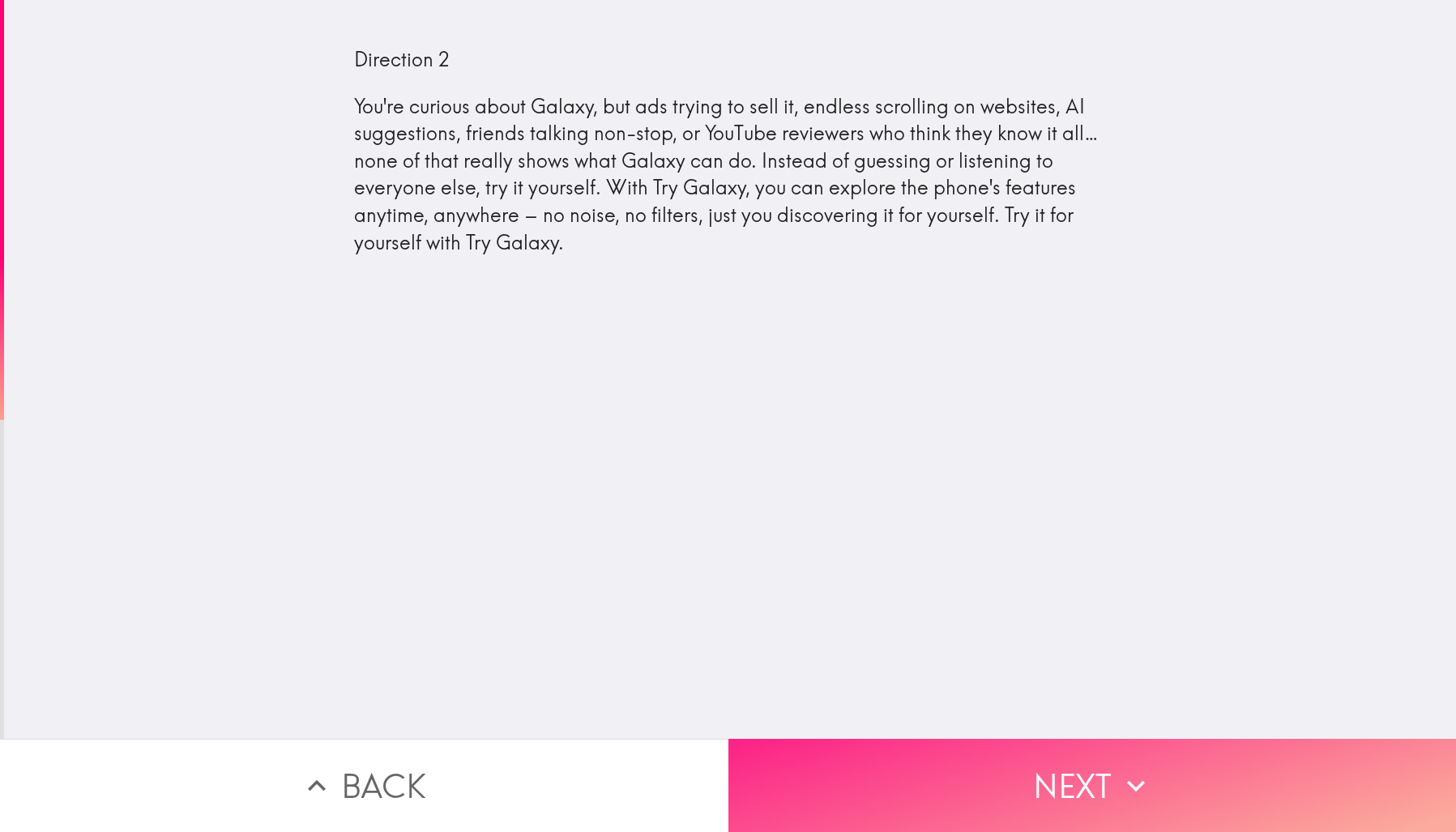
click at [1040, 761] on button "Next" at bounding box center [1092, 785] width 728 height 93
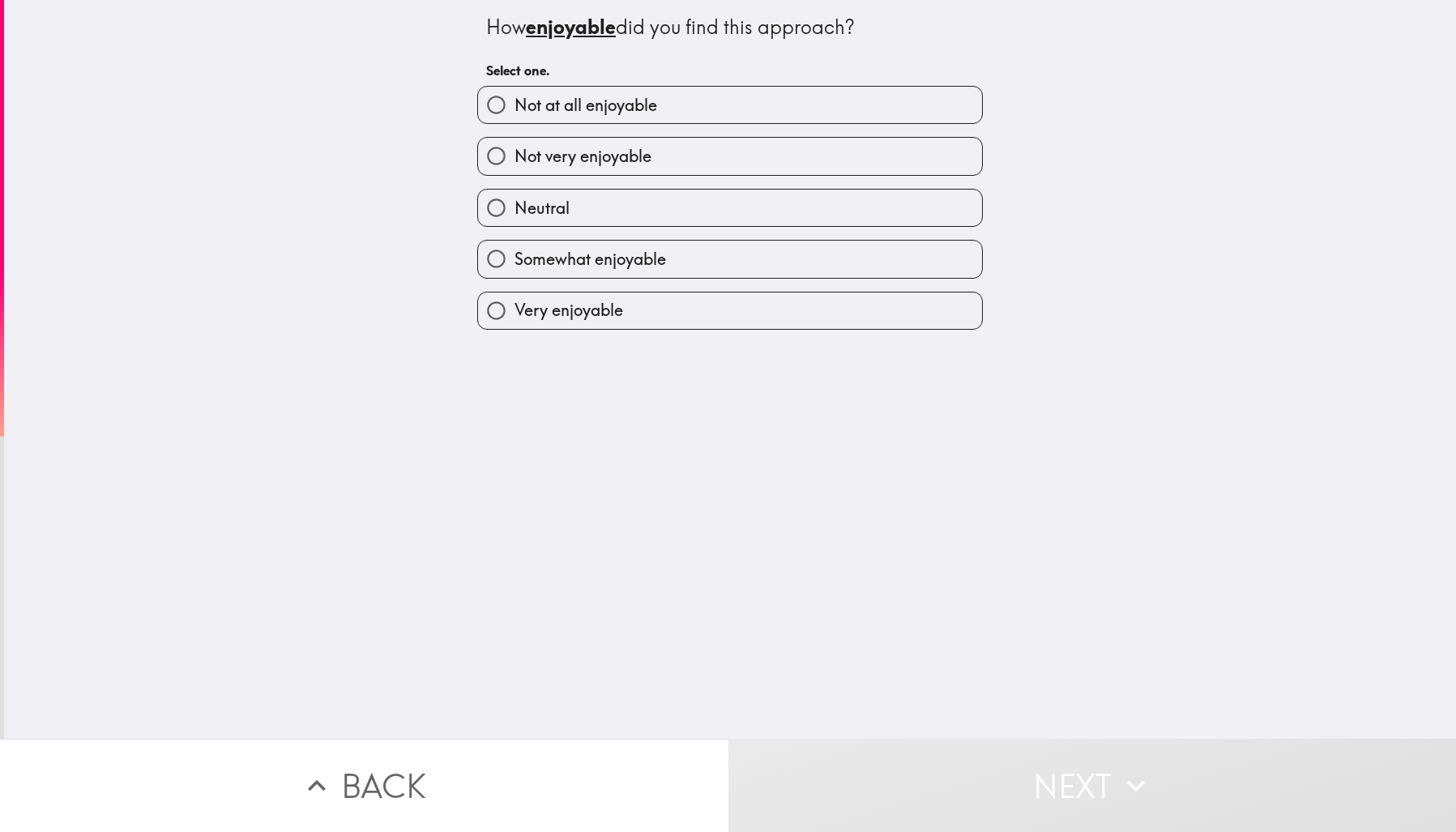
click at [652, 107] on label "Not at all enjoyable" at bounding box center [730, 104] width 504 height 36
click at [514, 107] on input "Not at all enjoyable" at bounding box center [496, 104] width 36 height 36
radio input "true"
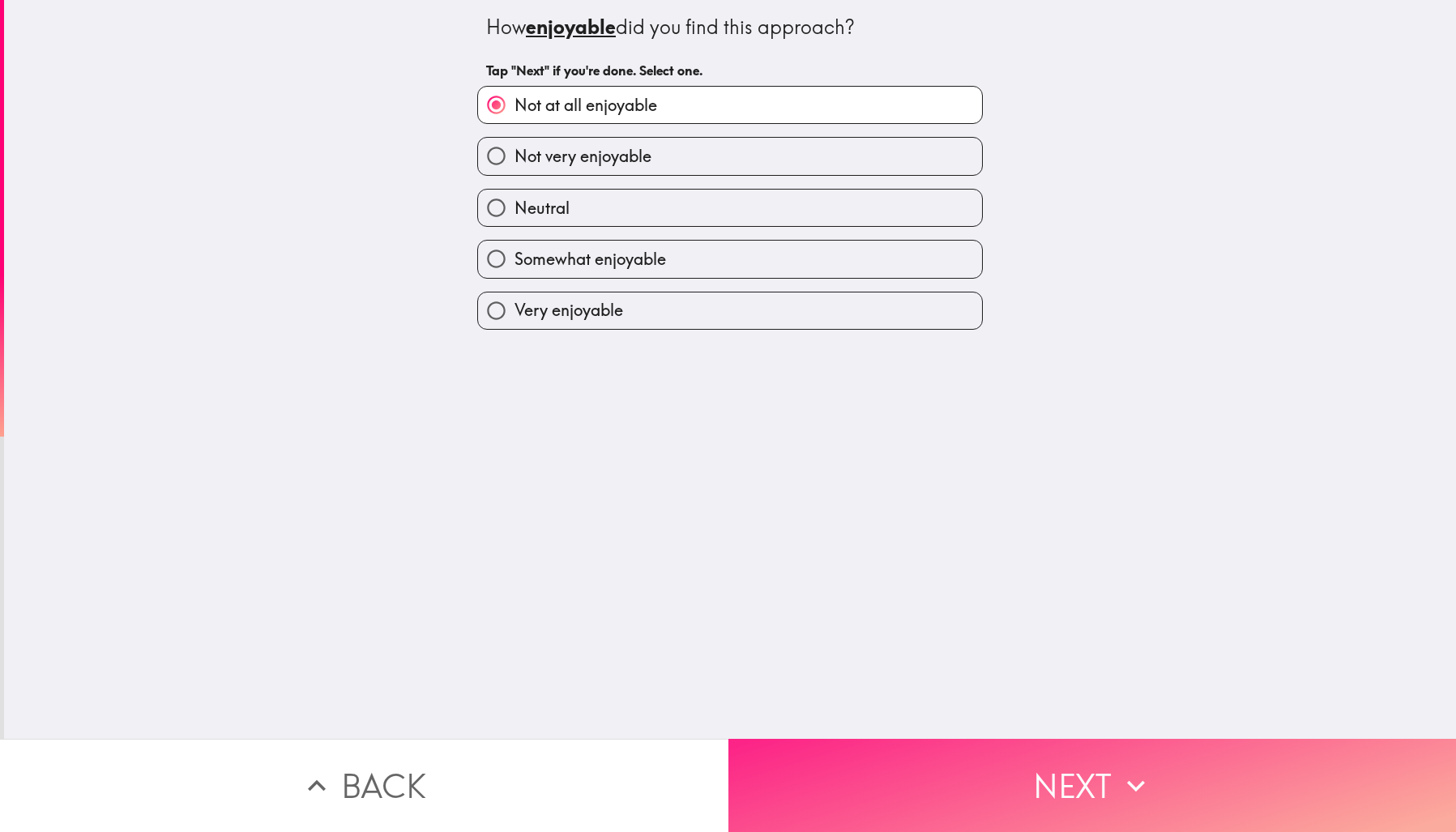
click at [1019, 771] on button "Next" at bounding box center [1092, 785] width 728 height 93
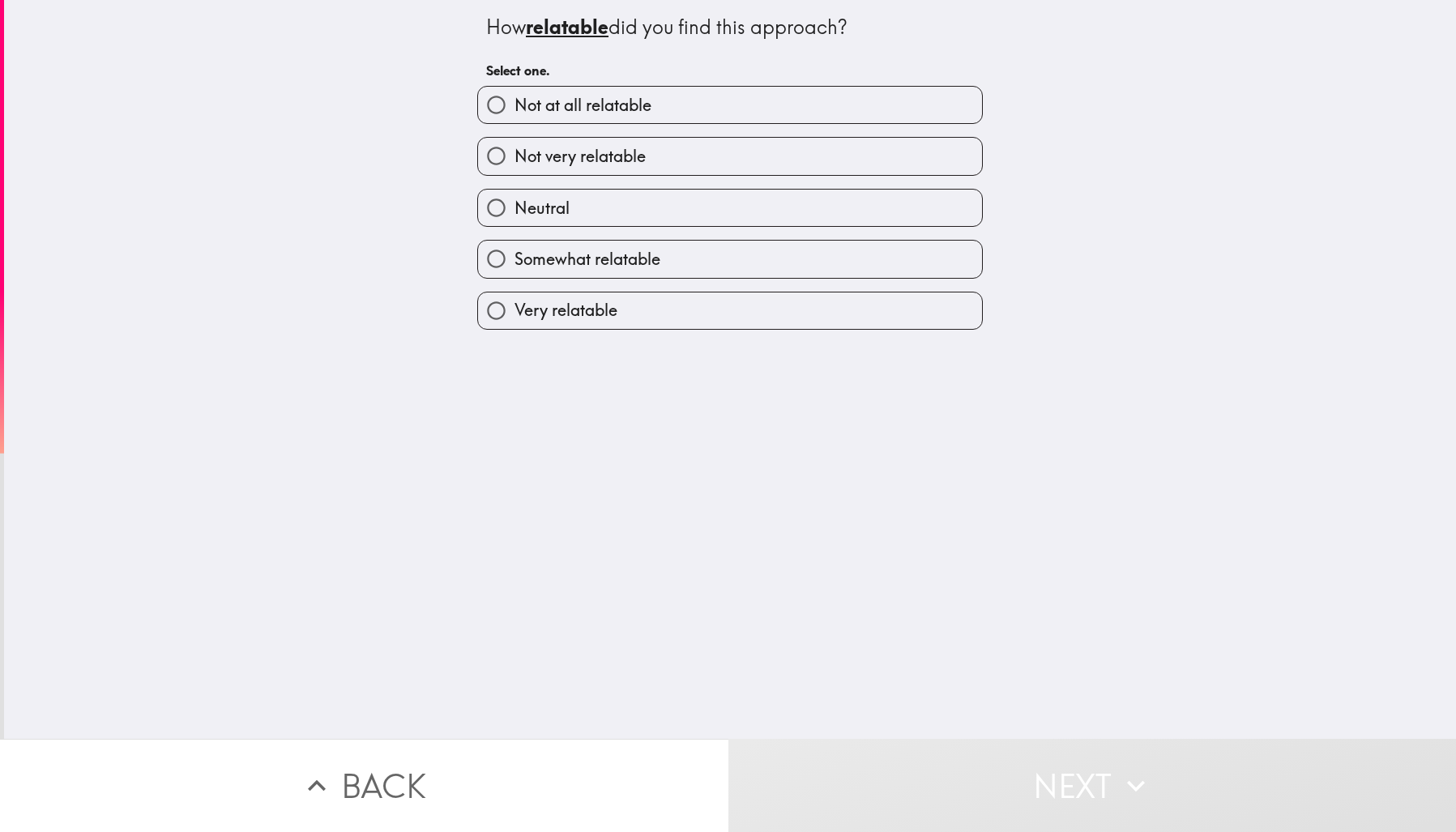
click at [744, 113] on label "Not at all relatable" at bounding box center [730, 104] width 504 height 36
click at [514, 113] on input "Not at all relatable" at bounding box center [496, 104] width 36 height 36
radio input "true"
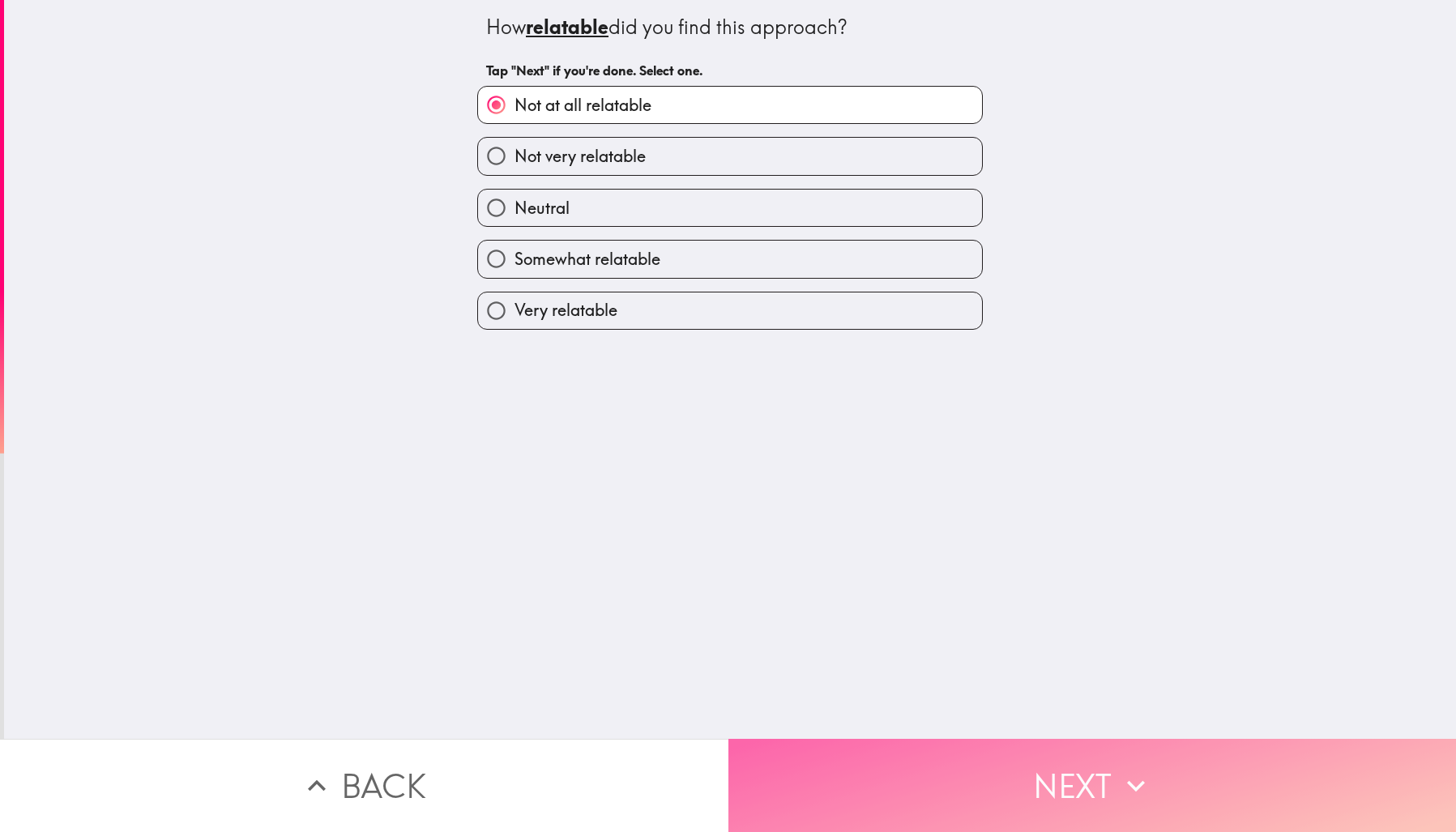
click at [1063, 775] on button "Next" at bounding box center [1092, 785] width 728 height 93
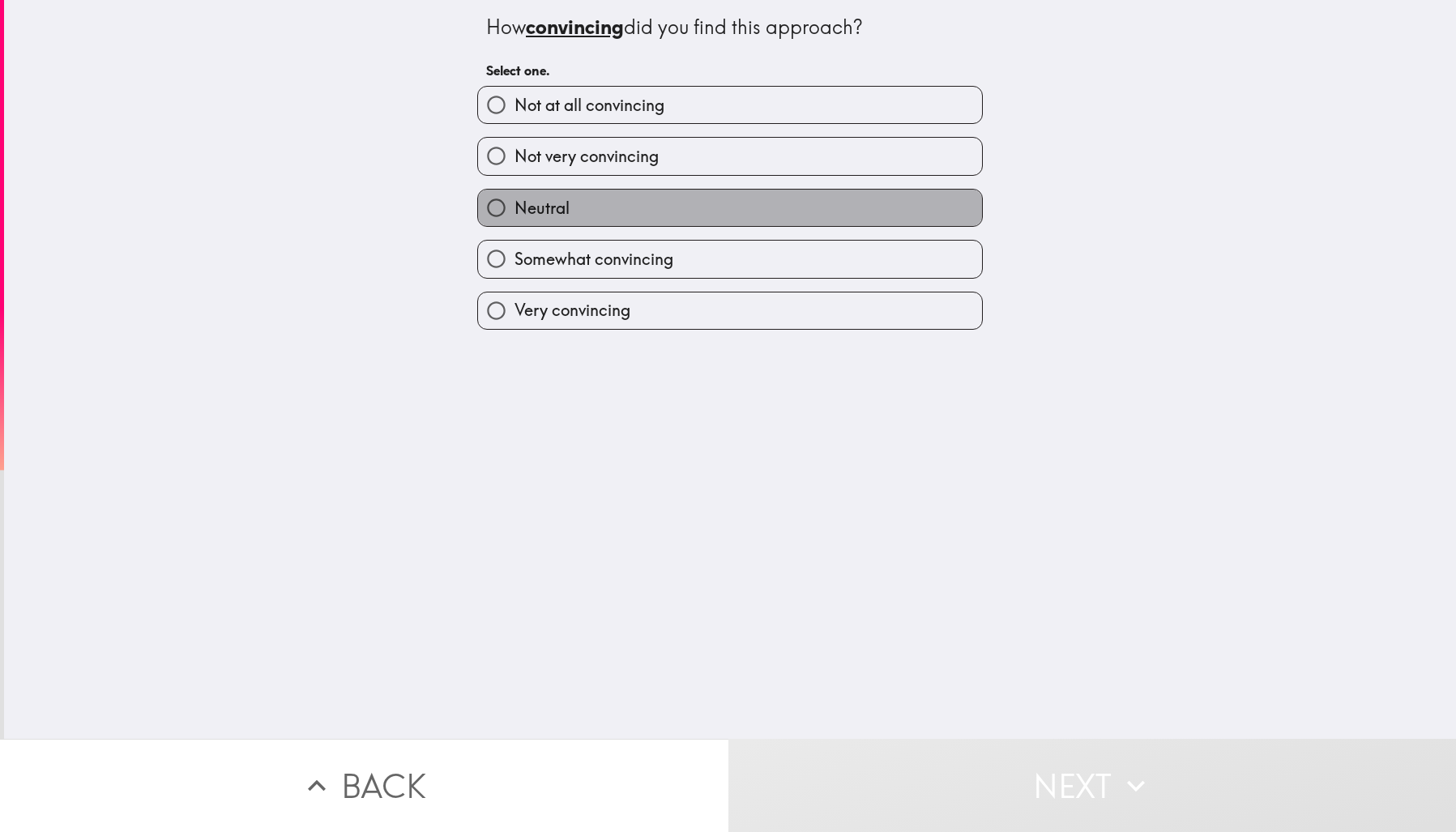
click at [557, 203] on span "Neutral" at bounding box center [541, 208] width 55 height 23
click at [514, 203] on input "Neutral" at bounding box center [496, 207] width 36 height 36
radio input "true"
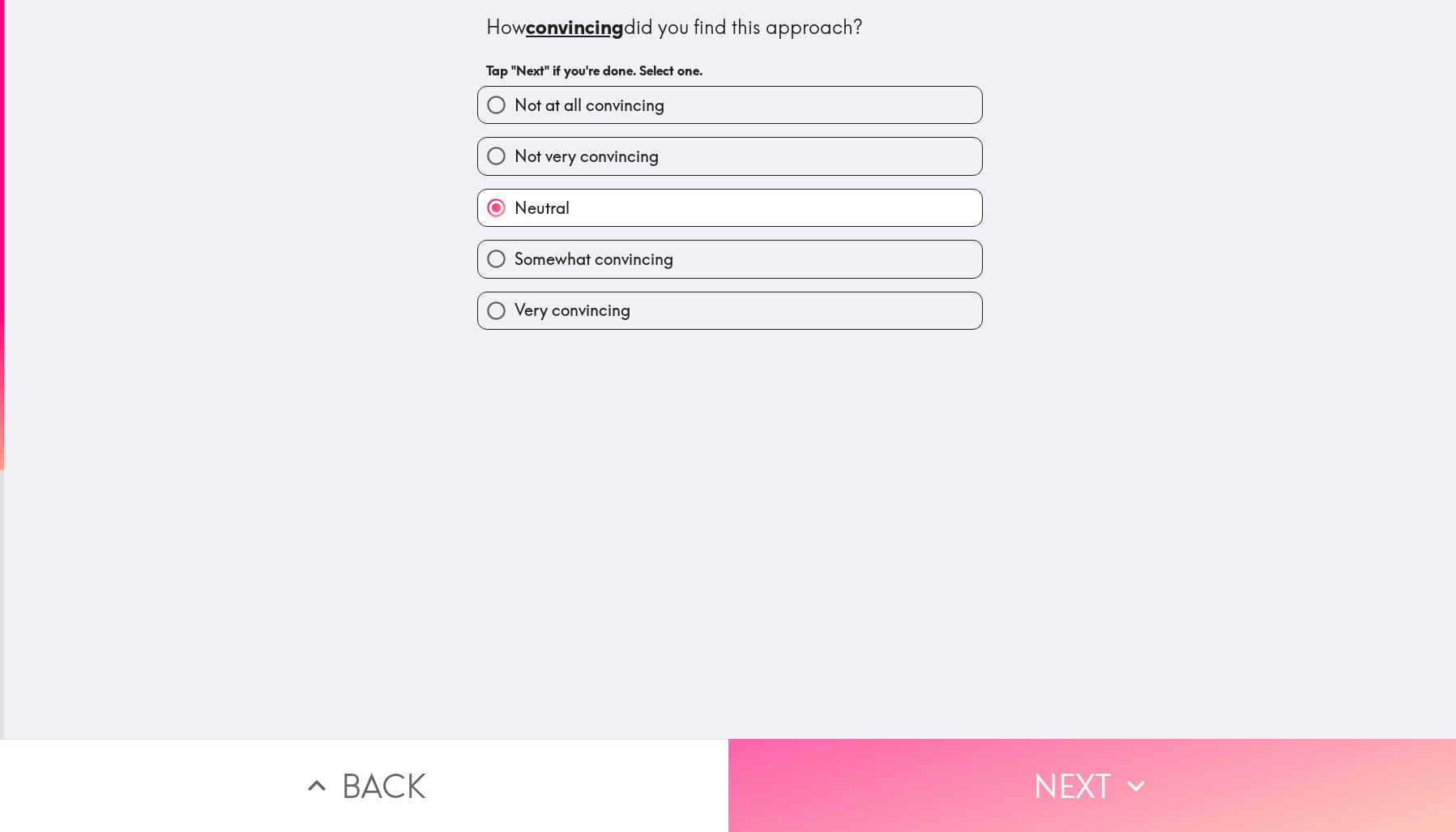
click at [1051, 780] on button "Next" at bounding box center [1092, 785] width 728 height 93
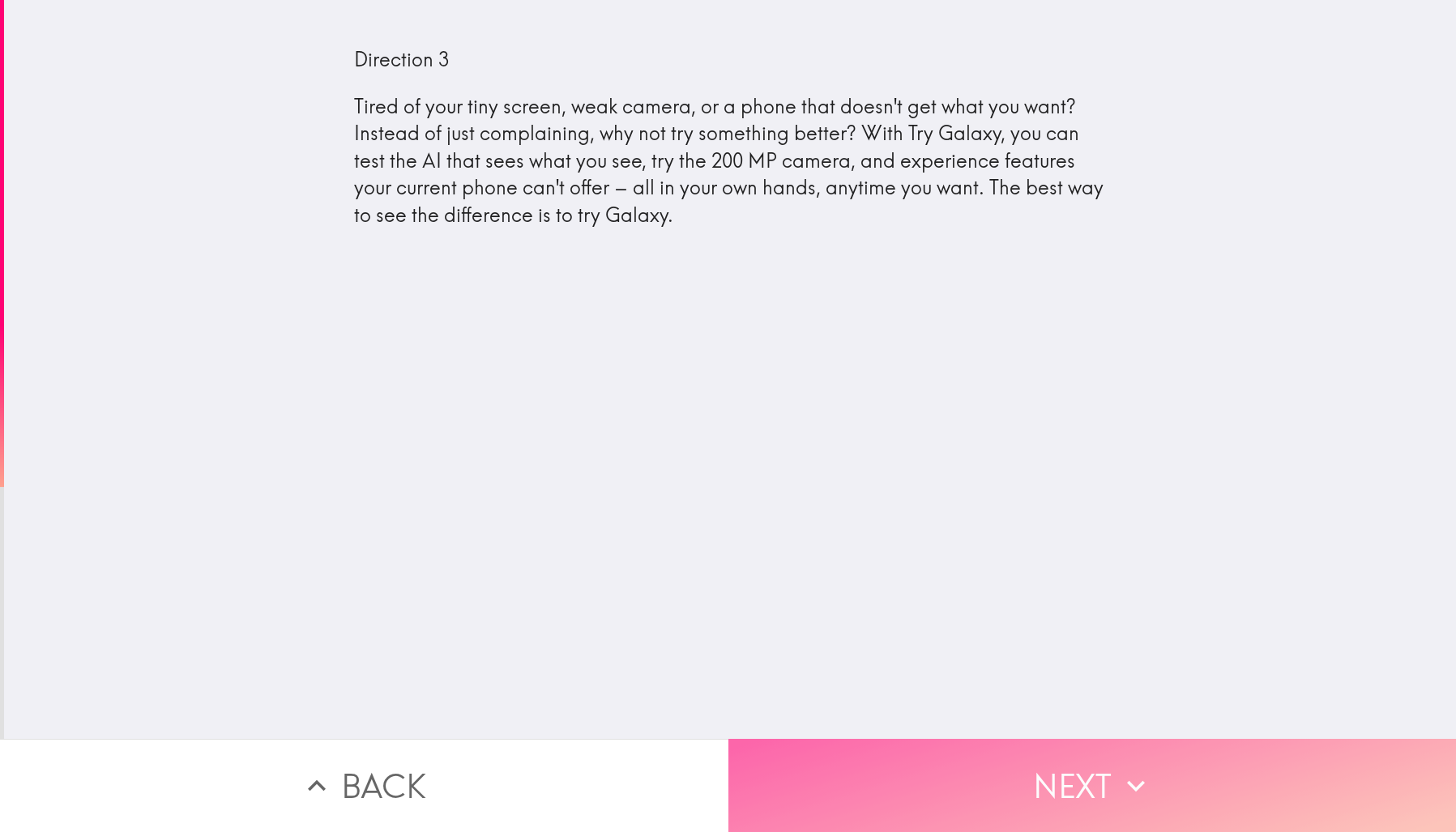
click at [1051, 767] on button "Next" at bounding box center [1092, 785] width 728 height 93
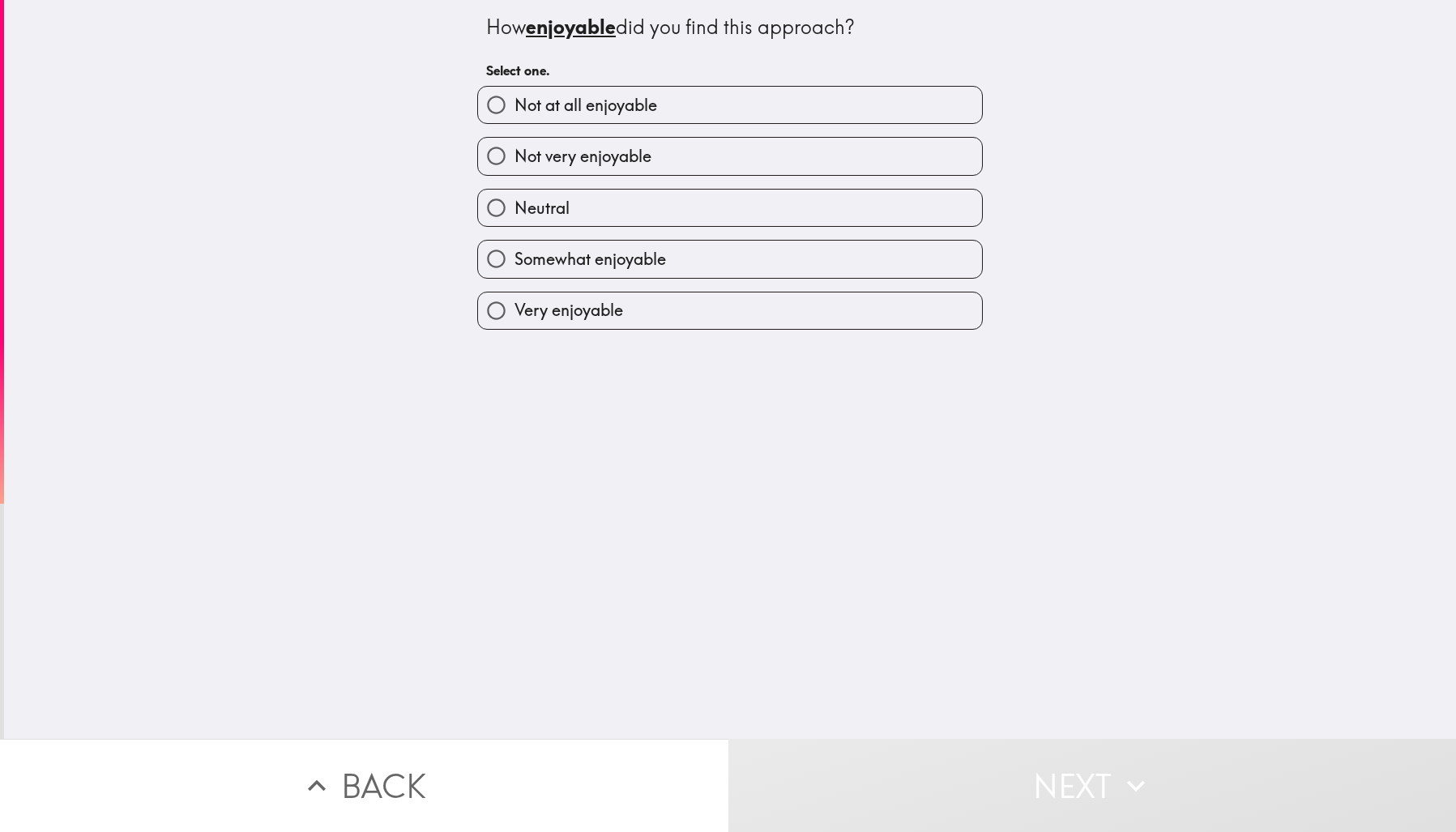
click at [744, 202] on label "Neutral" at bounding box center [730, 207] width 504 height 36
click at [514, 202] on input "Neutral" at bounding box center [496, 207] width 36 height 36
radio input "true"
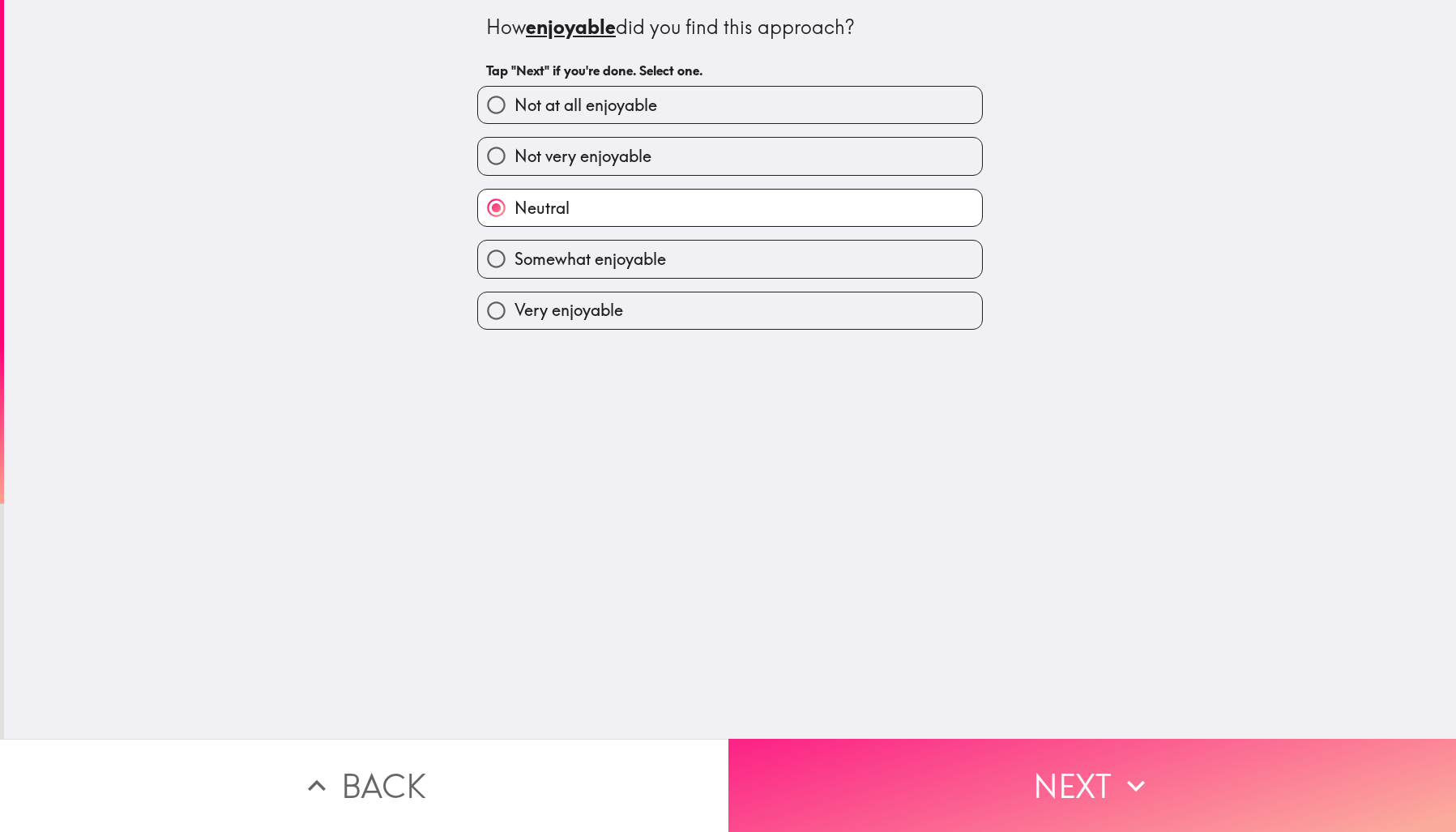
click at [1081, 775] on button "Next" at bounding box center [1092, 785] width 728 height 93
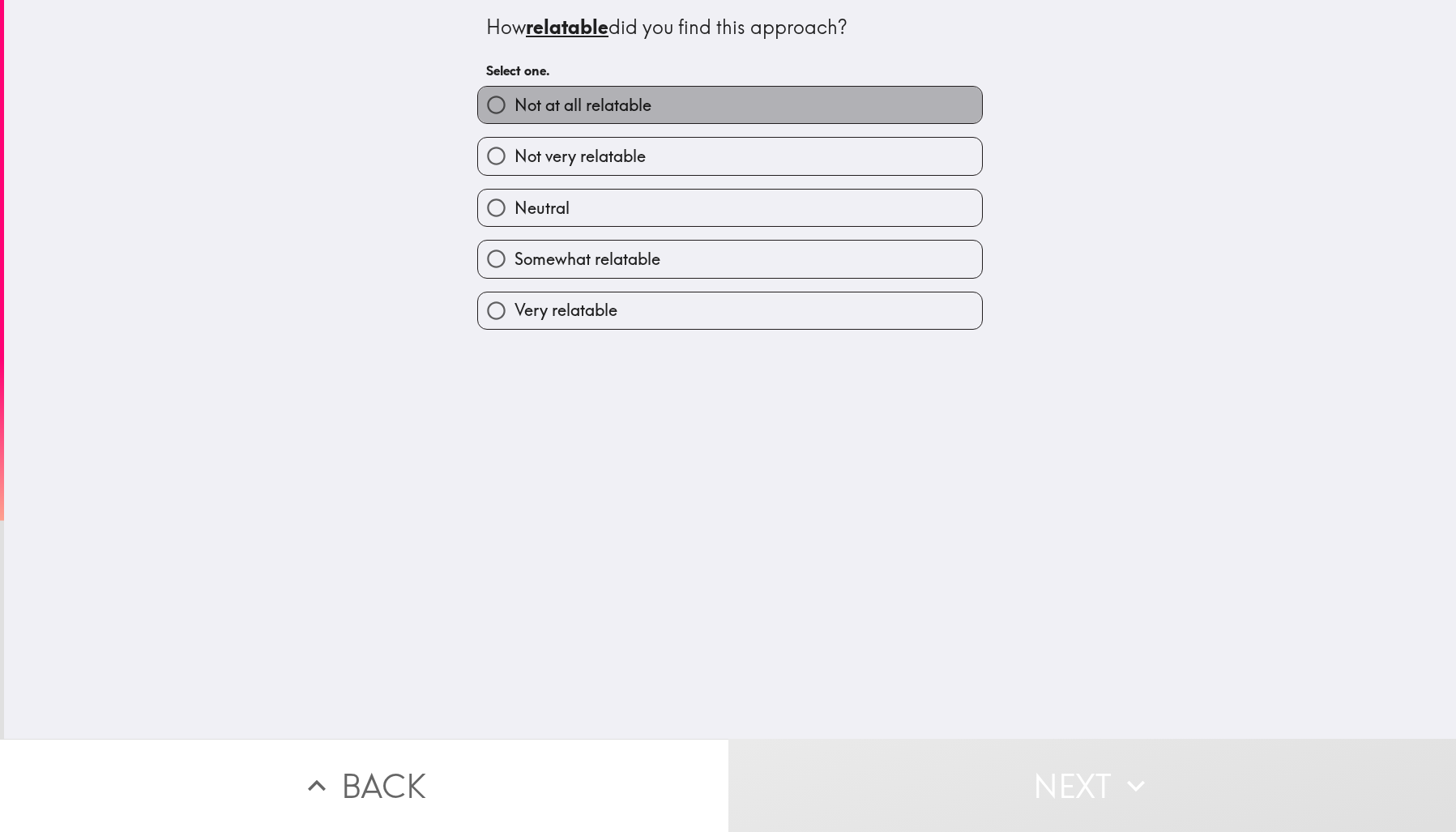
click at [798, 108] on label "Not at all relatable" at bounding box center [730, 104] width 504 height 36
click at [514, 108] on input "Not at all relatable" at bounding box center [496, 104] width 36 height 36
radio input "true"
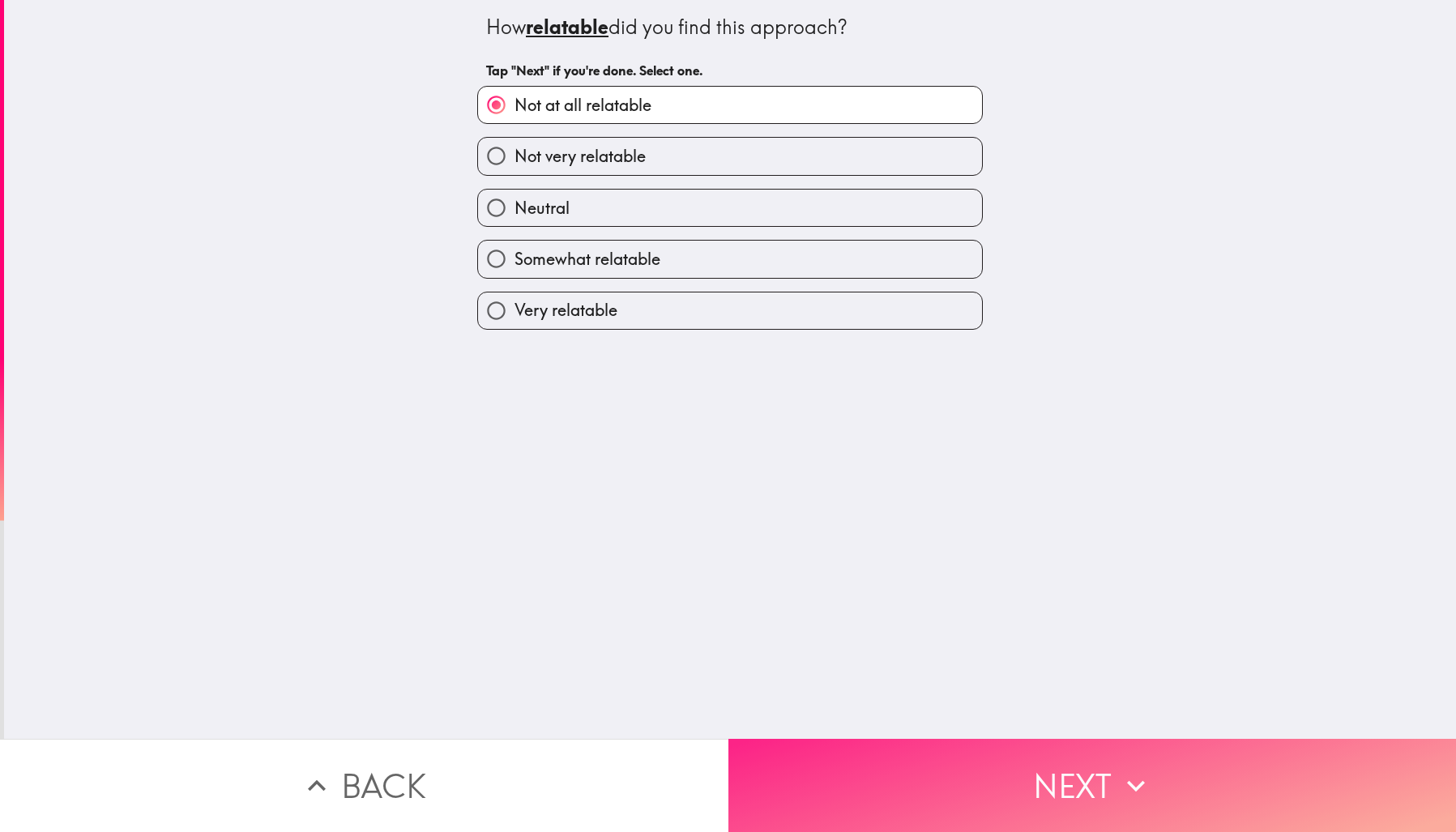
click at [1028, 775] on button "Next" at bounding box center [1092, 785] width 728 height 93
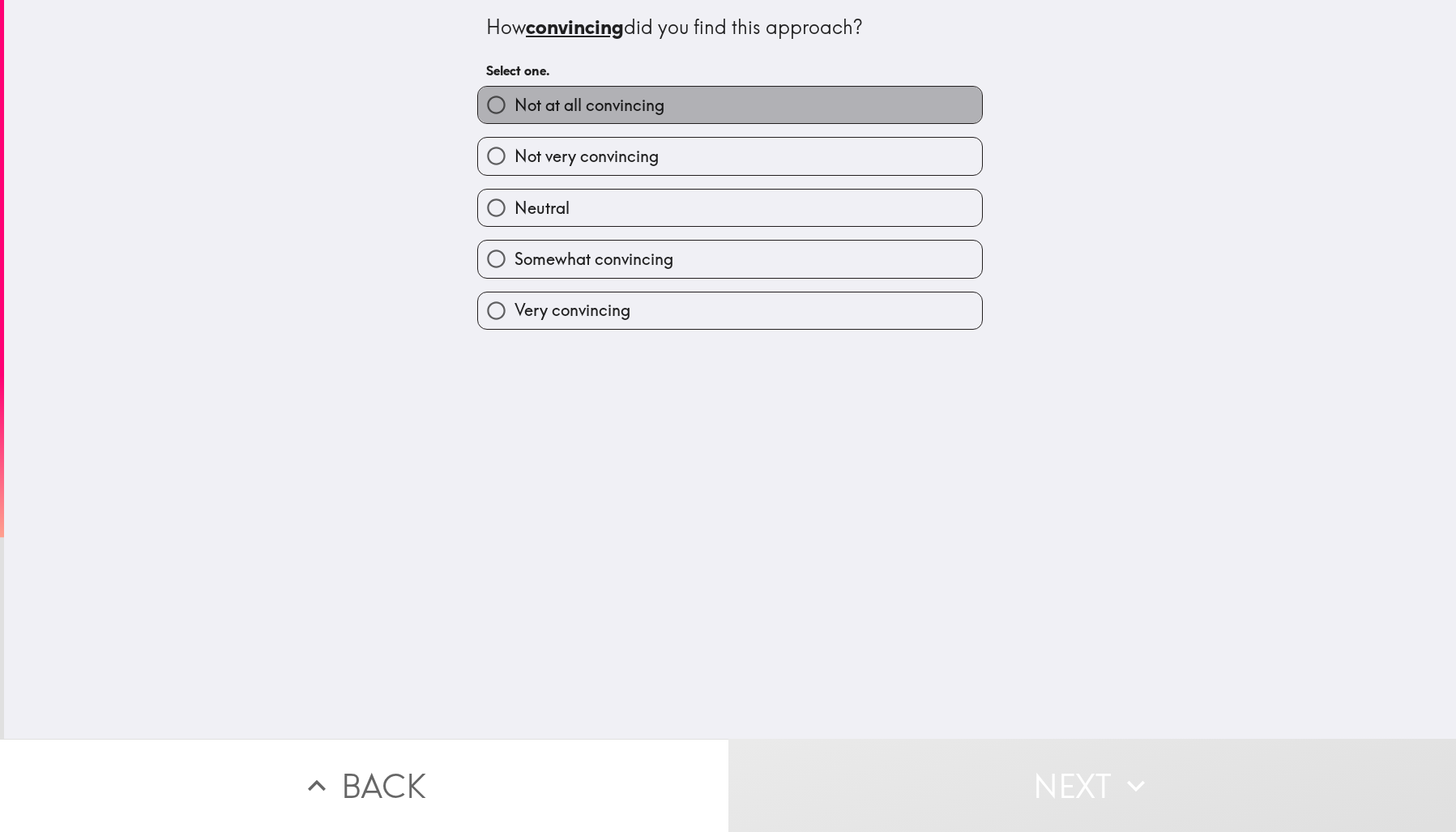
drag, startPoint x: 707, startPoint y: 101, endPoint x: 736, endPoint y: 152, distance: 58.7
click at [706, 100] on label "Not at all convincing" at bounding box center [730, 104] width 504 height 36
click at [514, 100] on input "Not at all convincing" at bounding box center [496, 104] width 36 height 36
radio input "true"
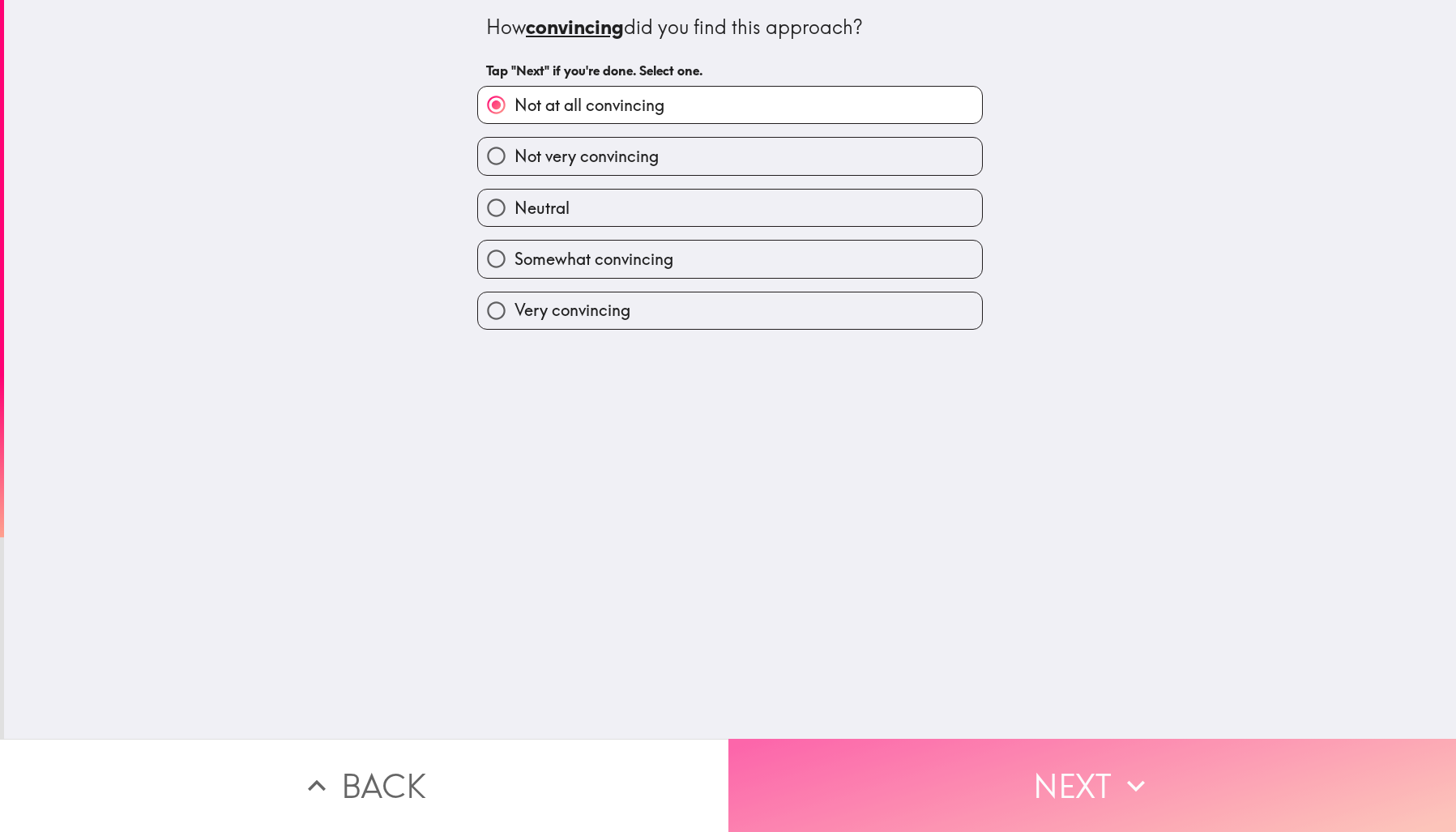
click at [1003, 781] on button "Next" at bounding box center [1092, 785] width 728 height 93
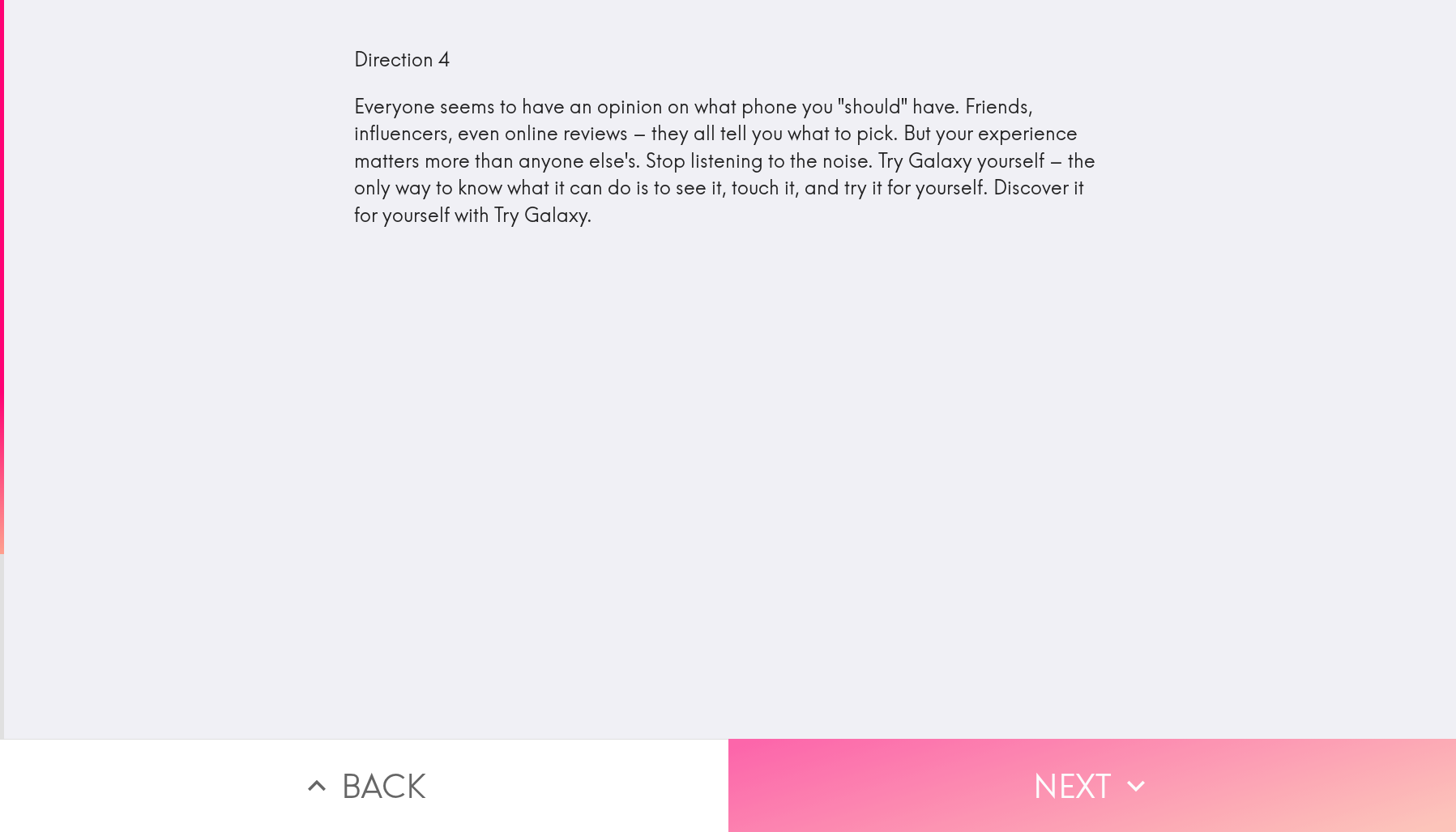
click at [1093, 798] on button "Next" at bounding box center [1092, 785] width 728 height 93
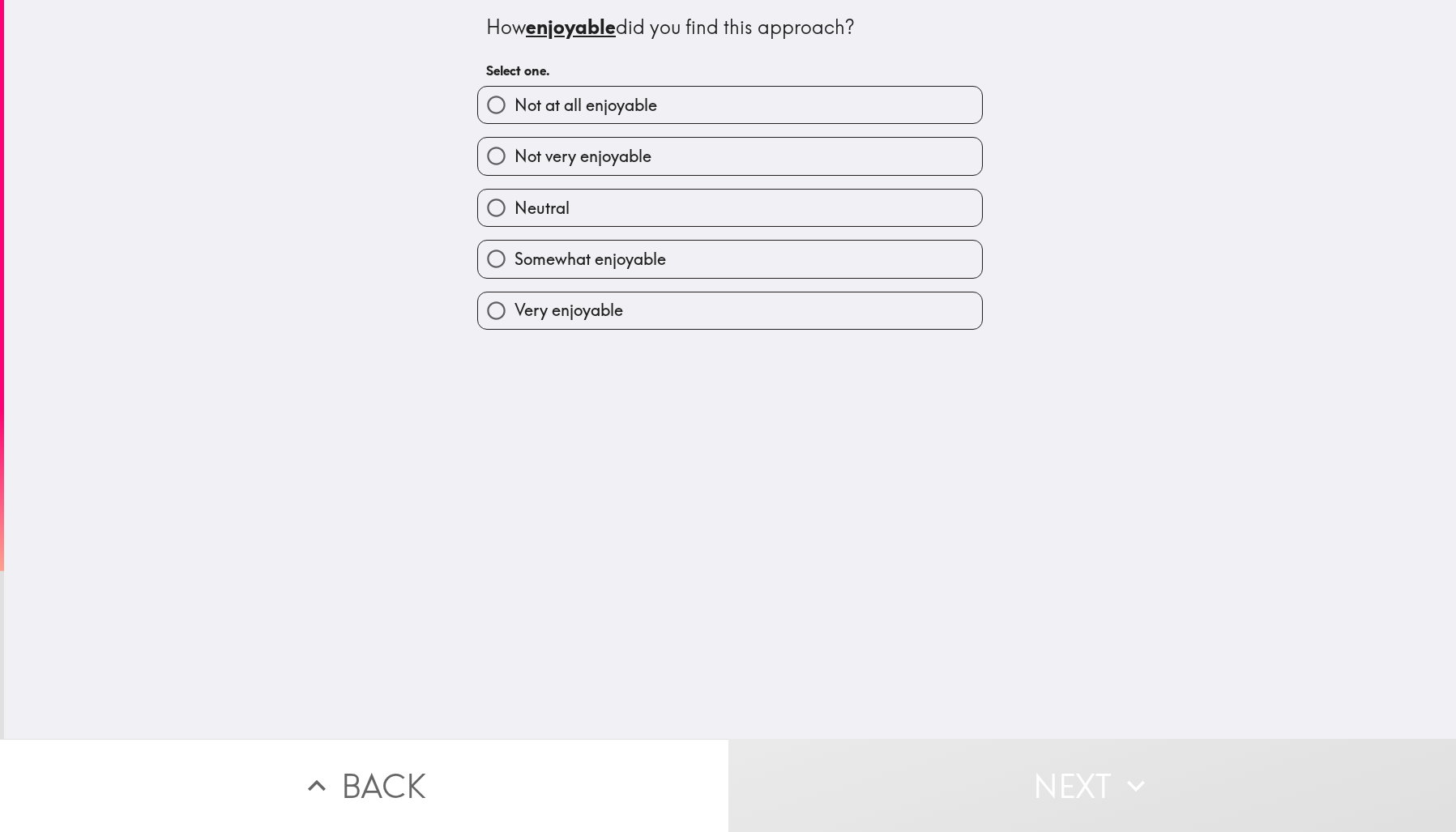
click at [701, 113] on label "Not at all enjoyable" at bounding box center [730, 104] width 504 height 36
click at [514, 113] on input "Not at all enjoyable" at bounding box center [496, 104] width 36 height 36
radio input "true"
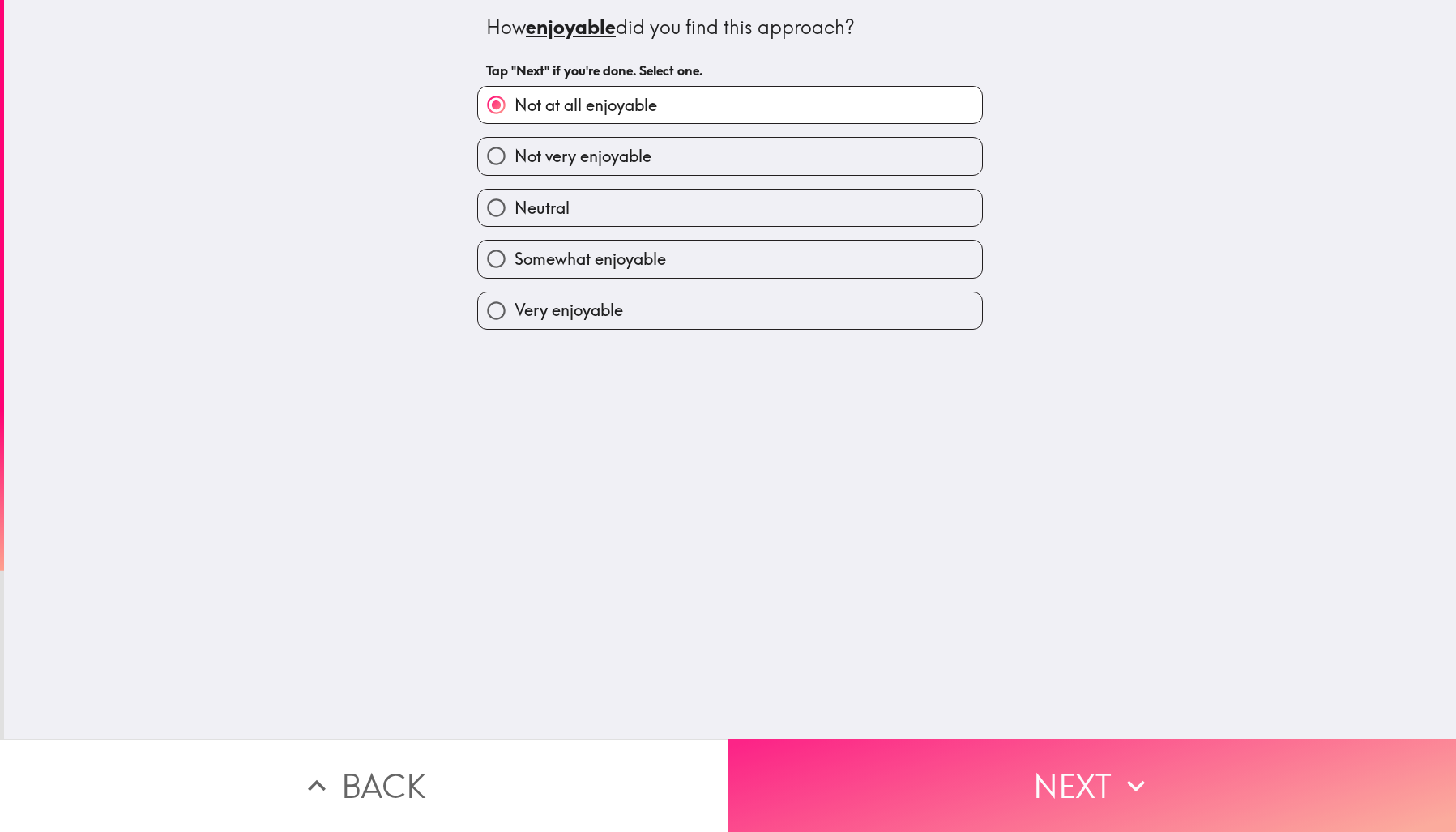
click at [974, 786] on button "Next" at bounding box center [1092, 785] width 728 height 93
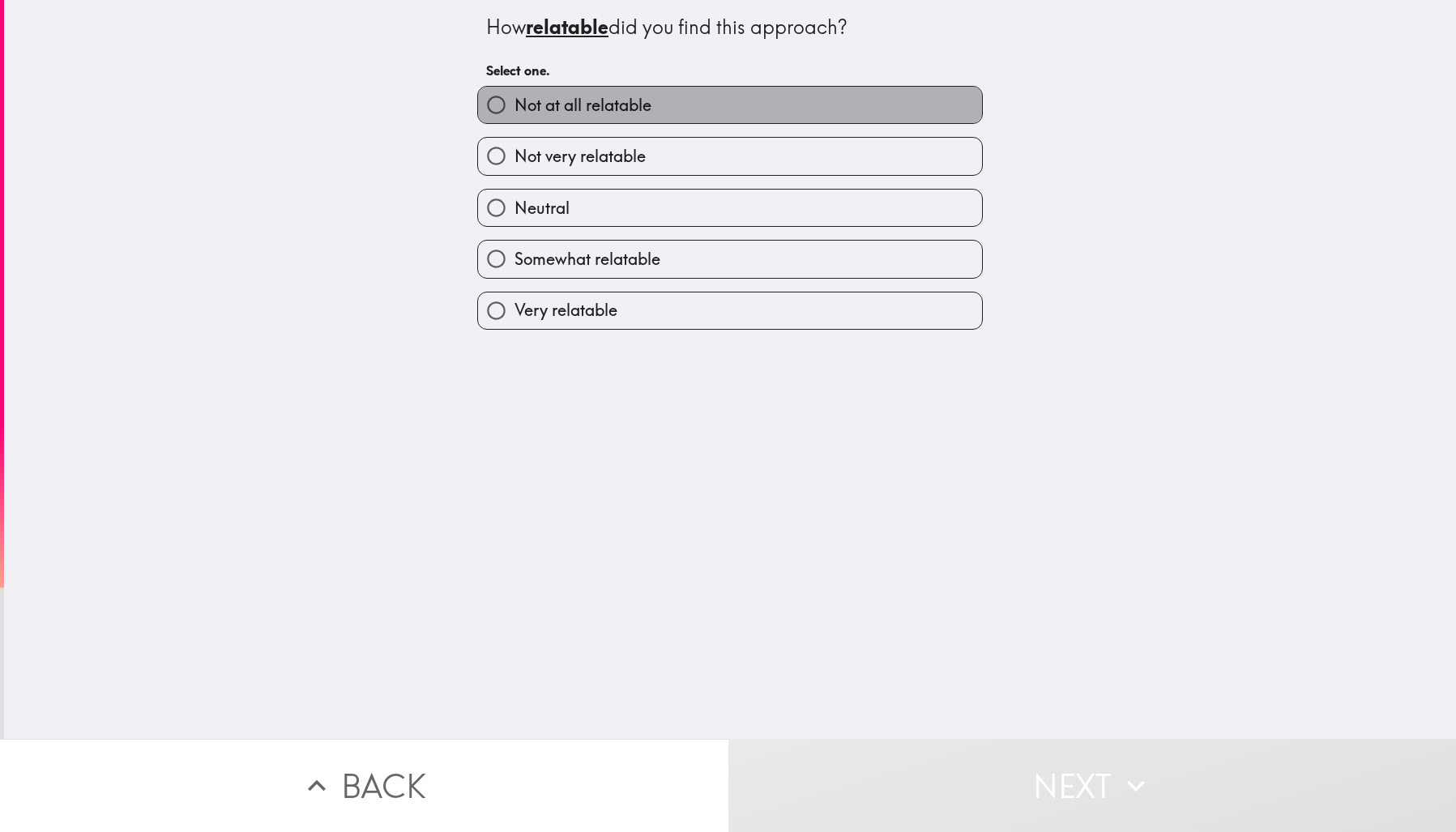
click at [648, 107] on label "Not at all relatable" at bounding box center [730, 104] width 504 height 36
click at [514, 107] on input "Not at all relatable" at bounding box center [496, 104] width 36 height 36
radio input "true"
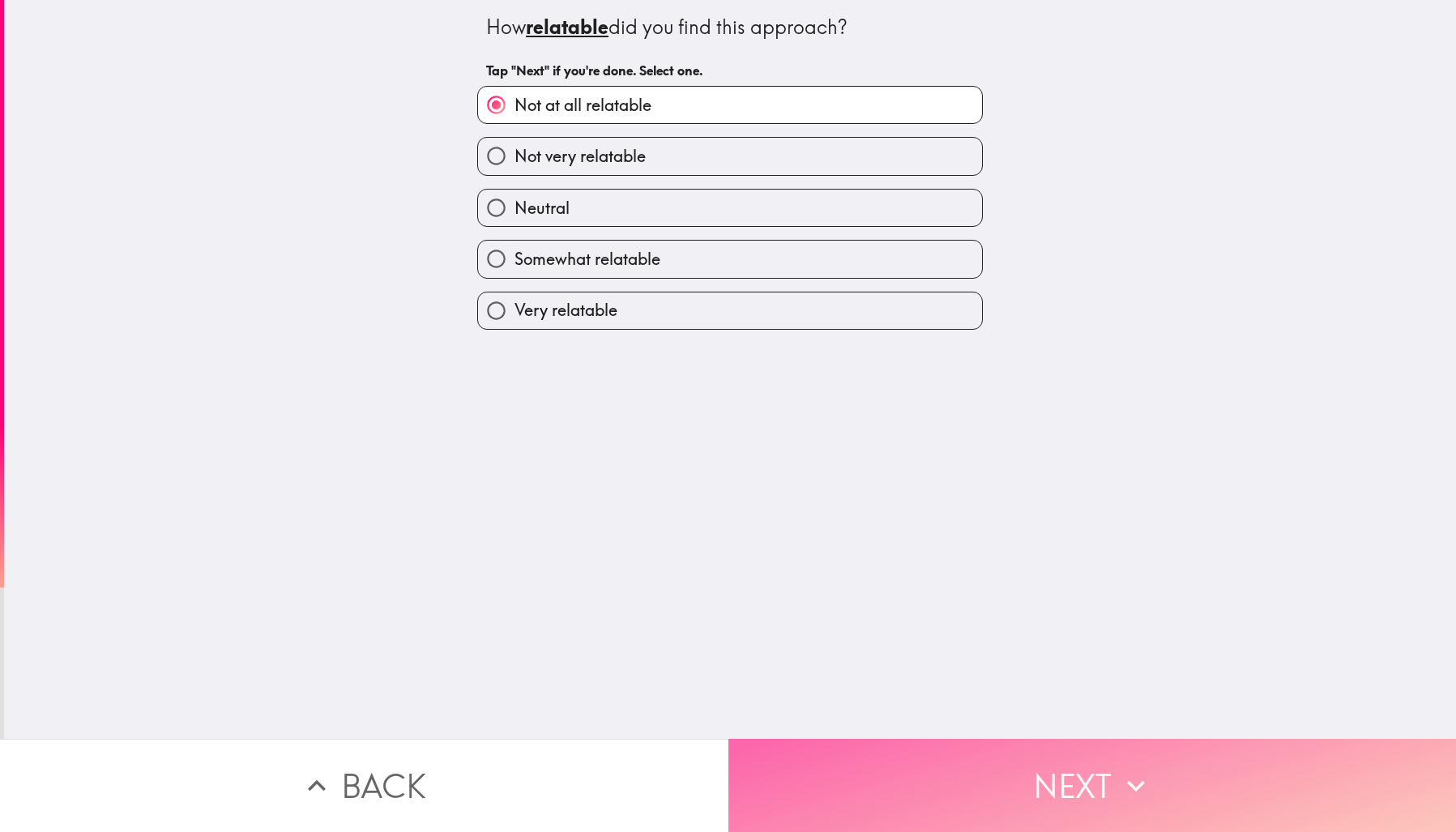
click at [1055, 765] on button "Next" at bounding box center [1092, 785] width 728 height 93
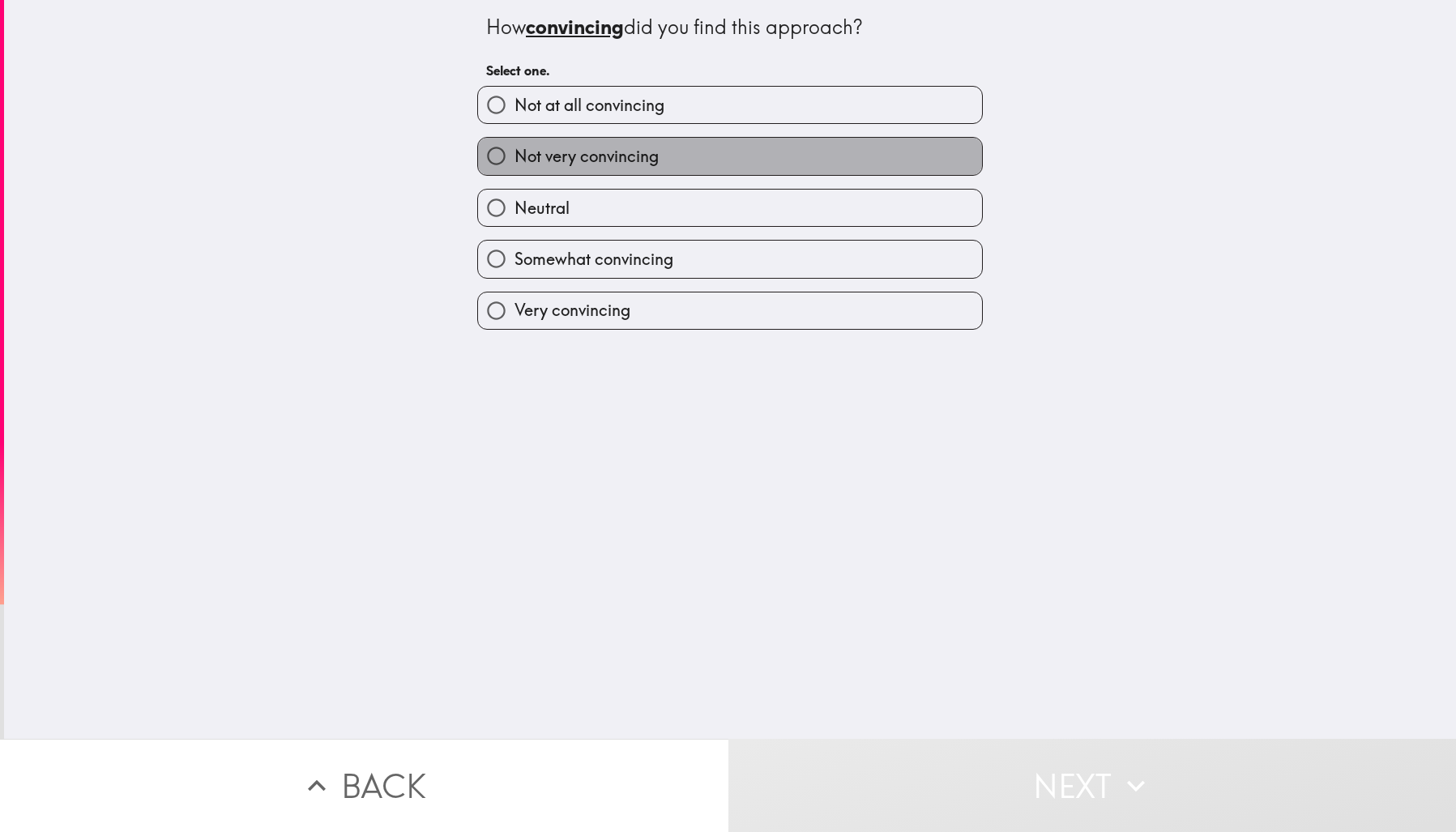
click at [694, 158] on label "Not very convincing" at bounding box center [730, 156] width 504 height 36
click at [514, 158] on input "Not very convincing" at bounding box center [496, 156] width 36 height 36
radio input "true"
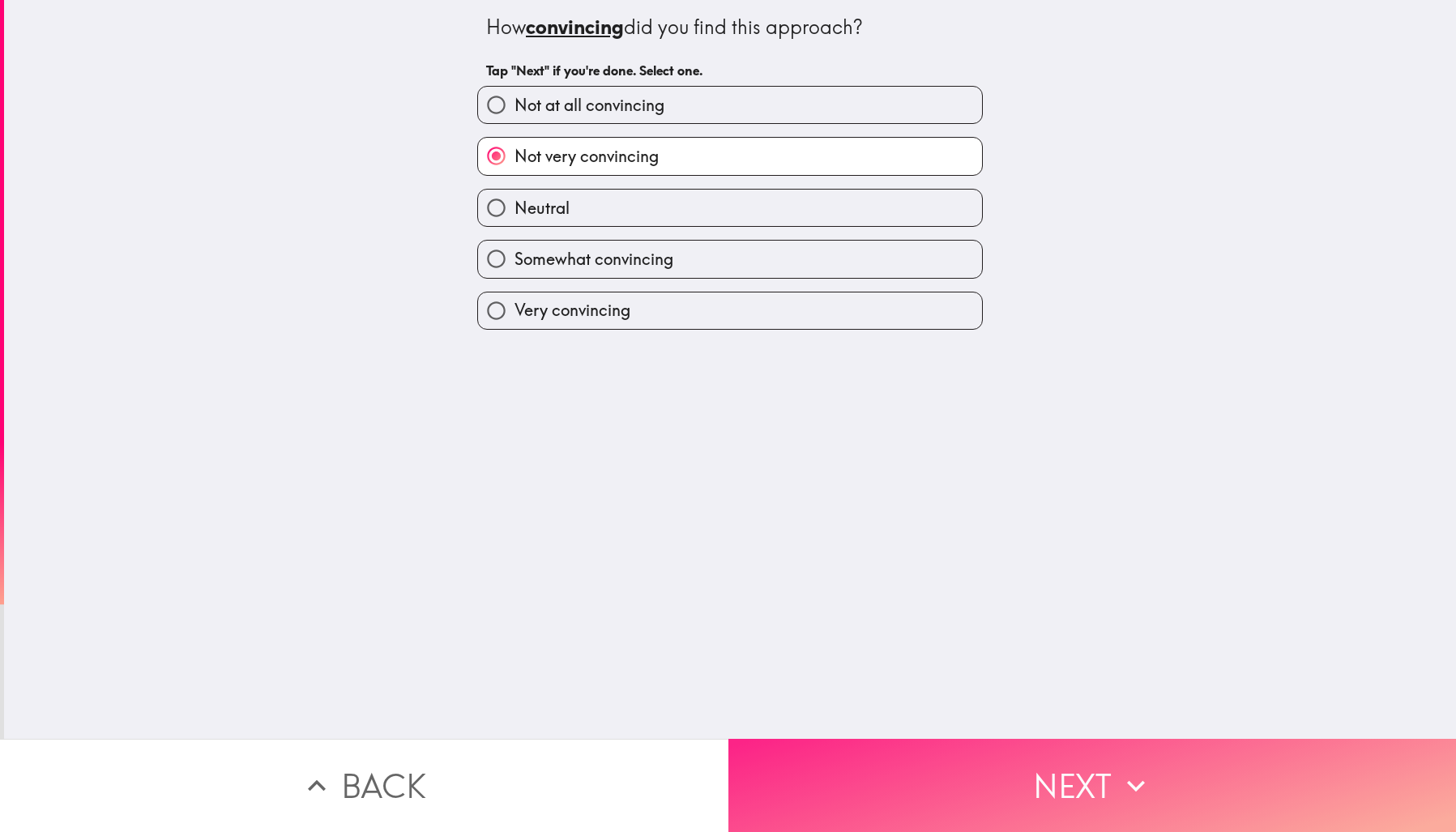
click at [1020, 781] on button "Next" at bounding box center [1092, 785] width 728 height 93
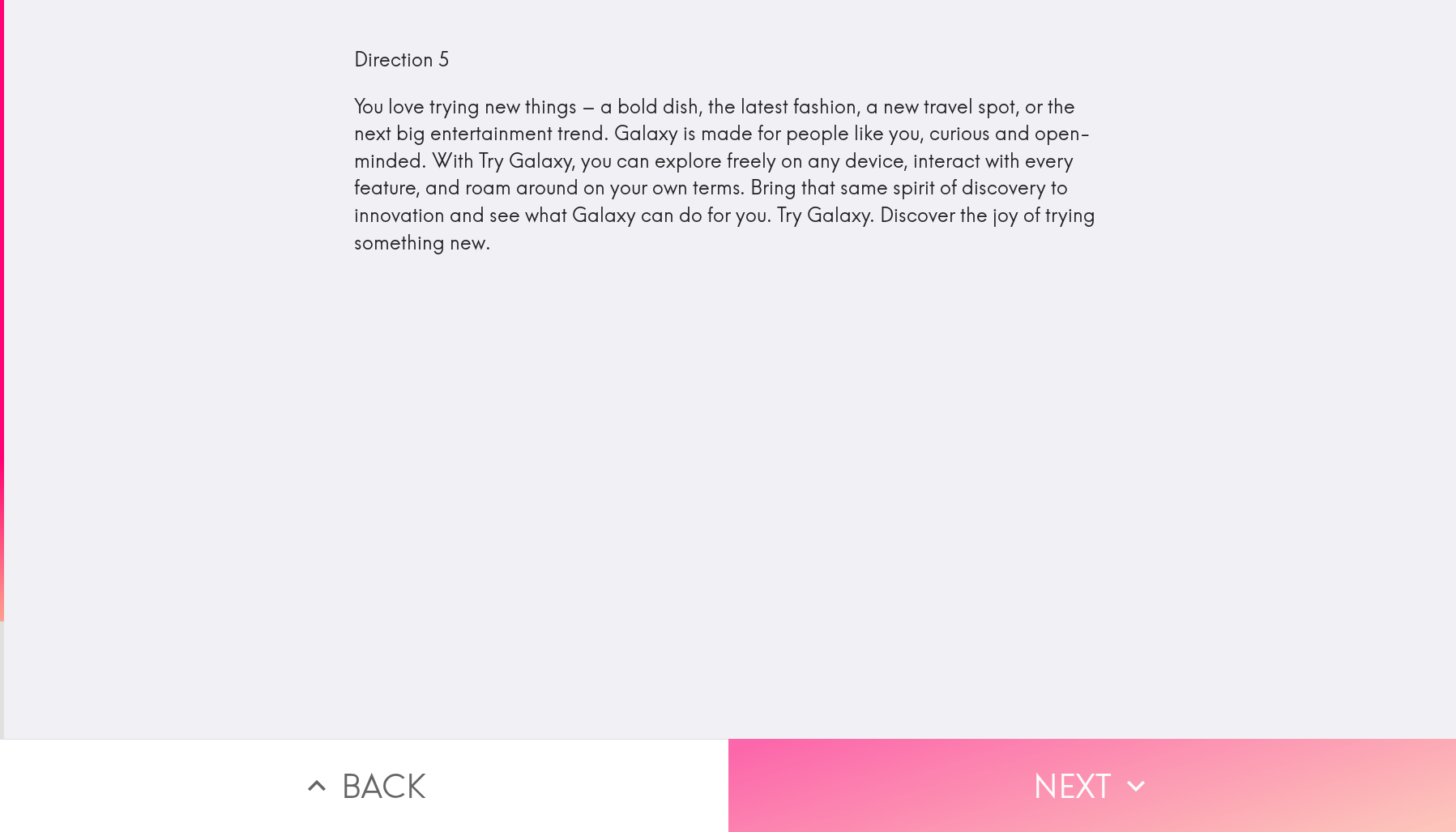
click at [1041, 777] on button "Next" at bounding box center [1092, 785] width 728 height 93
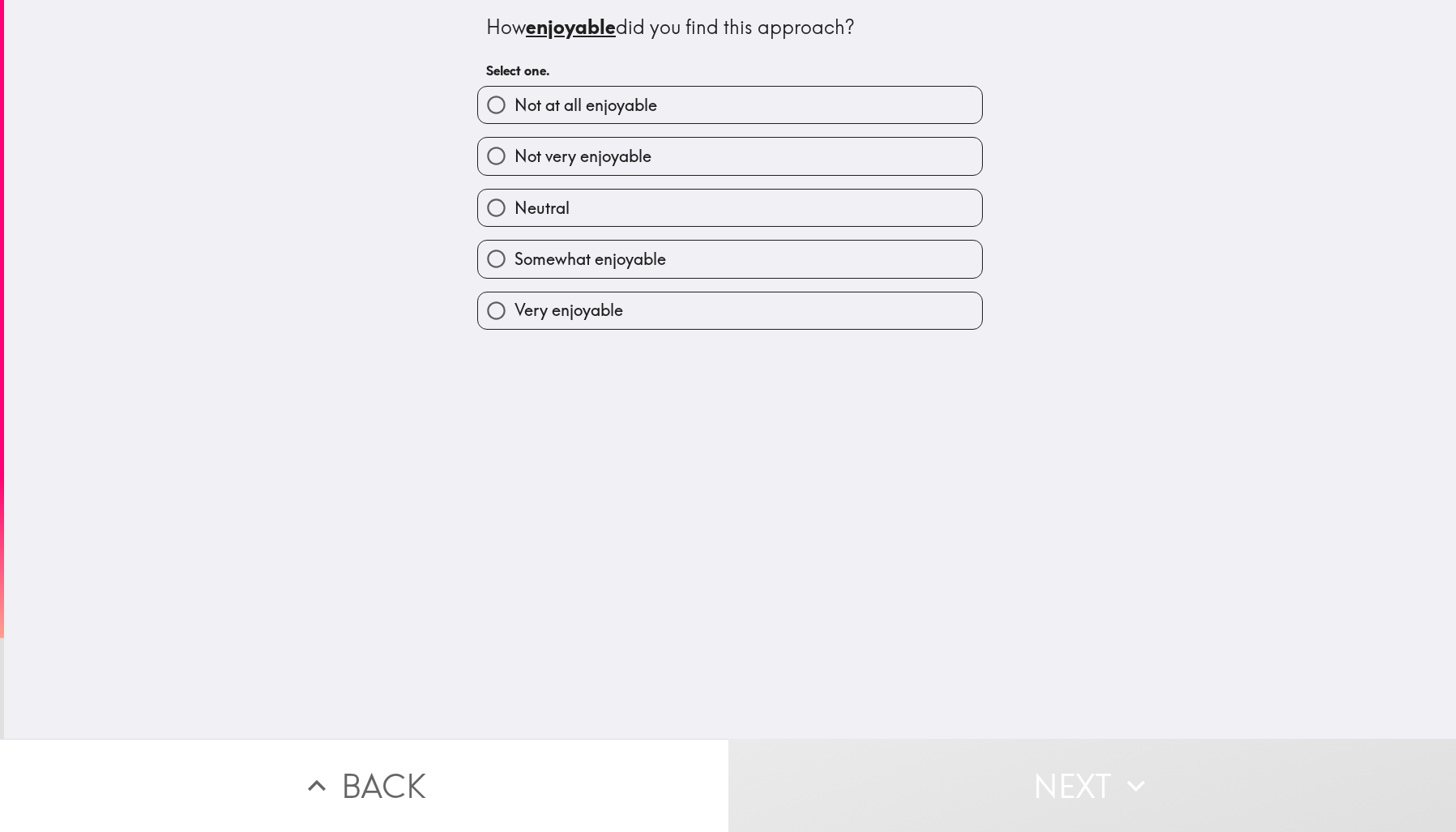
click at [673, 106] on label "Not at all enjoyable" at bounding box center [730, 104] width 504 height 36
click at [514, 106] on input "Not at all enjoyable" at bounding box center [496, 104] width 36 height 36
radio input "true"
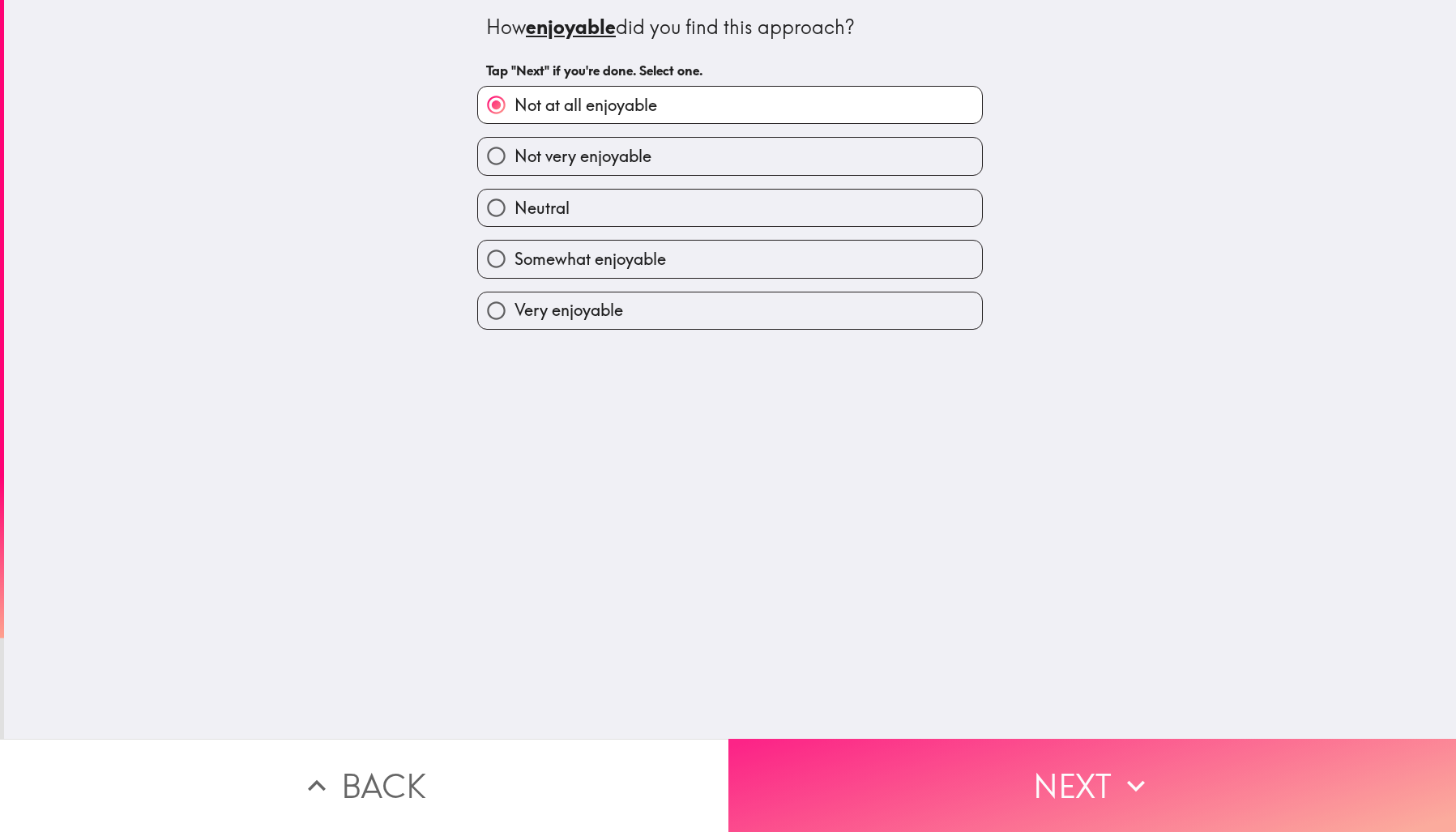
click at [1073, 798] on button "Next" at bounding box center [1092, 785] width 728 height 93
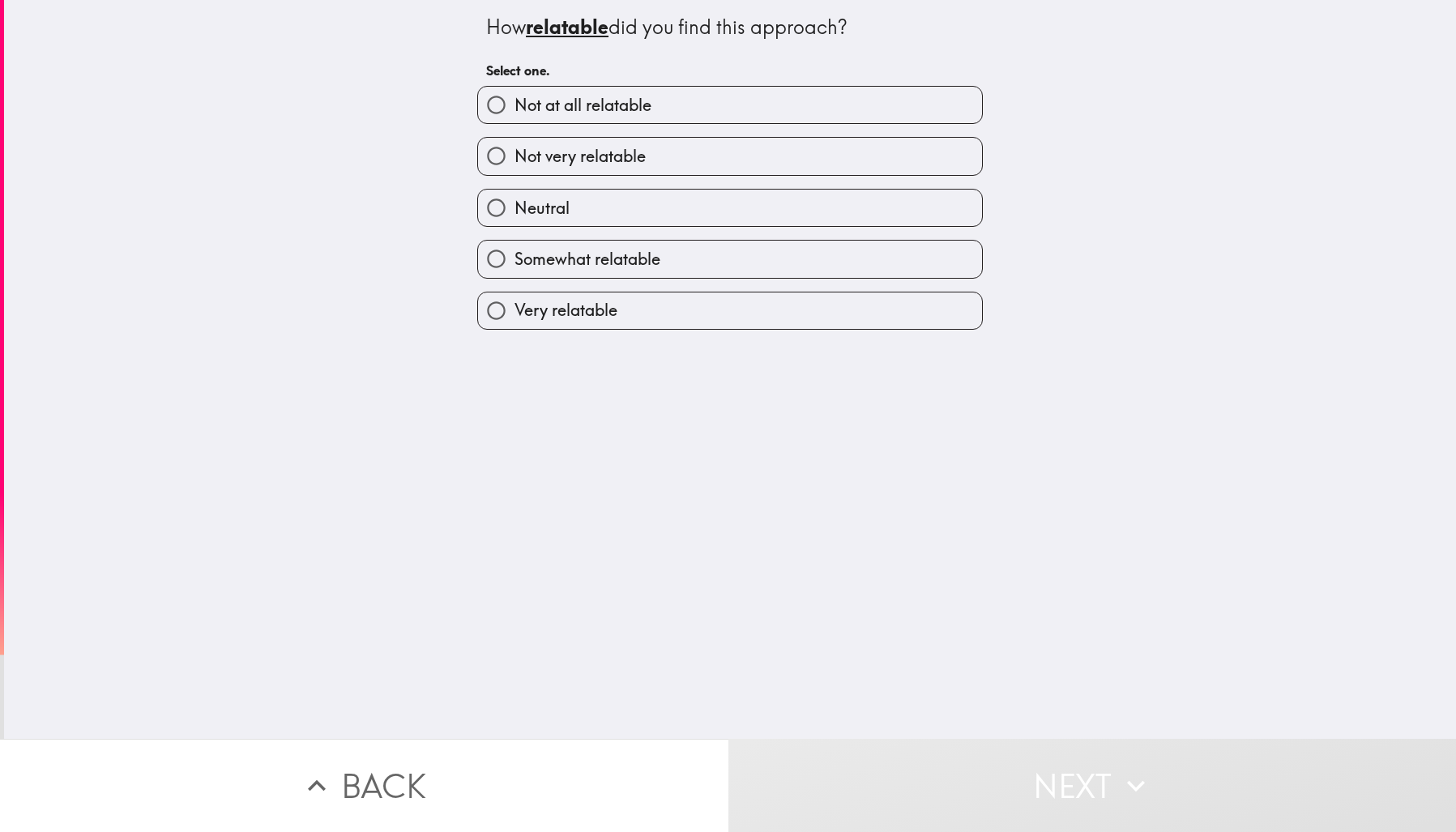
click at [708, 107] on label "Not at all relatable" at bounding box center [730, 104] width 504 height 36
click at [514, 107] on input "Not at all relatable" at bounding box center [496, 104] width 36 height 36
radio input "true"
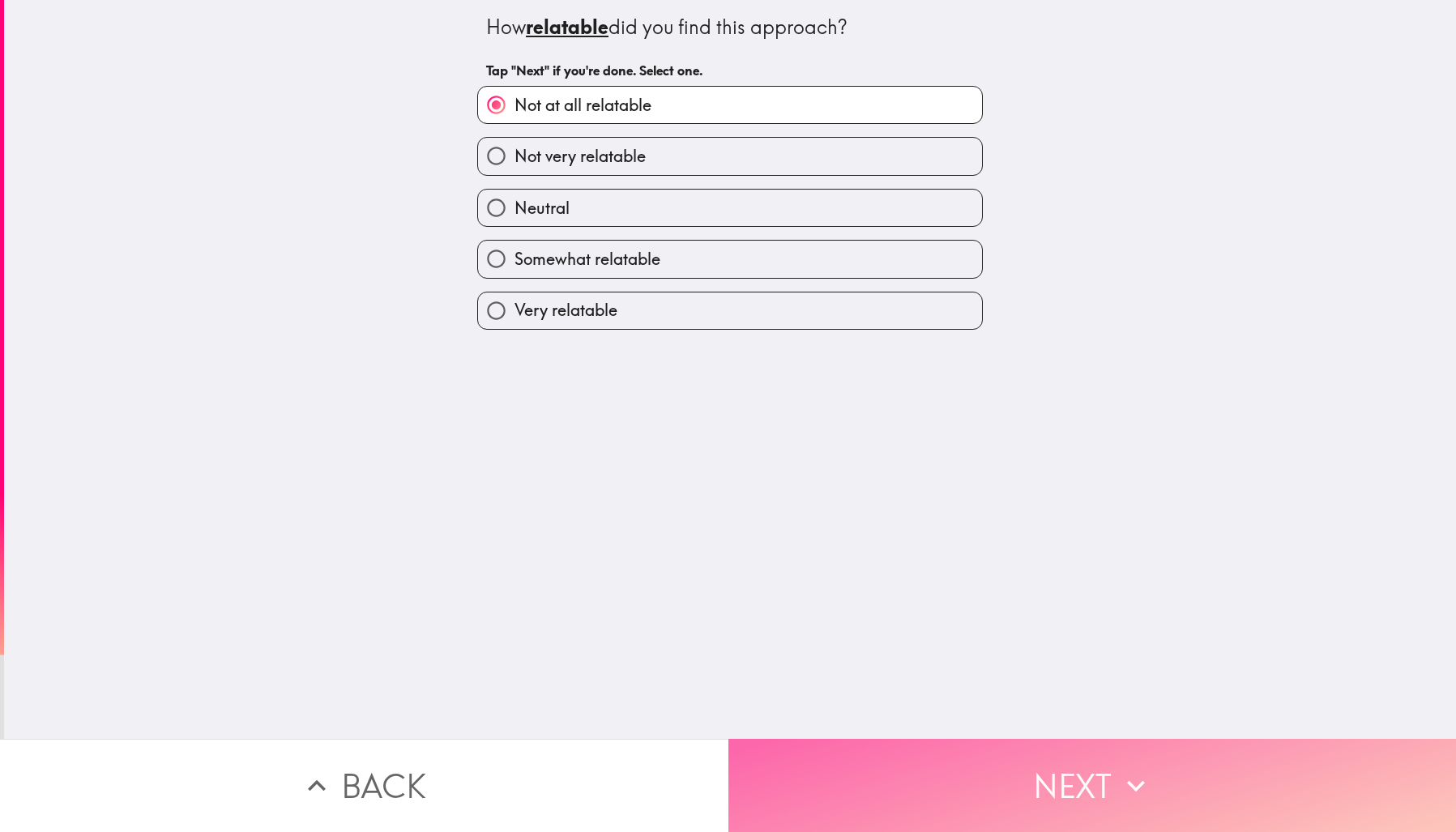
click at [1082, 780] on button "Next" at bounding box center [1092, 785] width 728 height 93
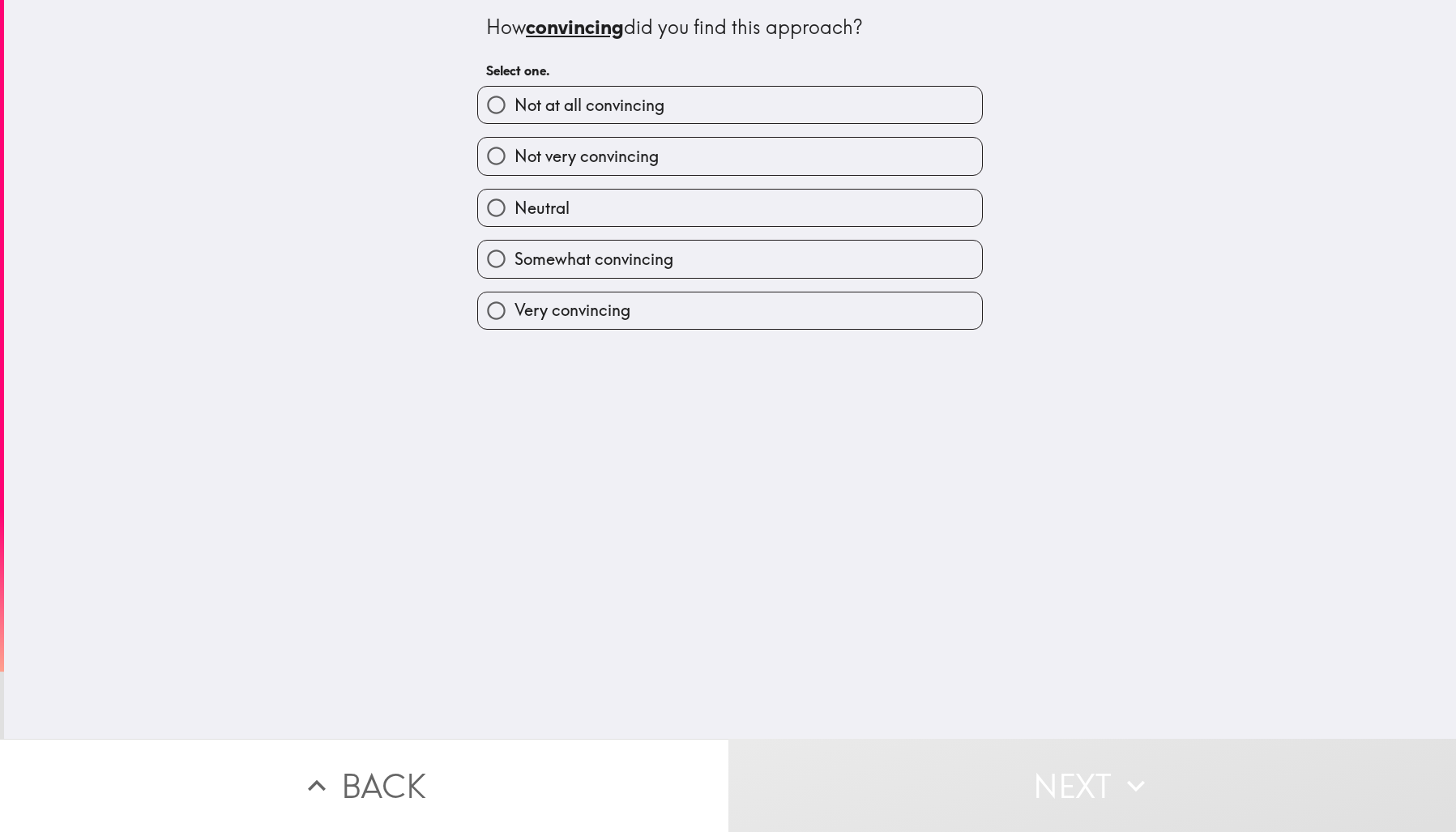
click at [753, 211] on label "Neutral" at bounding box center [730, 207] width 504 height 36
click at [514, 211] on input "Neutral" at bounding box center [496, 207] width 36 height 36
radio input "true"
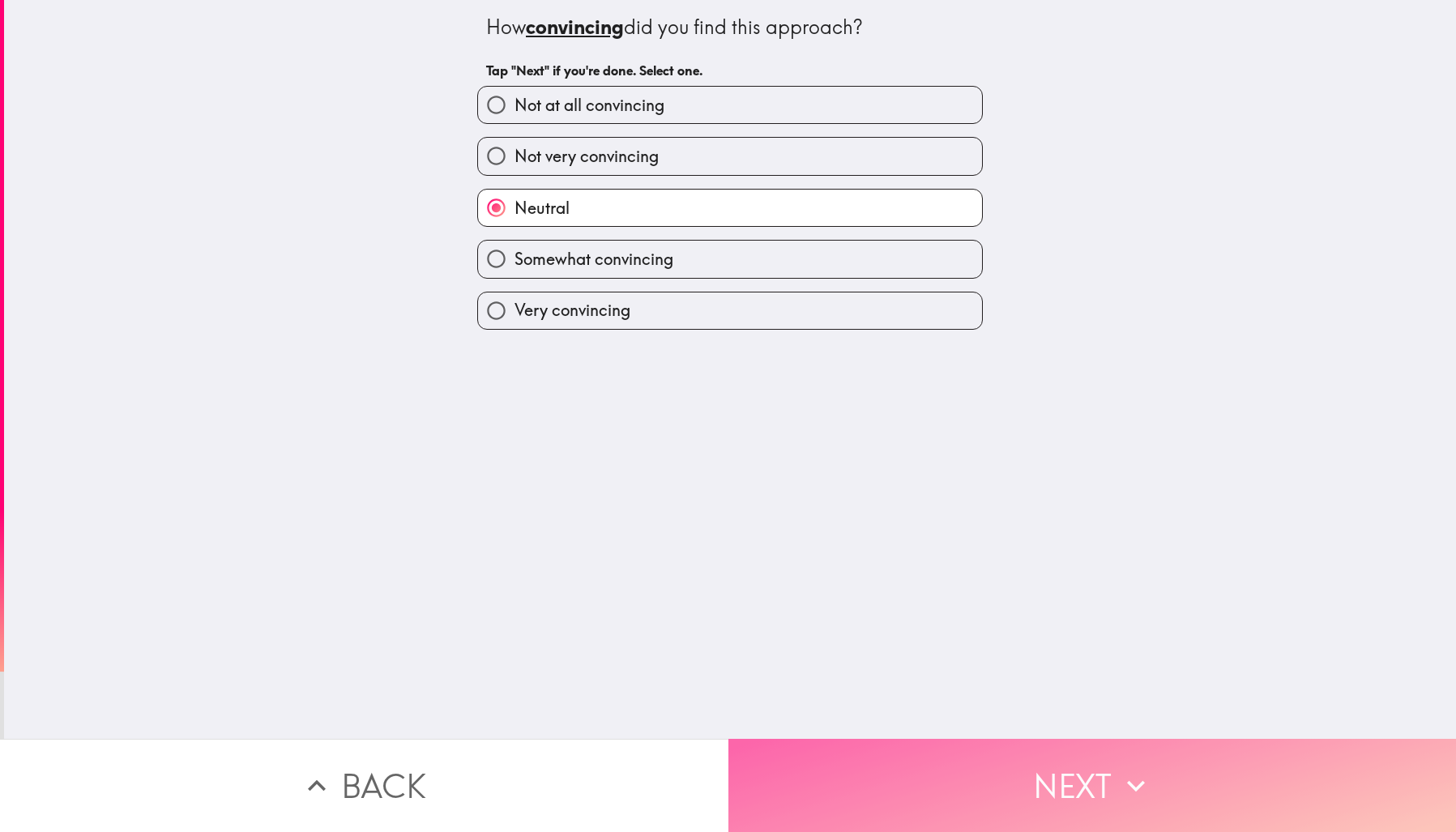
click at [1110, 771] on button "Next" at bounding box center [1092, 785] width 728 height 93
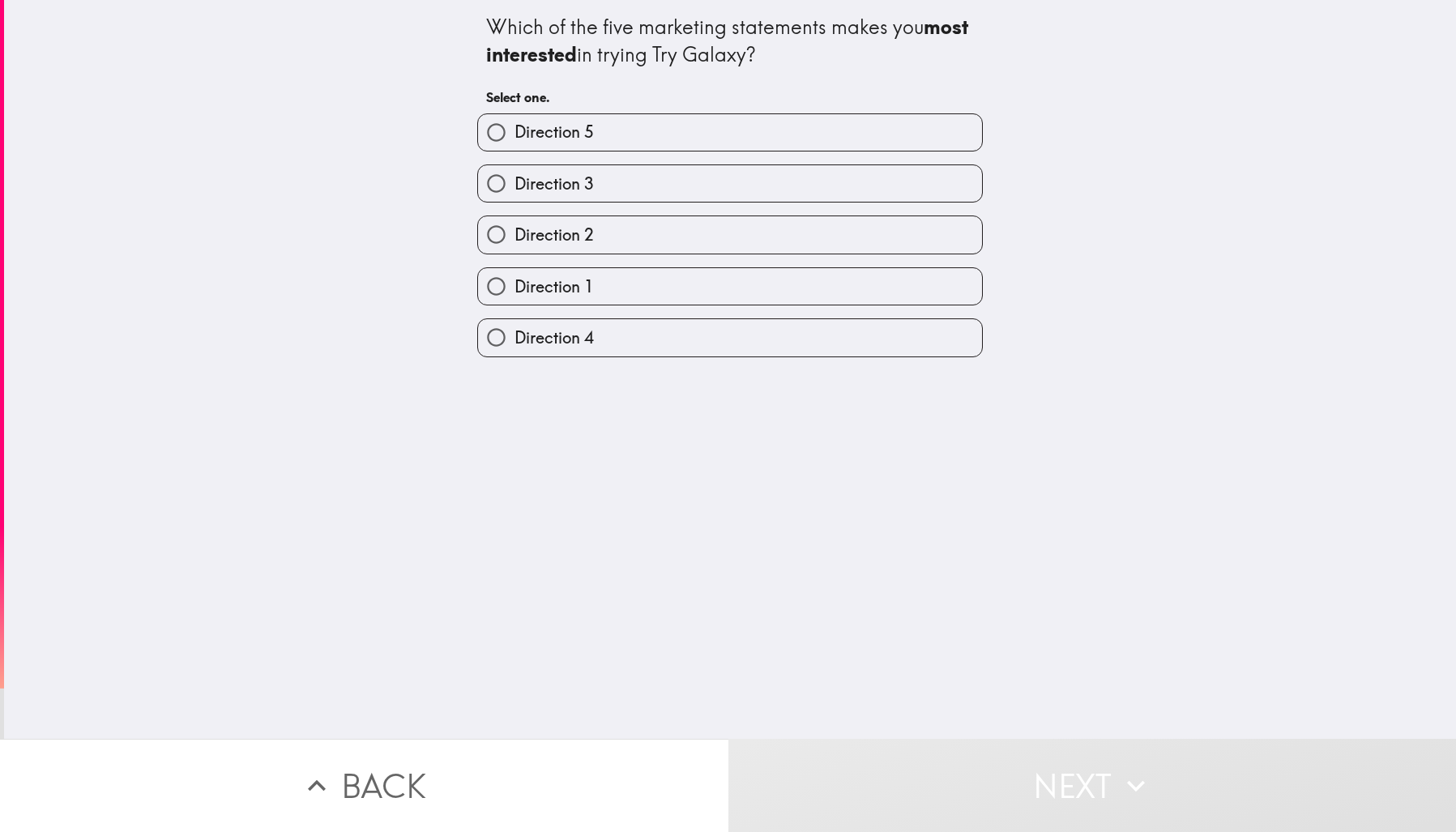
click at [741, 277] on label "Direction 1" at bounding box center [730, 286] width 504 height 36
click at [514, 277] on input "Direction 1" at bounding box center [496, 286] width 36 height 36
radio input "true"
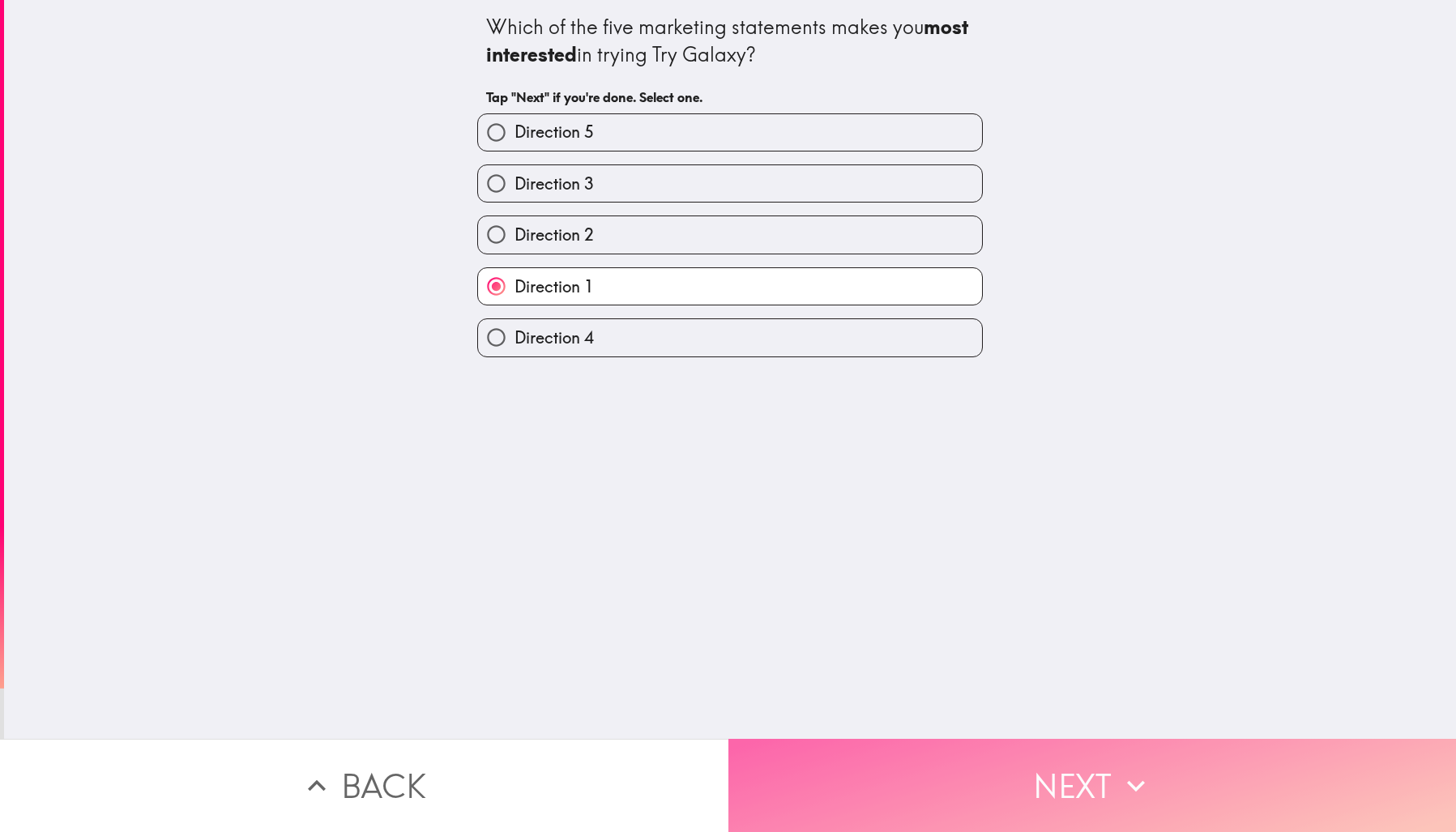
click at [1046, 778] on button "Next" at bounding box center [1092, 785] width 728 height 93
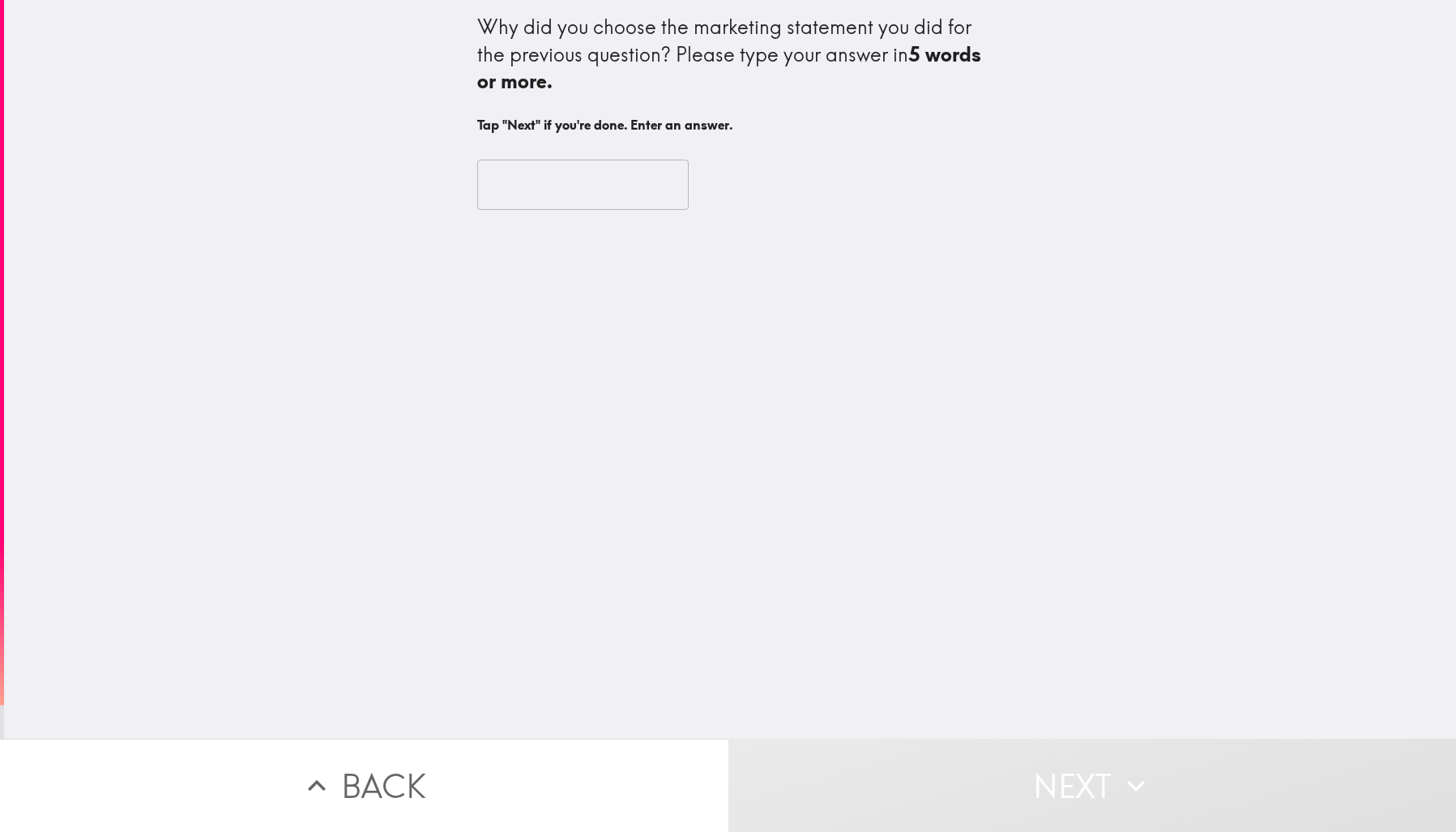
click at [535, 190] on input "text" at bounding box center [583, 185] width 212 height 50
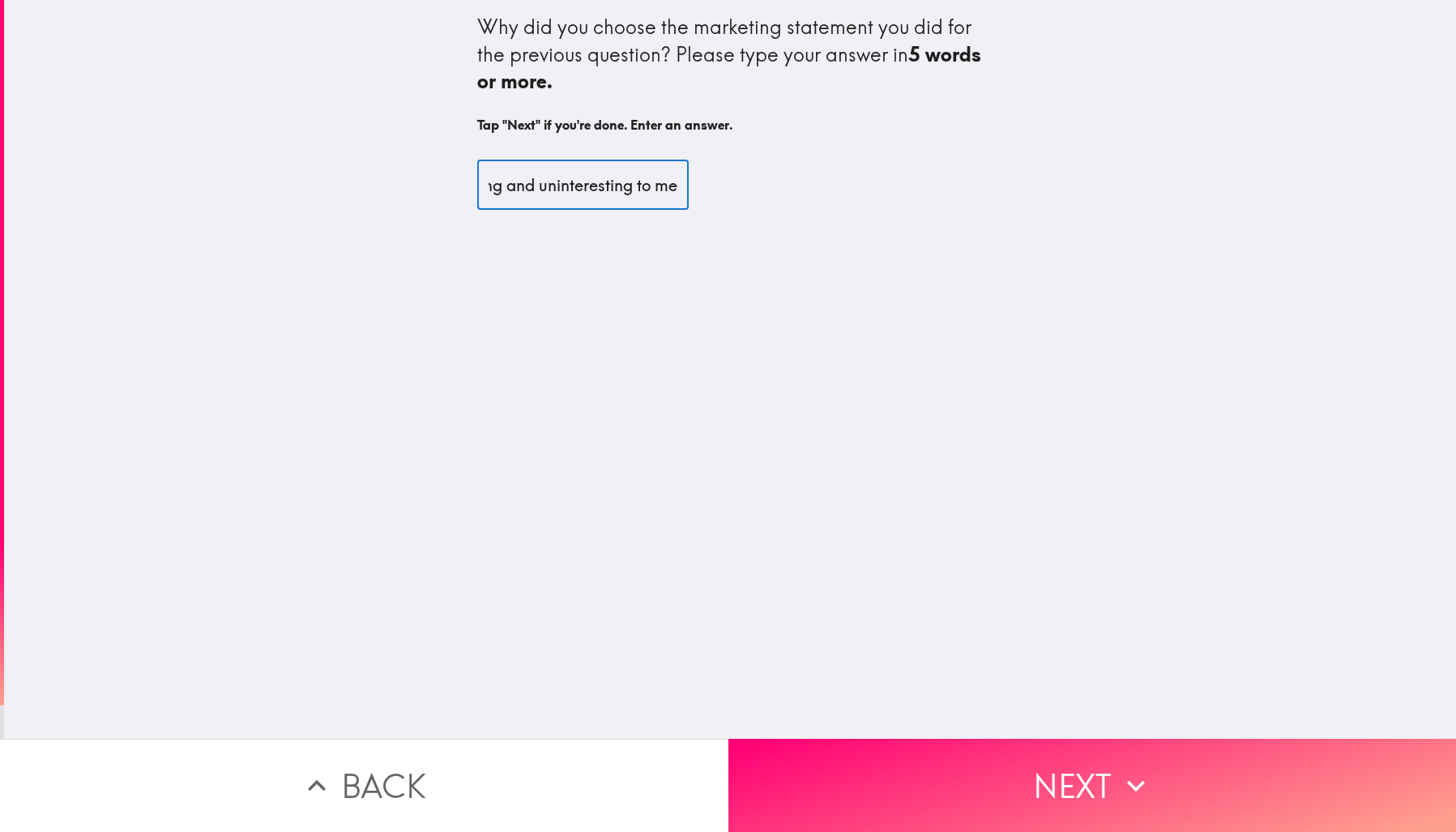
scroll to position [0, 200]
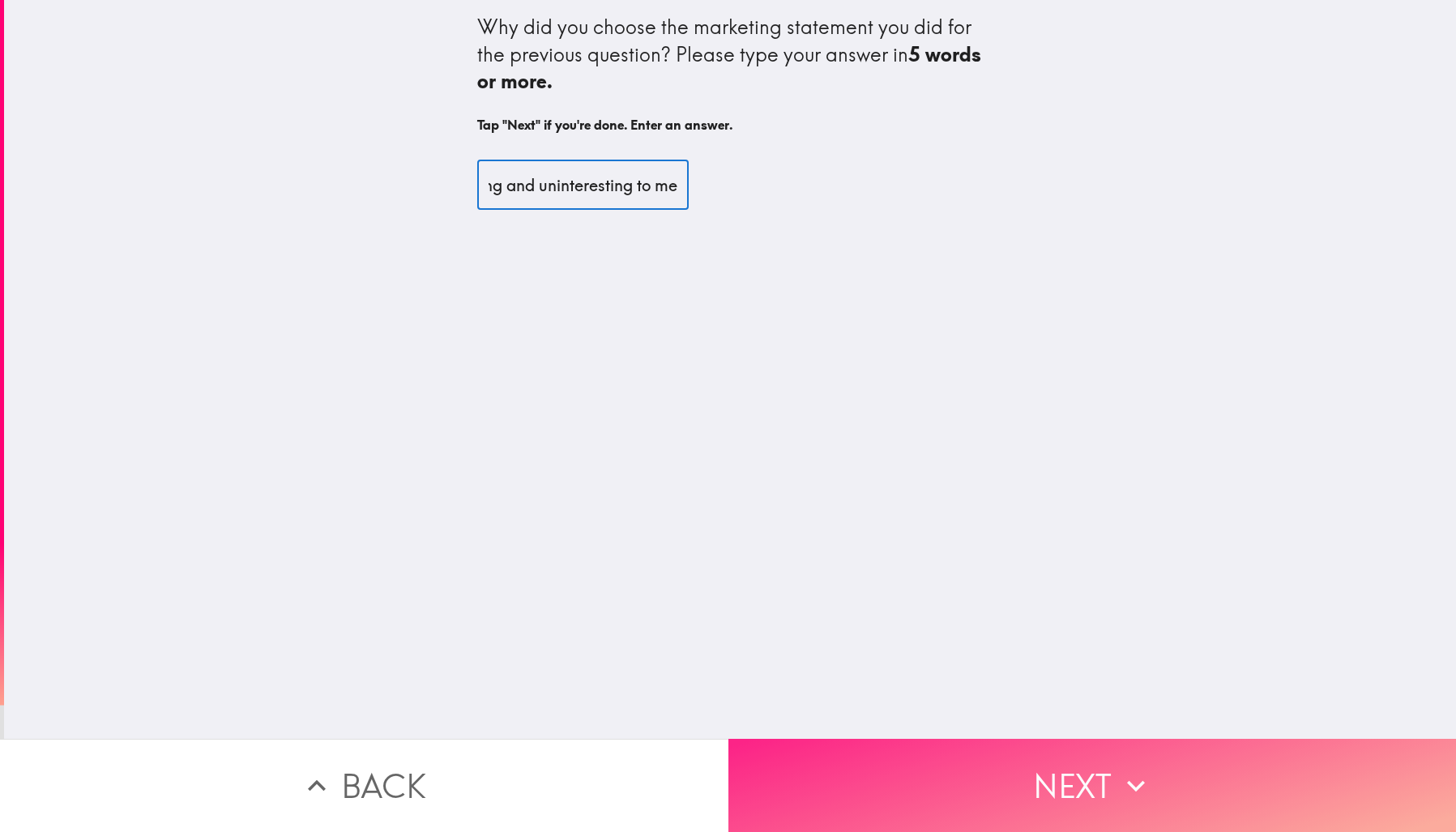
type input "They were all pretty boring and uninteresting to me"
click at [1058, 763] on button "Next" at bounding box center [1092, 785] width 728 height 93
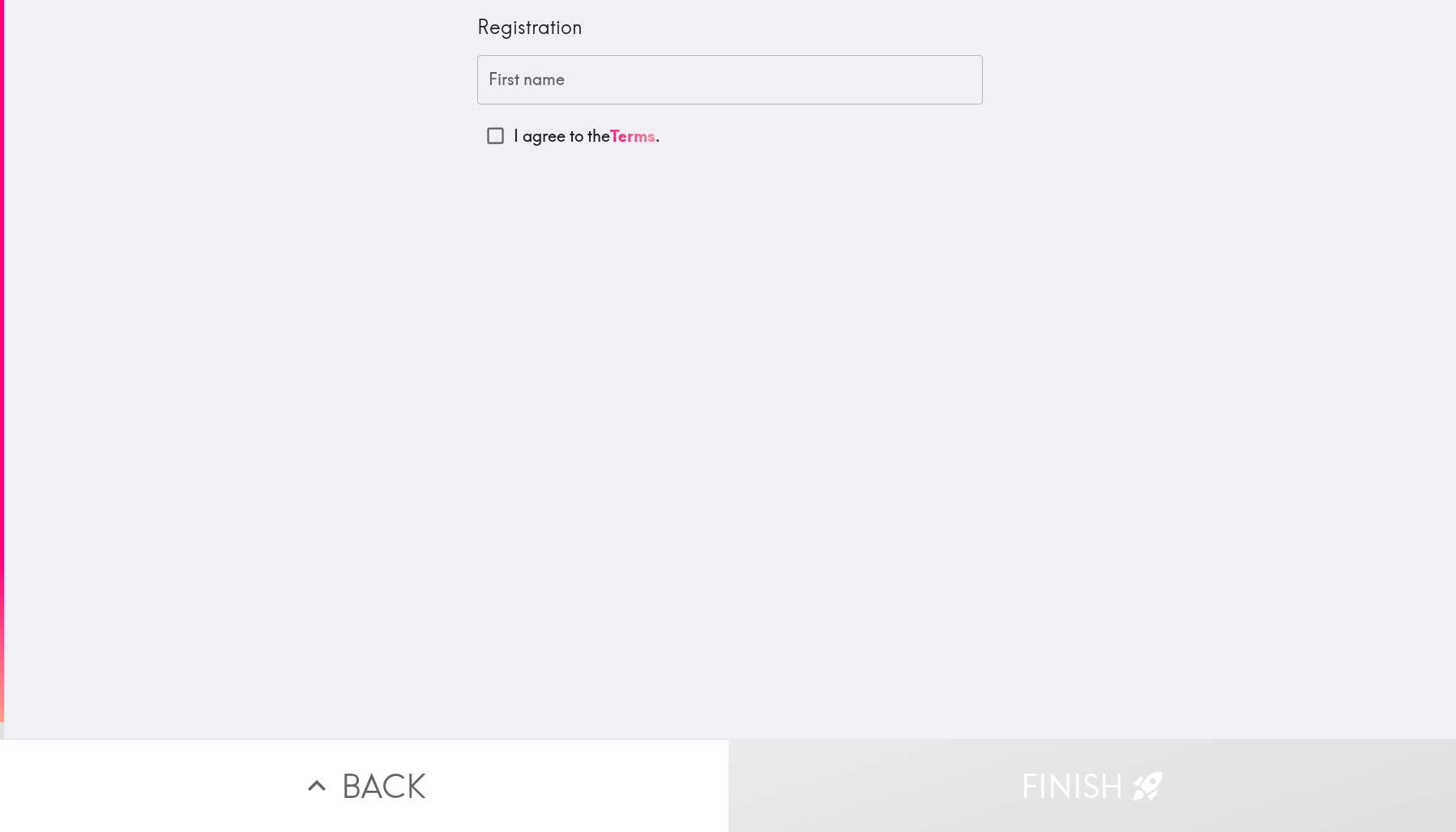
click at [500, 85] on input "First name" at bounding box center [729, 80] width 505 height 50
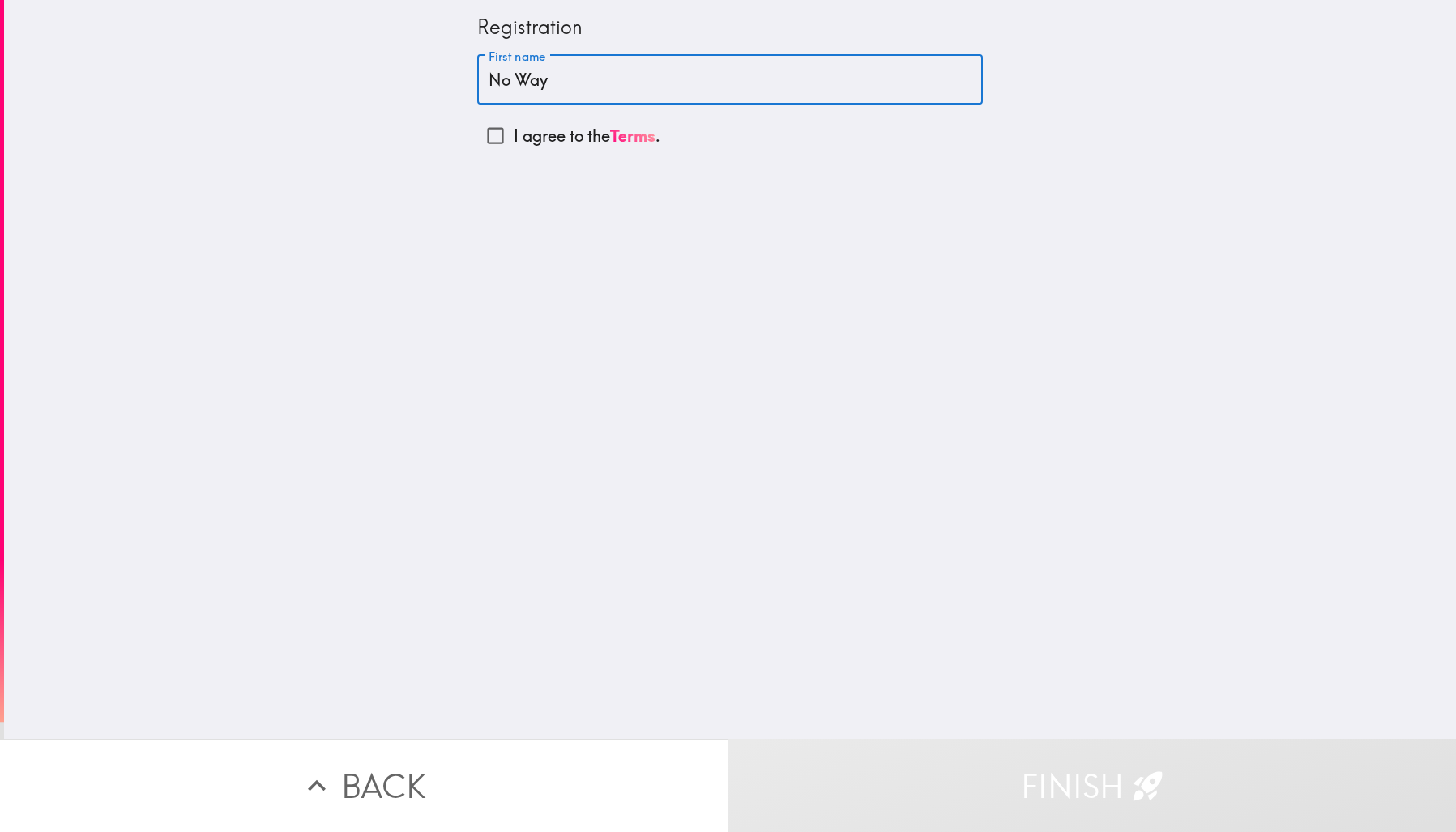
type input "No Way"
click at [489, 134] on input "I agree to the Terms ." at bounding box center [495, 135] width 36 height 36
checkbox input "true"
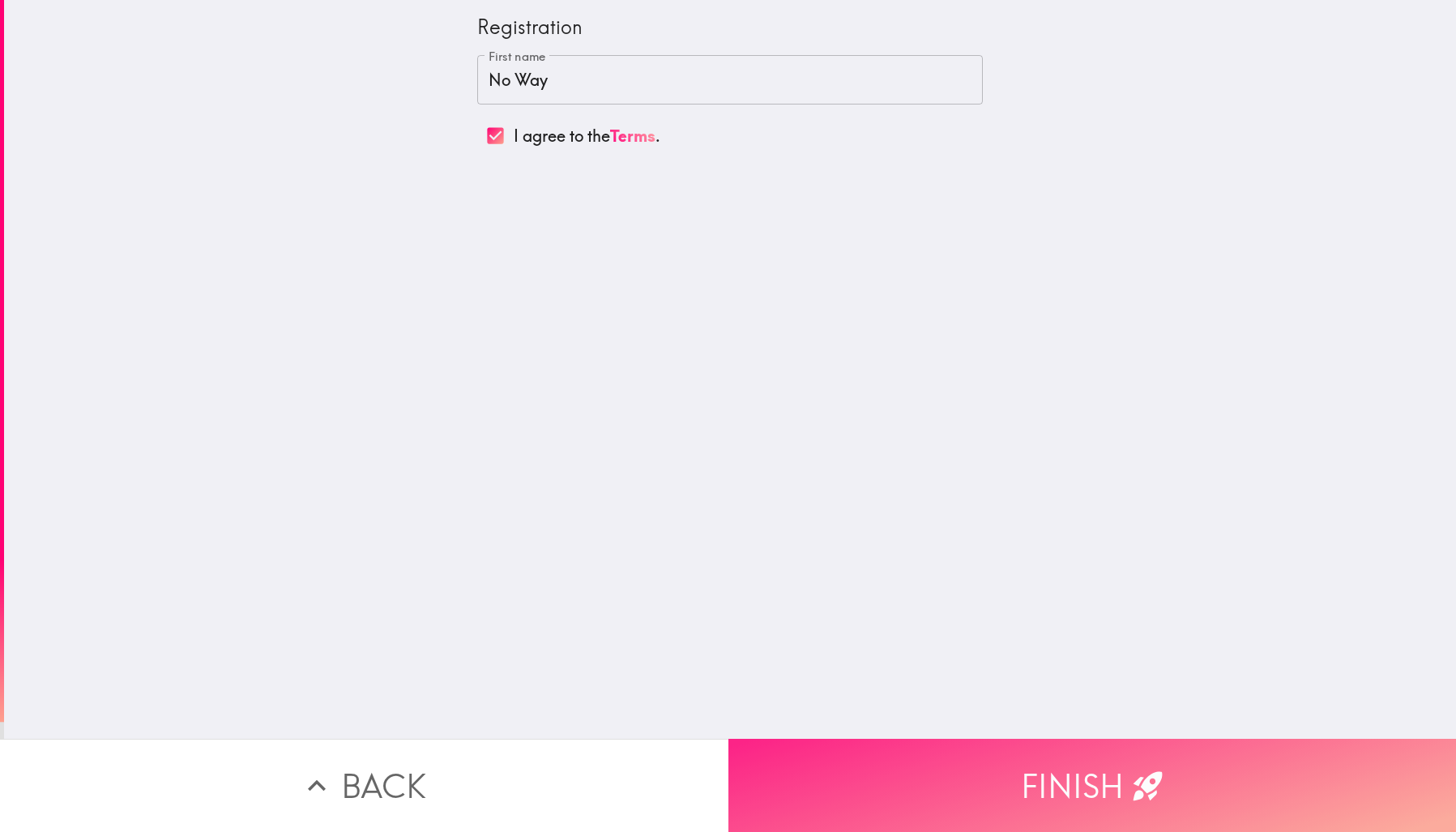
click at [1025, 784] on button "Finish" at bounding box center [1092, 785] width 728 height 93
